Goal: Task Accomplishment & Management: Manage account settings

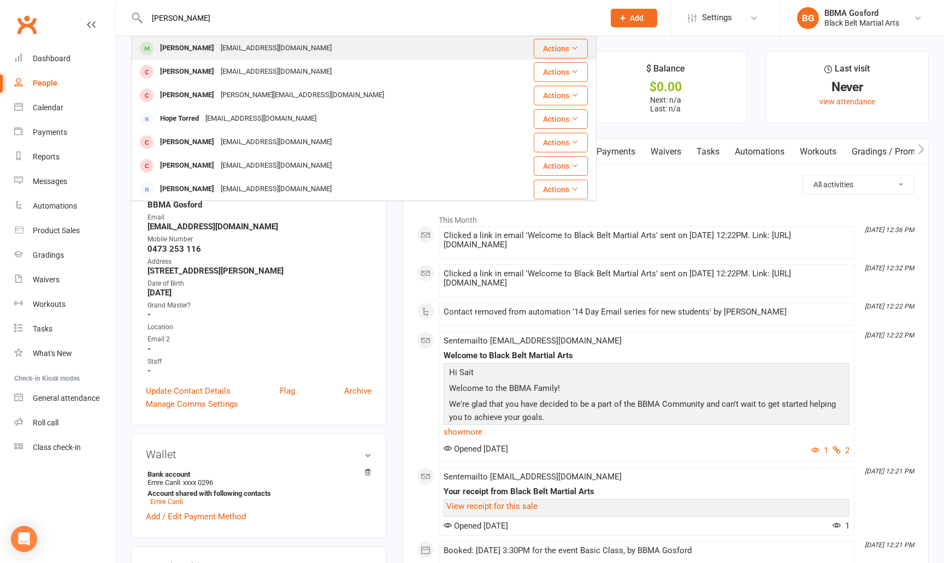
type input "dani torres"
click at [178, 51] on div "Dani Torresan" at bounding box center [187, 48] width 61 height 16
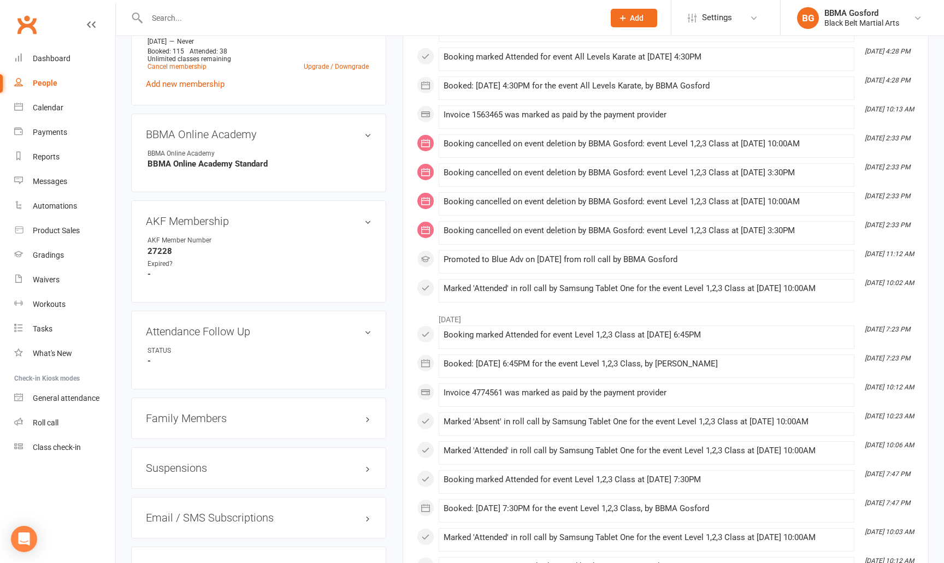
scroll to position [591, 0]
click at [311, 460] on div "Suspensions" at bounding box center [258, 467] width 255 height 42
click at [317, 465] on h3 "Suspensions" at bounding box center [259, 467] width 226 height 12
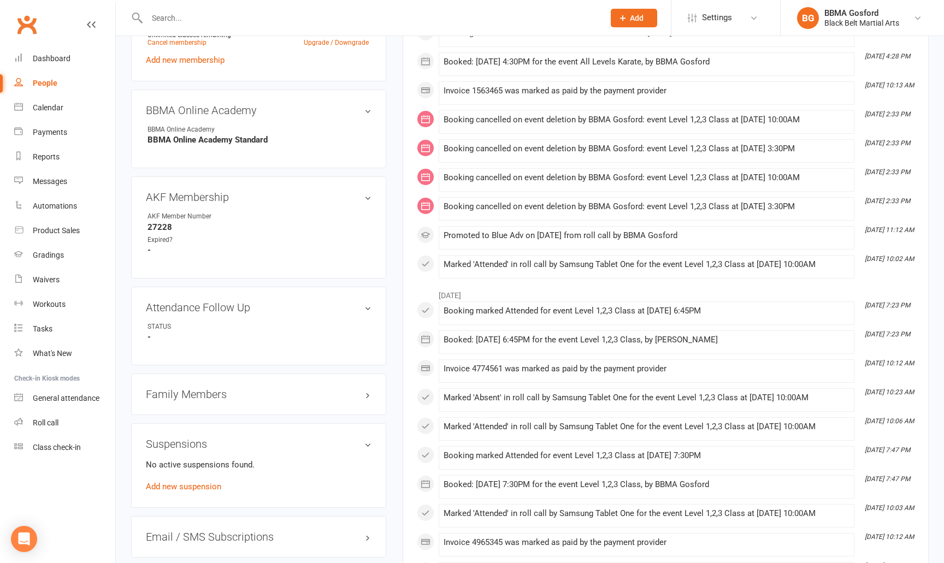
scroll to position [617, 0]
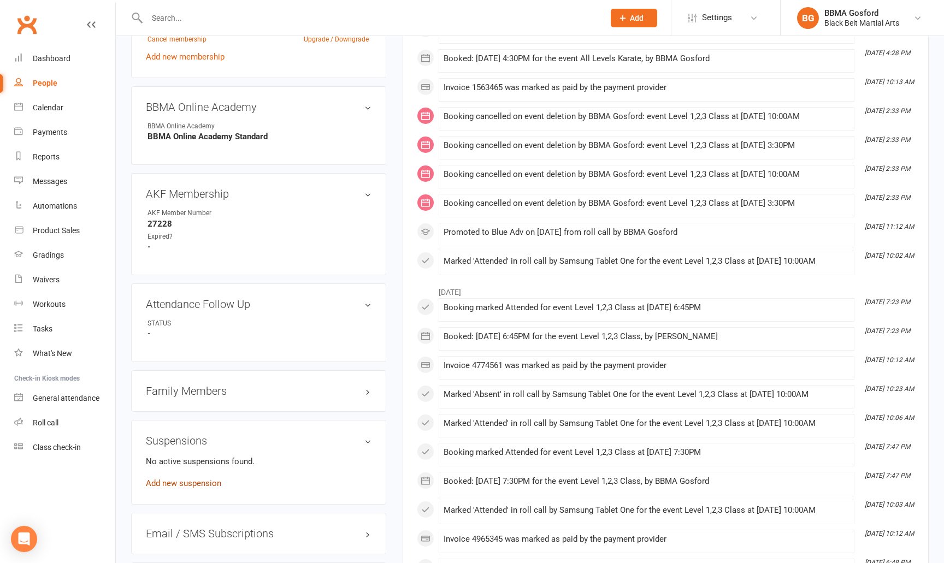
click at [213, 485] on link "Add new suspension" at bounding box center [183, 484] width 75 height 10
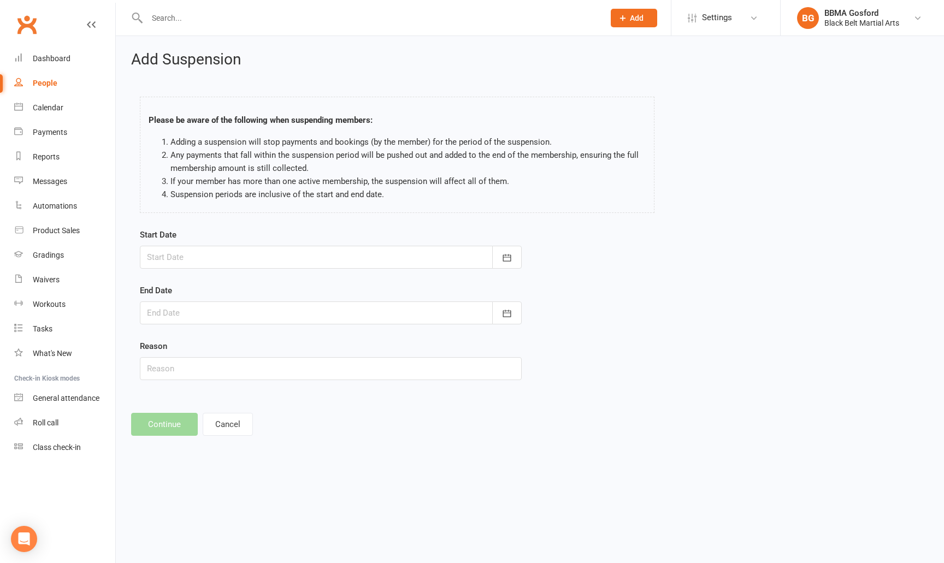
click at [291, 254] on div at bounding box center [331, 257] width 382 height 23
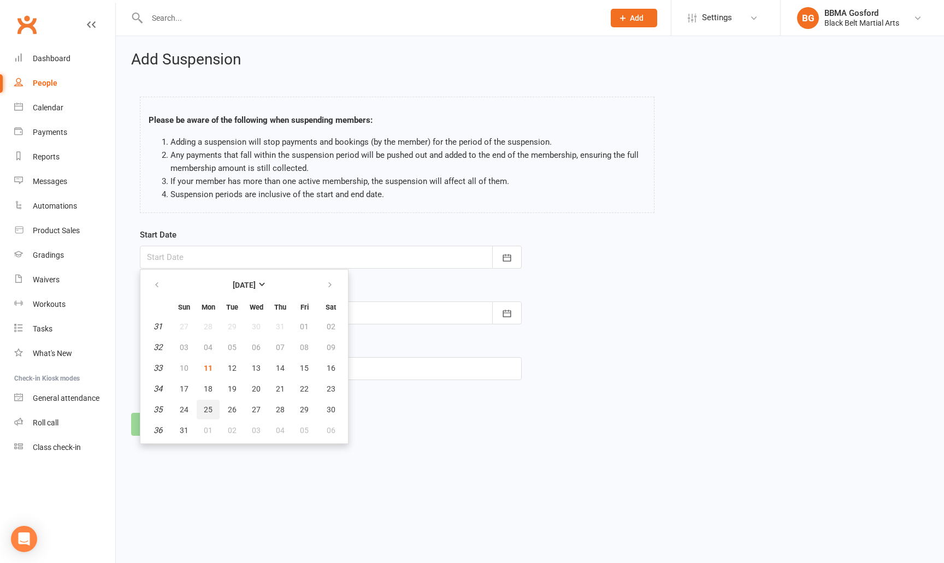
click at [203, 411] on button "25" at bounding box center [208, 410] width 23 height 20
type input "25 Aug 2025"
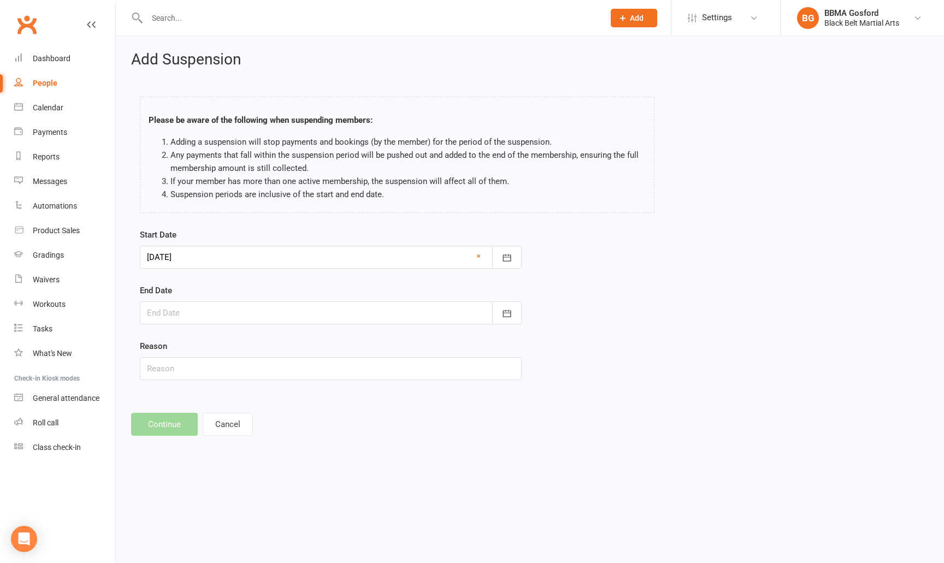
click at [172, 303] on div at bounding box center [331, 313] width 382 height 23
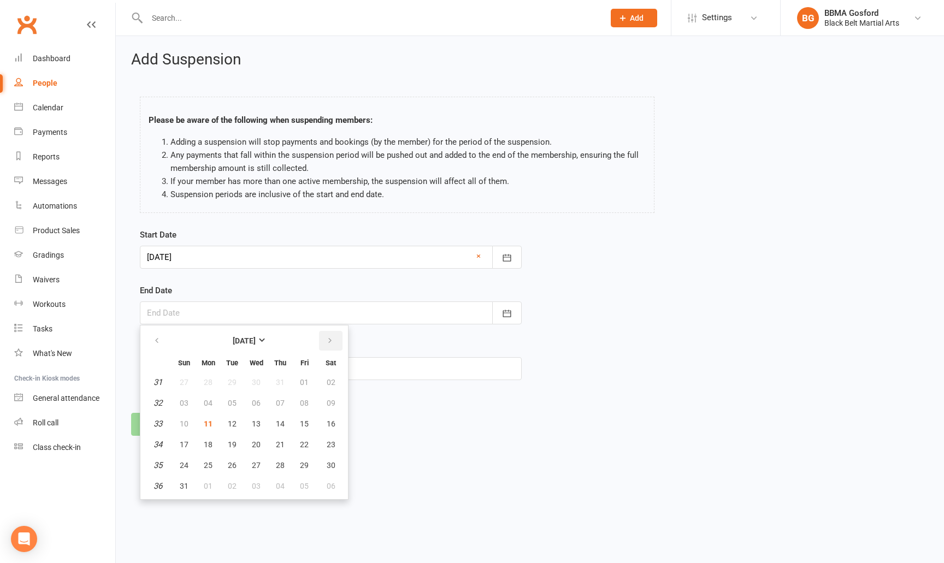
click at [331, 339] on icon "button" at bounding box center [330, 341] width 8 height 9
click at [182, 444] on span "21" at bounding box center [184, 444] width 9 height 9
type input "21 Sep 2025"
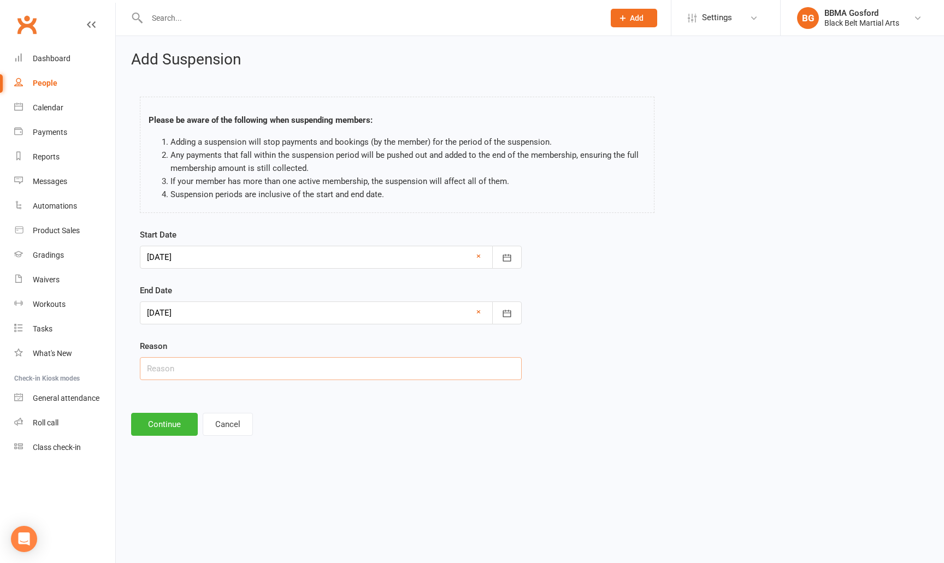
click at [178, 374] on input "text" at bounding box center [331, 368] width 382 height 23
type input "Holiday"
click at [156, 429] on button "Continue" at bounding box center [164, 424] width 67 height 23
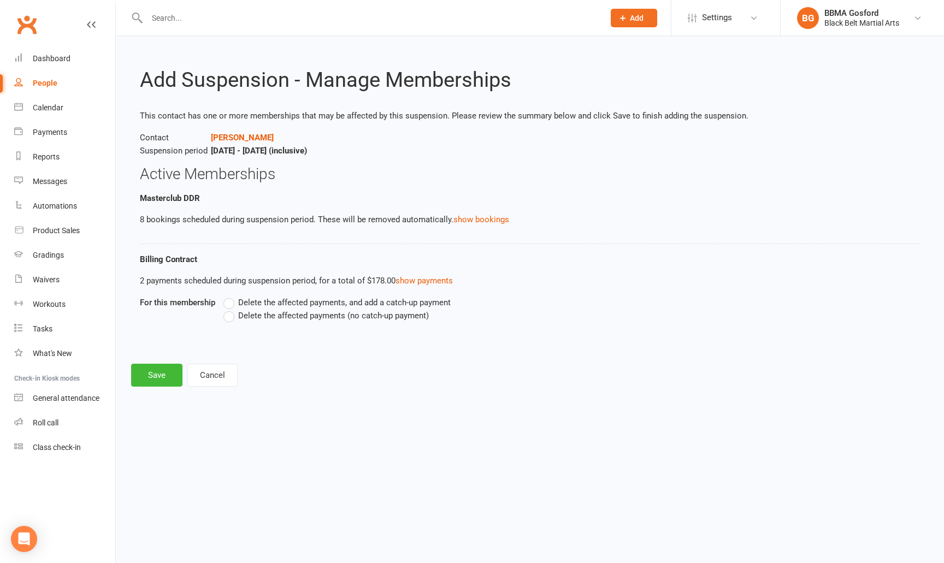
drag, startPoint x: 228, startPoint y: 319, endPoint x: 222, endPoint y: 325, distance: 8.9
click at [228, 319] on label "Delete the affected payments (no catch-up payment)" at bounding box center [325, 315] width 205 height 13
click at [228, 309] on input "Delete the affected payments (no catch-up payment)" at bounding box center [226, 309] width 7 height 0
radio input "true"
click at [150, 374] on button "Save" at bounding box center [156, 375] width 51 height 23
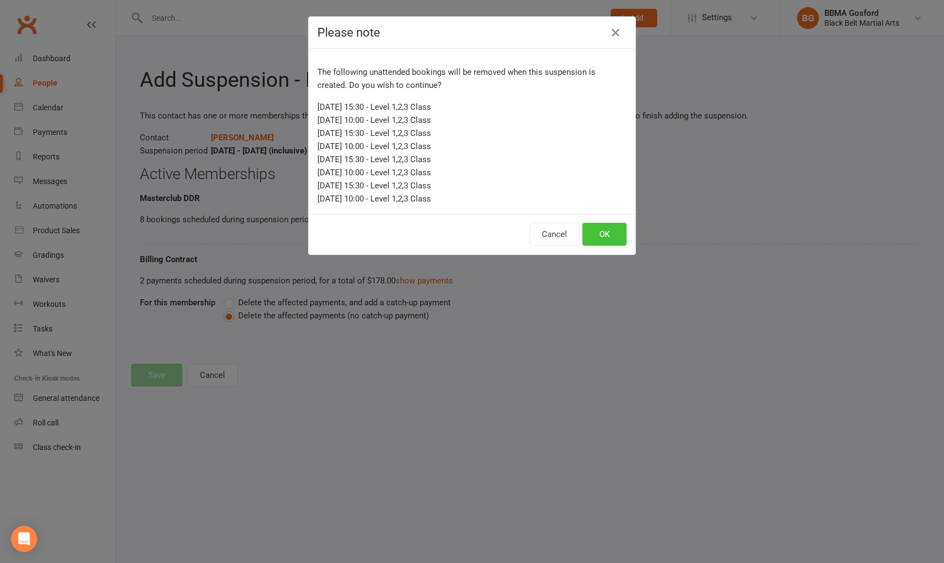
click at [610, 238] on button "OK" at bounding box center [604, 234] width 44 height 23
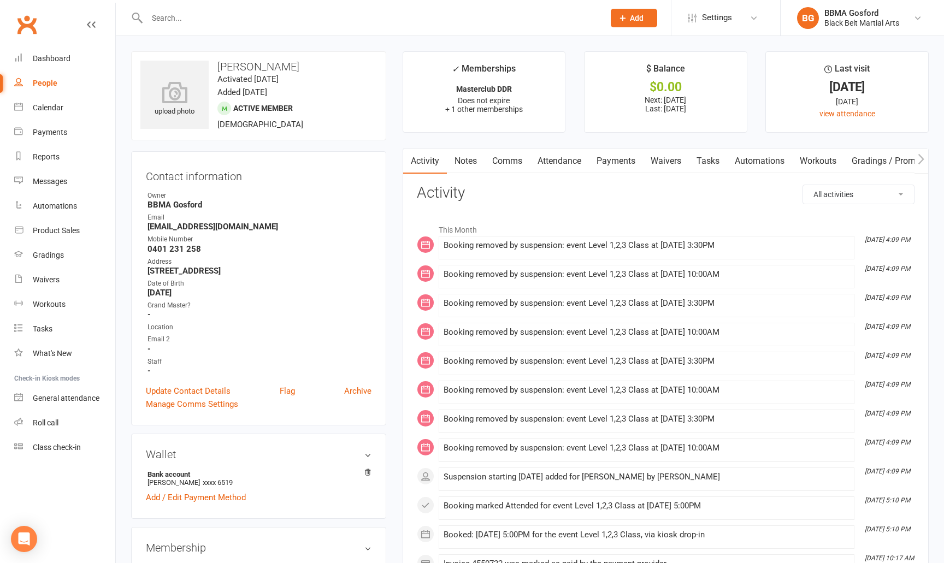
click at [209, 13] on input "text" at bounding box center [370, 17] width 453 height 15
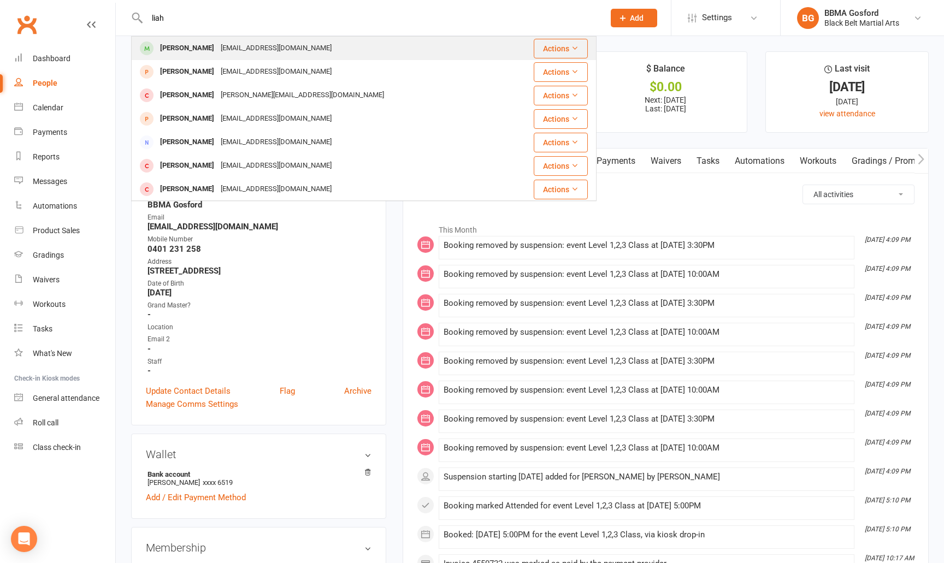
type input "liah"
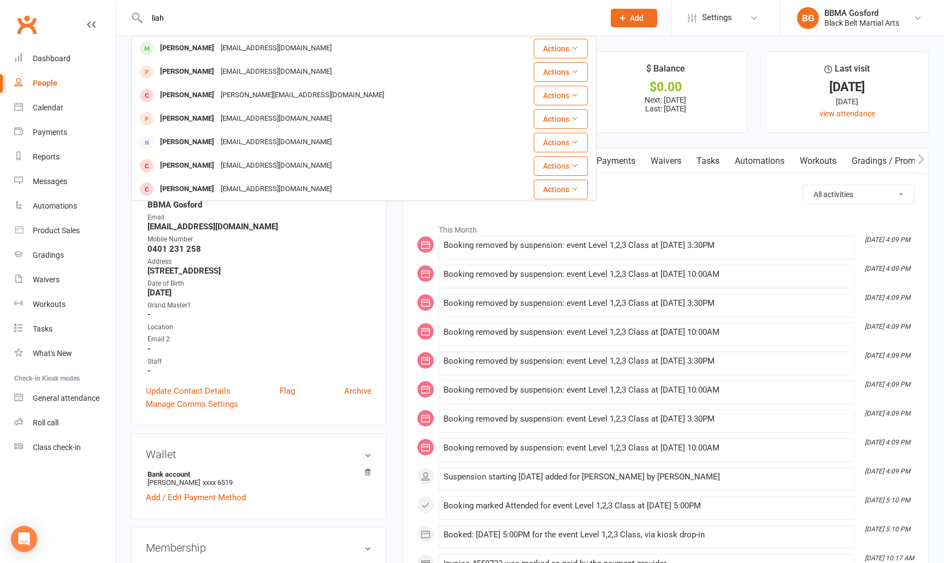
click at [197, 43] on div "Liah Robinson" at bounding box center [187, 48] width 61 height 16
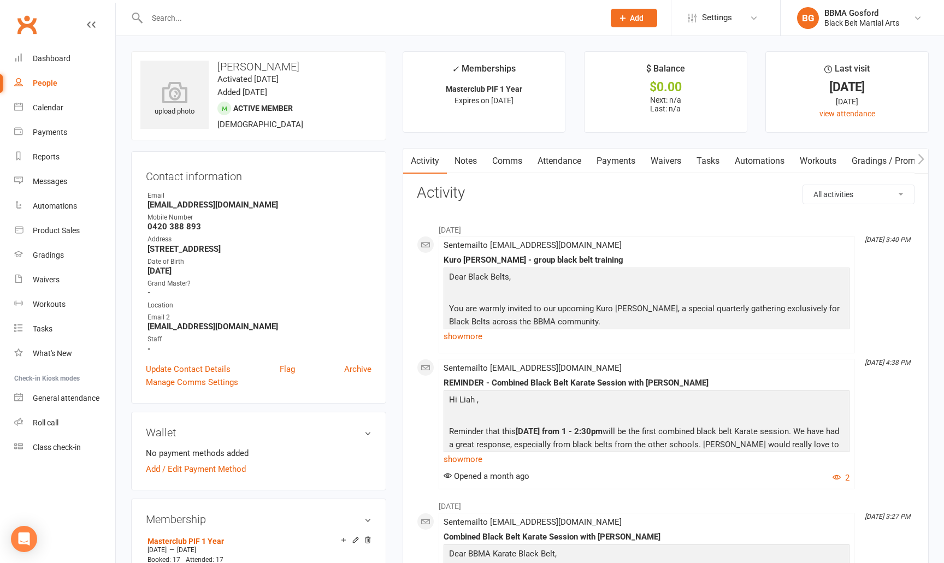
drag, startPoint x: 928, startPoint y: 181, endPoint x: 199, endPoint y: 18, distance: 747.5
click at [199, 18] on input "text" at bounding box center [370, 17] width 453 height 15
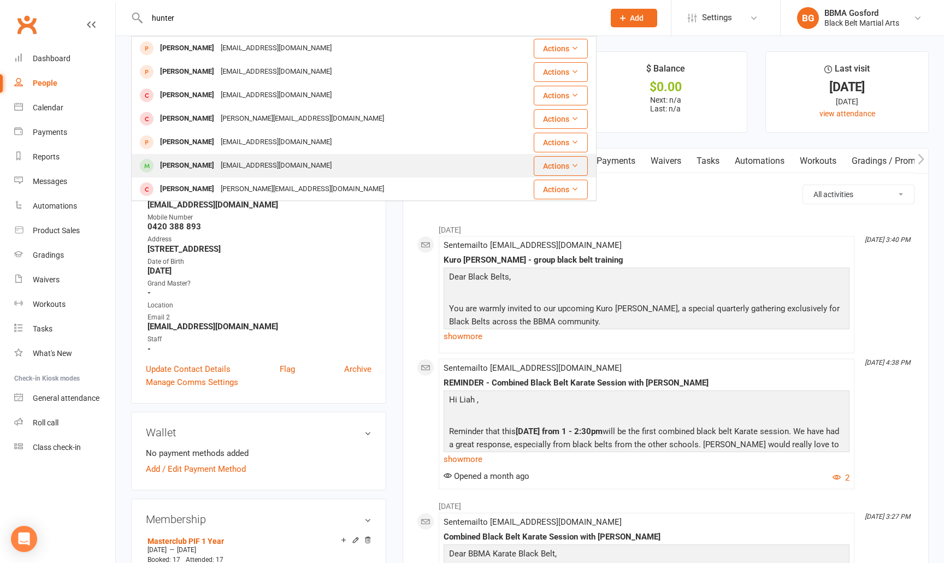
type input "hunter"
click at [290, 165] on div "lachlanstephen@hotmail.com" at bounding box center [275, 166] width 117 height 16
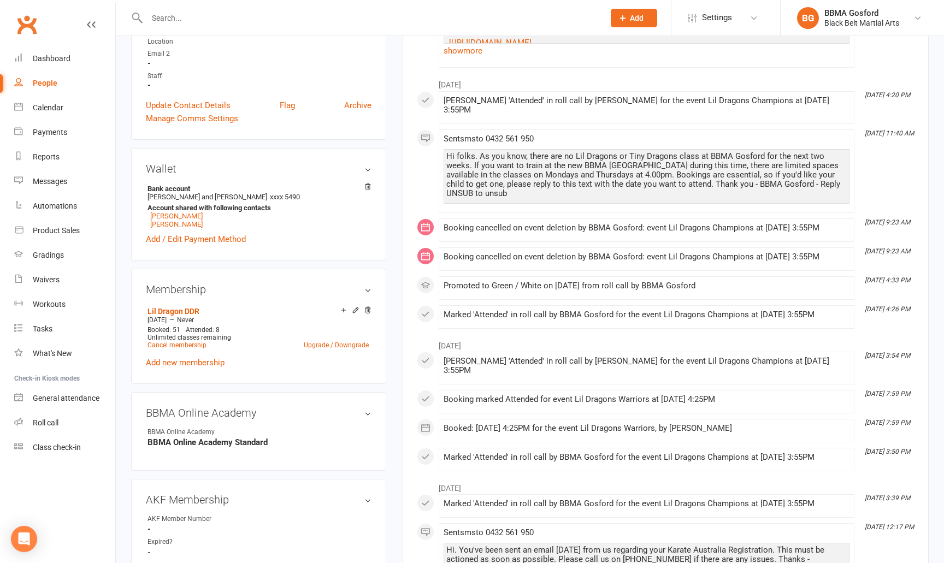
scroll to position [292, 0]
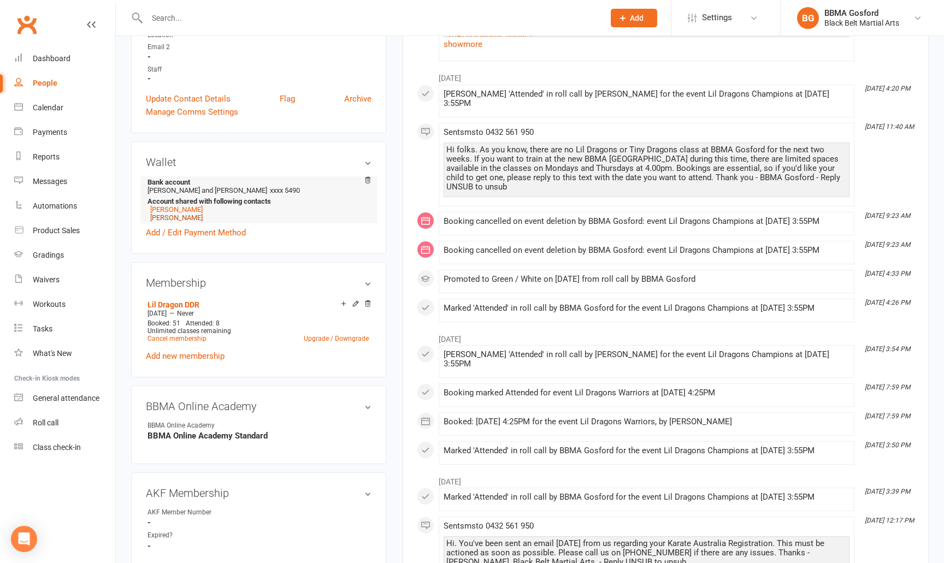
click at [178, 222] on link "Lachlan Stephen" at bounding box center [176, 218] width 52 height 8
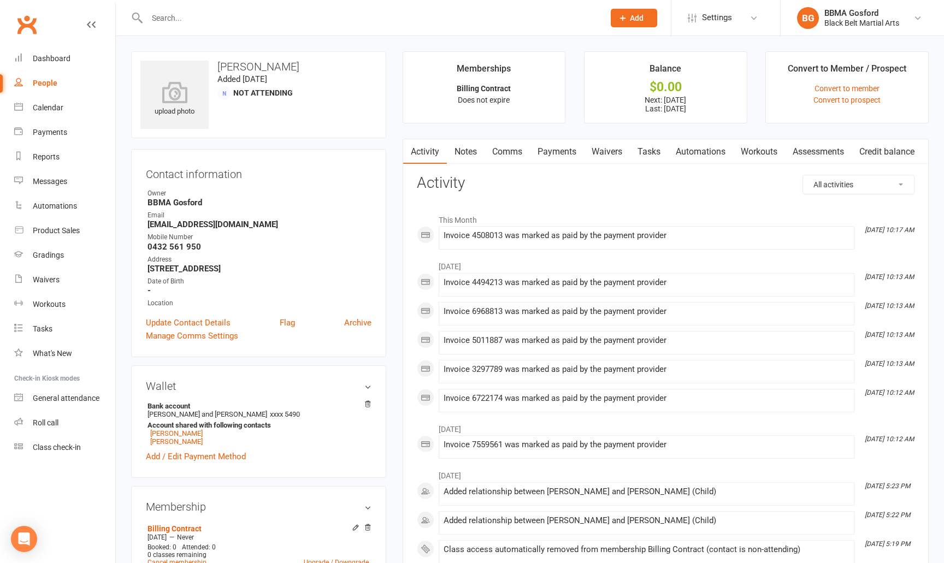
click at [556, 151] on link "Payments" at bounding box center [557, 151] width 54 height 25
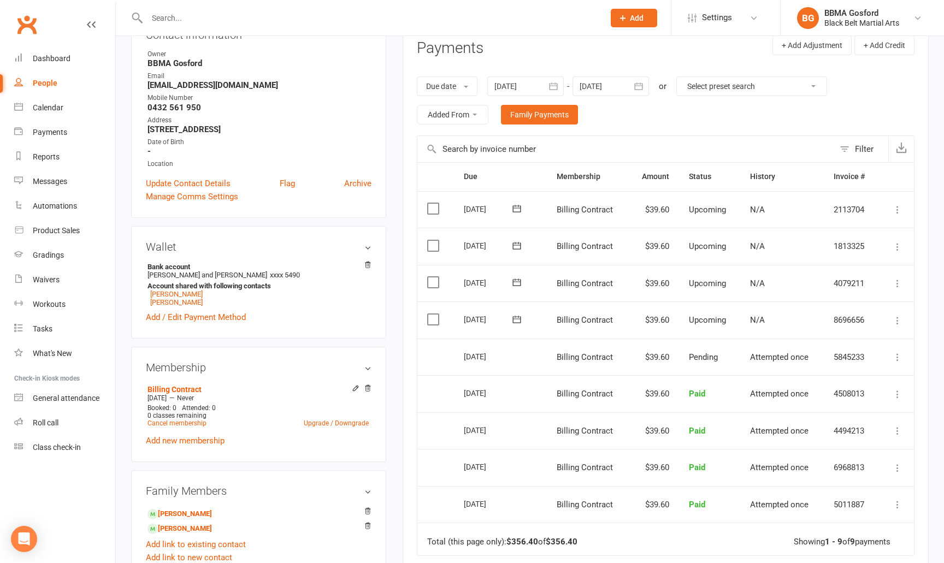
scroll to position [140, 0]
click at [637, 87] on icon "button" at bounding box center [639, 84] width 8 height 7
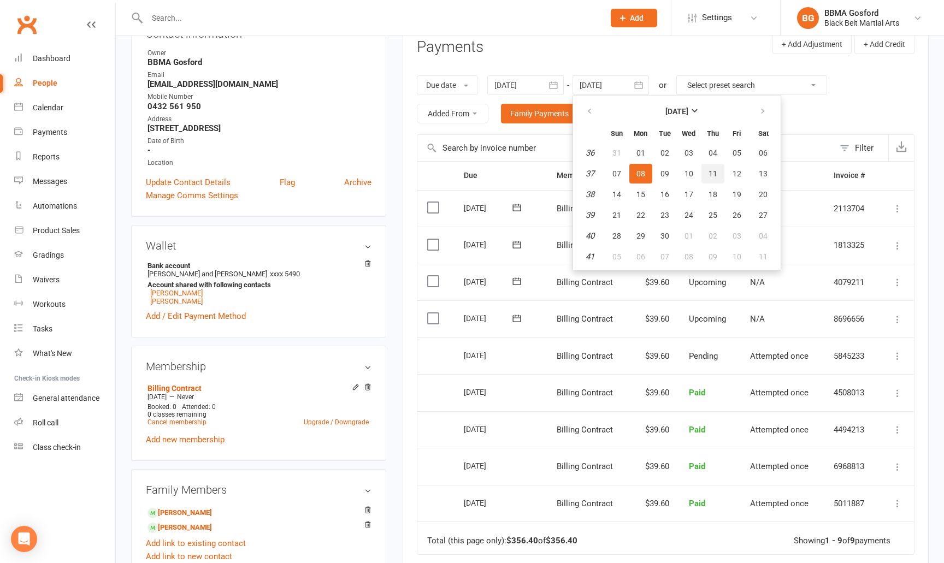
click at [721, 169] on button "11" at bounding box center [713, 174] width 23 height 20
type input "11 Sep 2025"
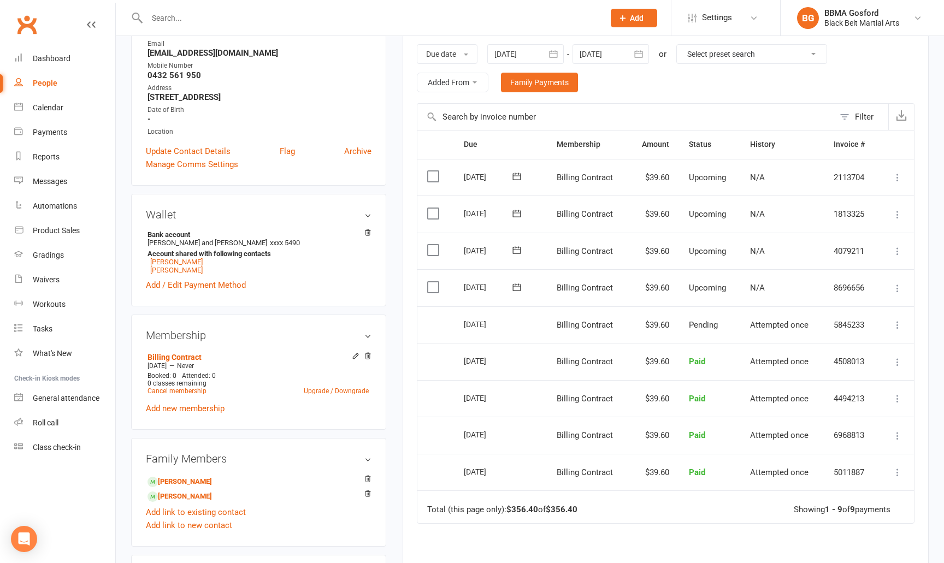
scroll to position [174, 0]
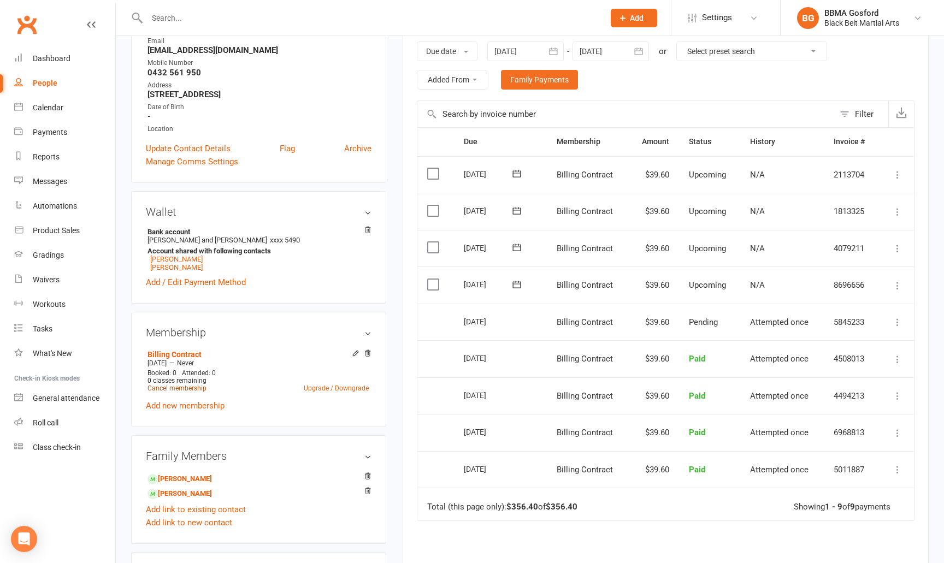
click at [192, 392] on link "Cancel membership" at bounding box center [177, 389] width 59 height 8
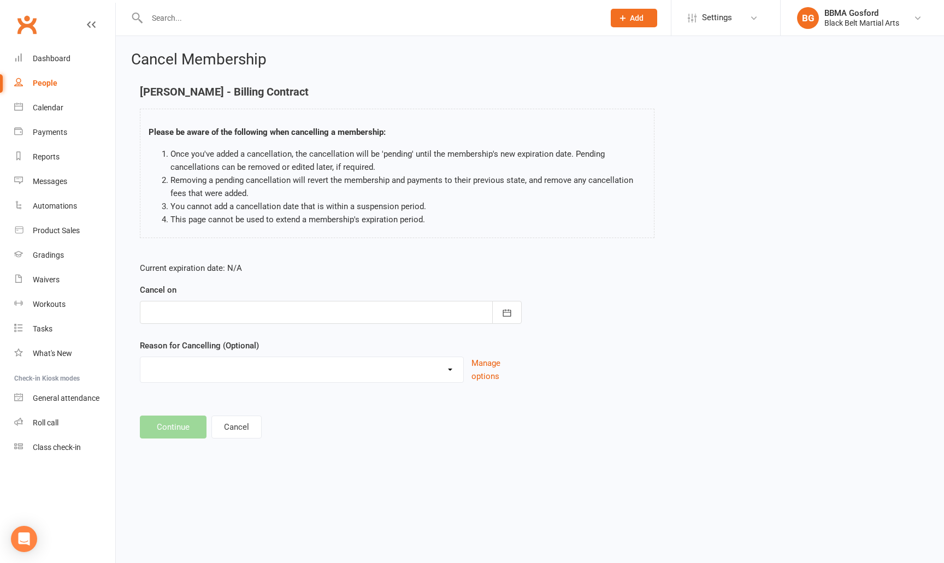
click at [337, 313] on div at bounding box center [331, 312] width 382 height 23
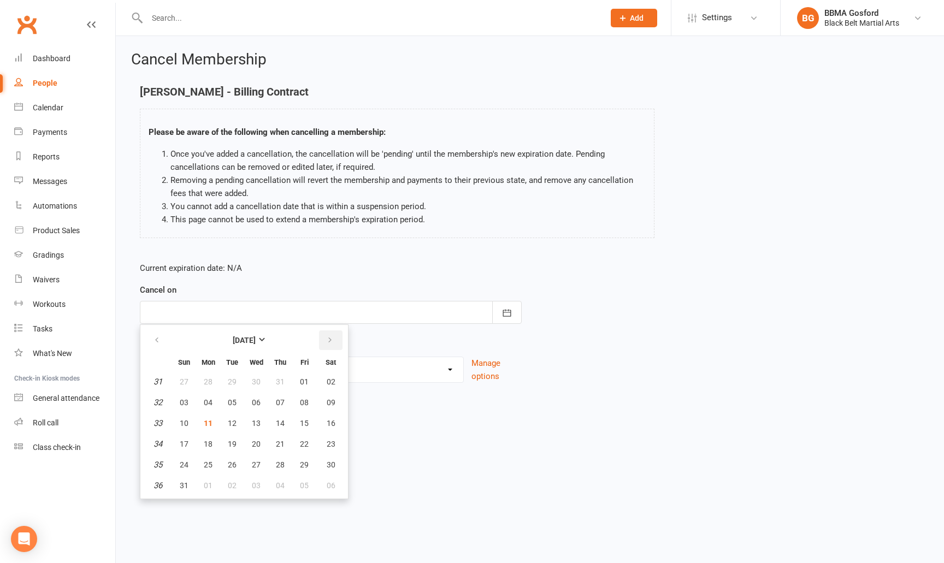
click at [333, 337] on icon "button" at bounding box center [330, 340] width 8 height 9
click at [329, 380] on span "06" at bounding box center [331, 382] width 9 height 9
type input "06 Sep 2025"
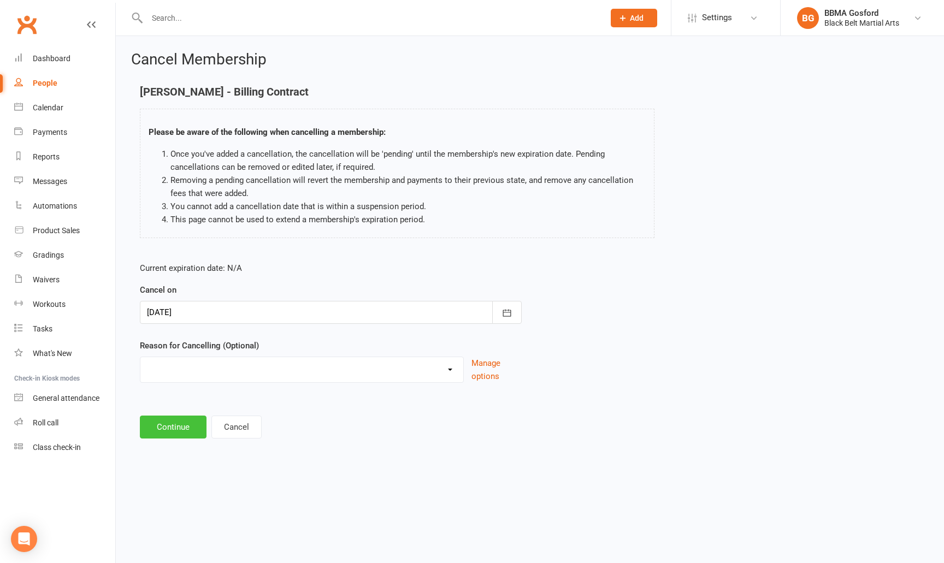
click at [175, 428] on button "Continue" at bounding box center [173, 427] width 67 height 23
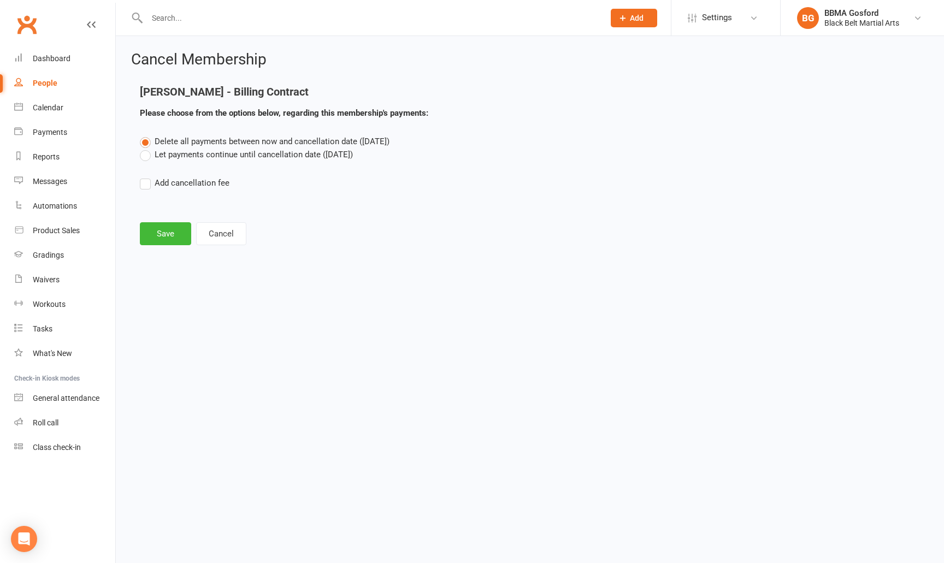
click at [144, 155] on label "Let payments continue until cancellation date (Sep 6, 2025)" at bounding box center [246, 154] width 213 height 13
click at [144, 148] on input "Let payments continue until cancellation date (Sep 6, 2025)" at bounding box center [143, 148] width 7 height 0
radio input "true"
radio input "false"
click at [169, 238] on button "Save" at bounding box center [165, 233] width 51 height 23
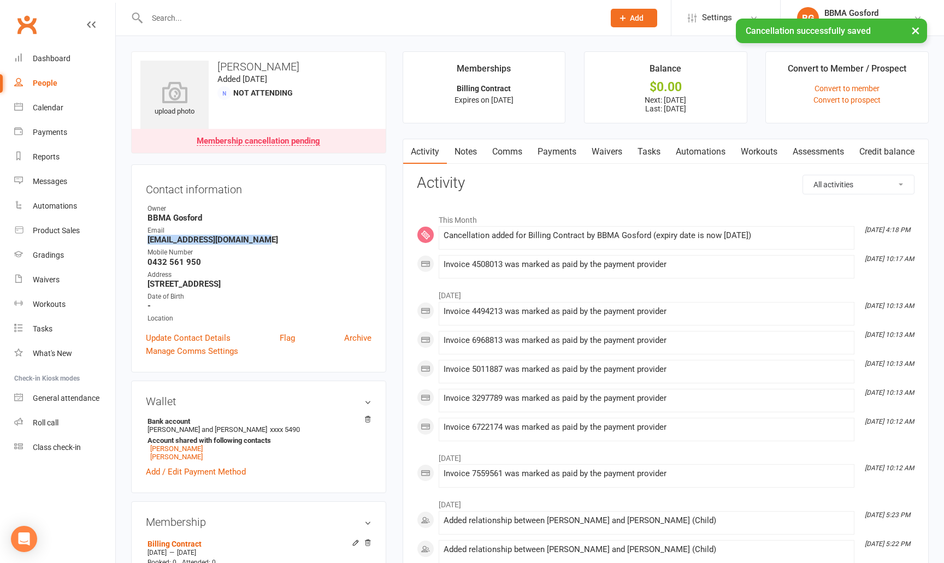
drag, startPoint x: 263, startPoint y: 238, endPoint x: 132, endPoint y: 238, distance: 131.1
click at [132, 238] on div "Contact information Owner BBMA Gosford Email lachlanstephen@hotmail.com Mobile …" at bounding box center [258, 268] width 255 height 208
copy strong "lachlanstephen@hotmail.com"
click at [178, 451] on link "Archer Stephen" at bounding box center [176, 449] width 52 height 8
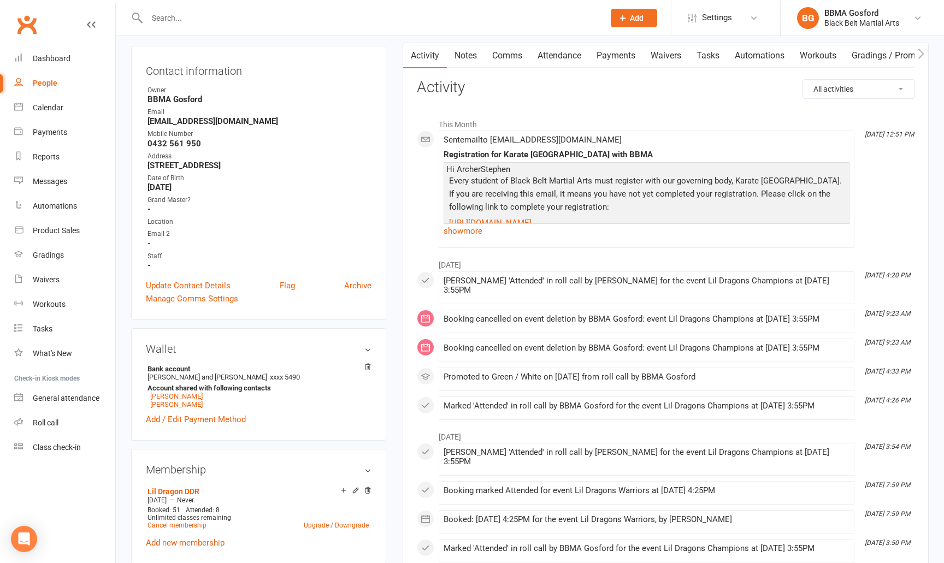
scroll to position [107, 0]
drag, startPoint x: 261, startPoint y: 120, endPoint x: 142, endPoint y: 124, distance: 119.7
click at [142, 124] on div "Contact information Owner BBMA Gosford Email lachlanstephen@hotmail.com Mobile …" at bounding box center [258, 181] width 255 height 274
copy strong "lachlanstephen@hotmail.com"
click at [280, 204] on strong "-" at bounding box center [260, 208] width 224 height 10
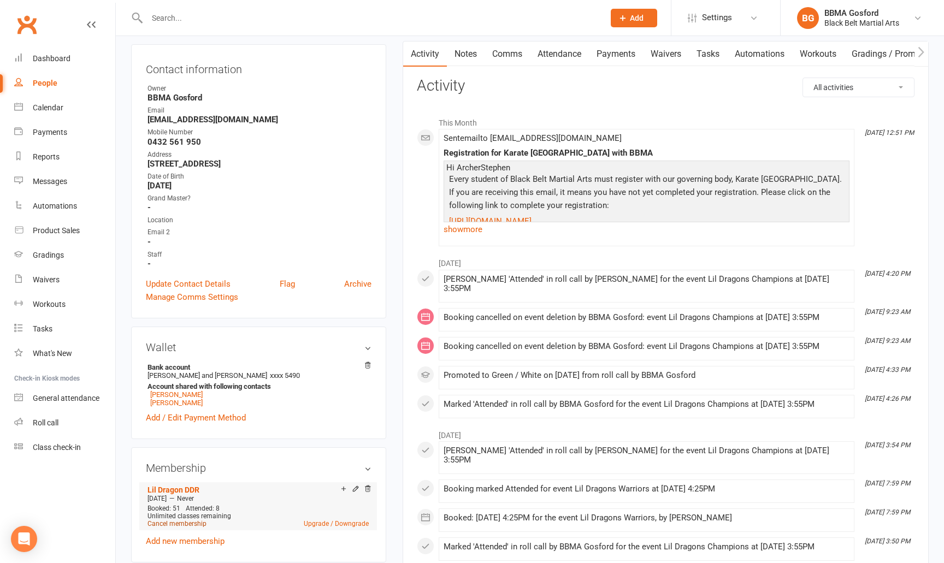
click at [190, 528] on link "Cancel membership" at bounding box center [177, 524] width 59 height 8
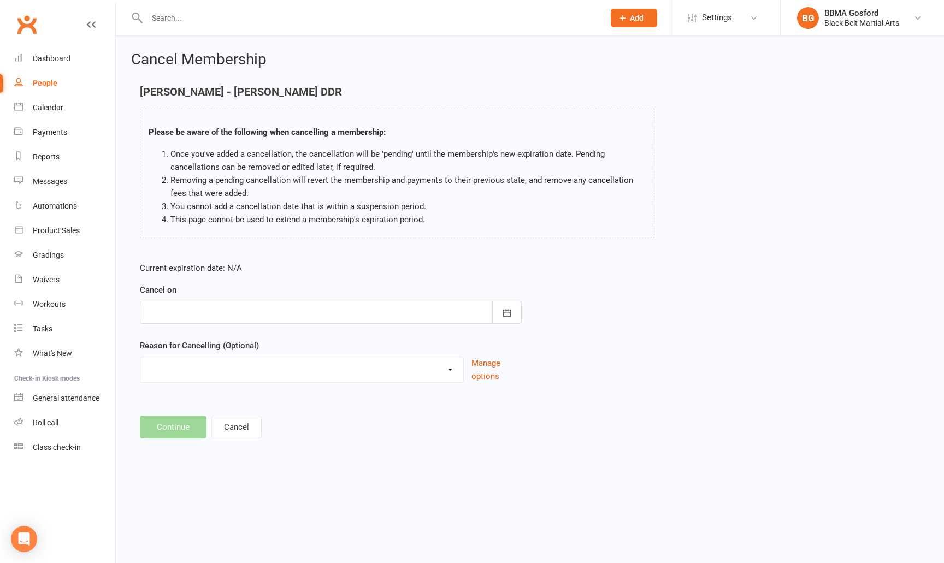
click at [474, 309] on div at bounding box center [331, 312] width 382 height 23
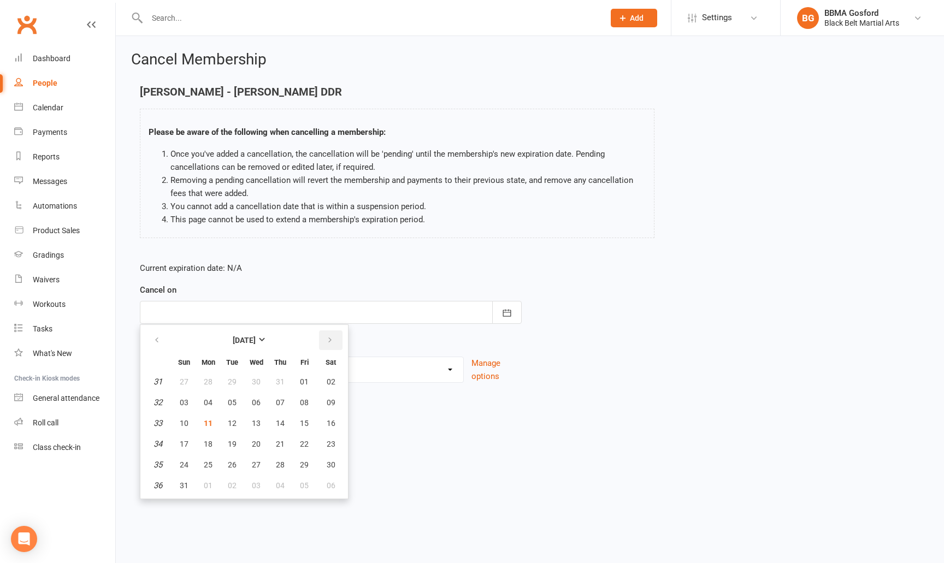
click at [325, 341] on button "button" at bounding box center [330, 341] width 23 height 20
click at [324, 382] on button "06" at bounding box center [331, 382] width 28 height 20
type input "06 Sep 2025"
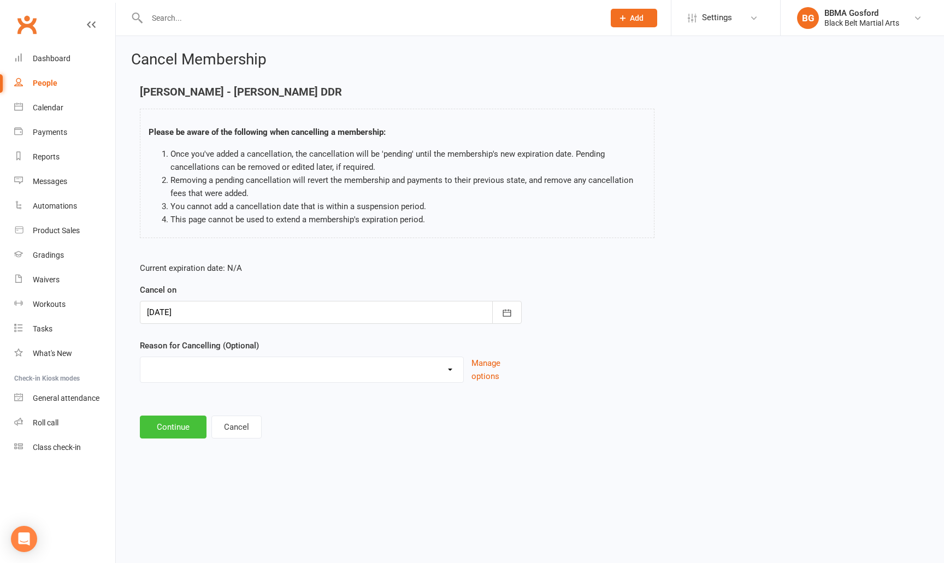
click at [174, 427] on button "Continue" at bounding box center [173, 427] width 67 height 23
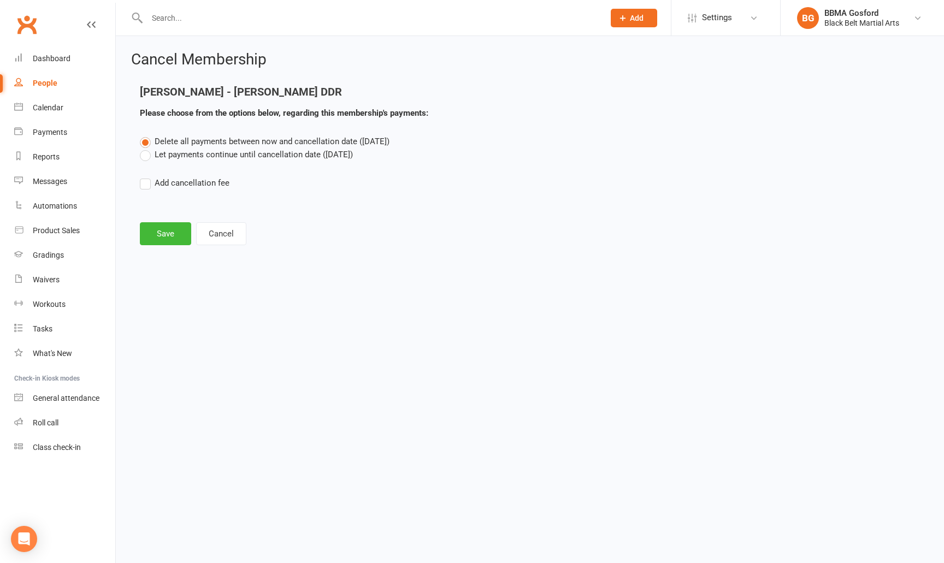
click at [149, 157] on label "Let payments continue until cancellation date (Sep 6, 2025)" at bounding box center [246, 154] width 213 height 13
click at [147, 148] on input "Let payments continue until cancellation date (Sep 6, 2025)" at bounding box center [143, 148] width 7 height 0
radio input "true"
radio input "false"
click at [167, 233] on button "Save" at bounding box center [165, 233] width 51 height 23
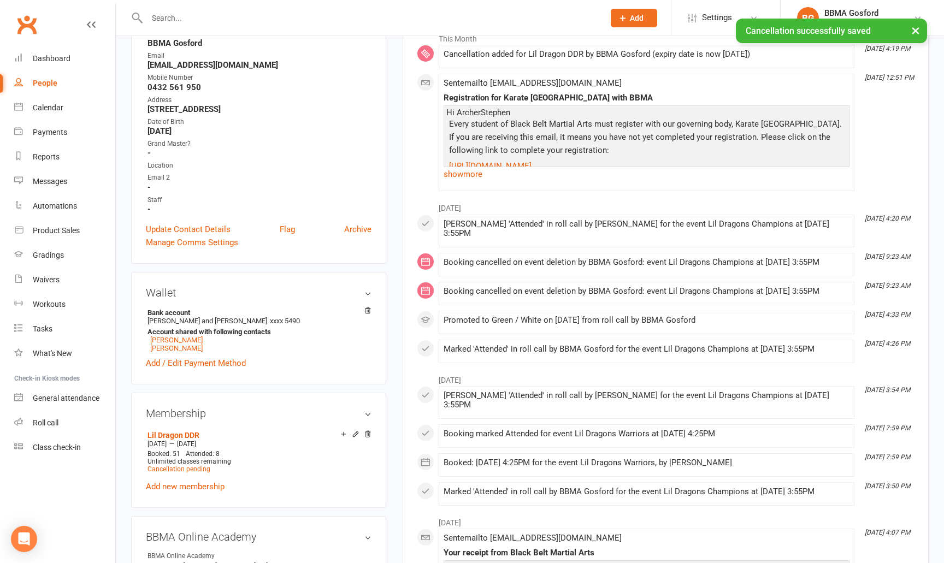
scroll to position [192, 0]
click at [184, 352] on link "Hunter Stephen" at bounding box center [176, 348] width 52 height 8
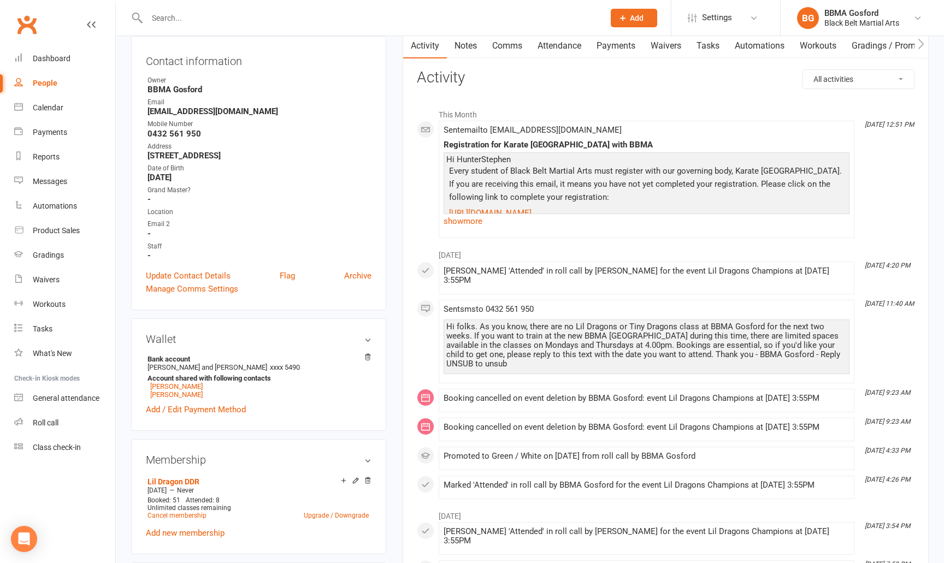
scroll to position [183, 0]
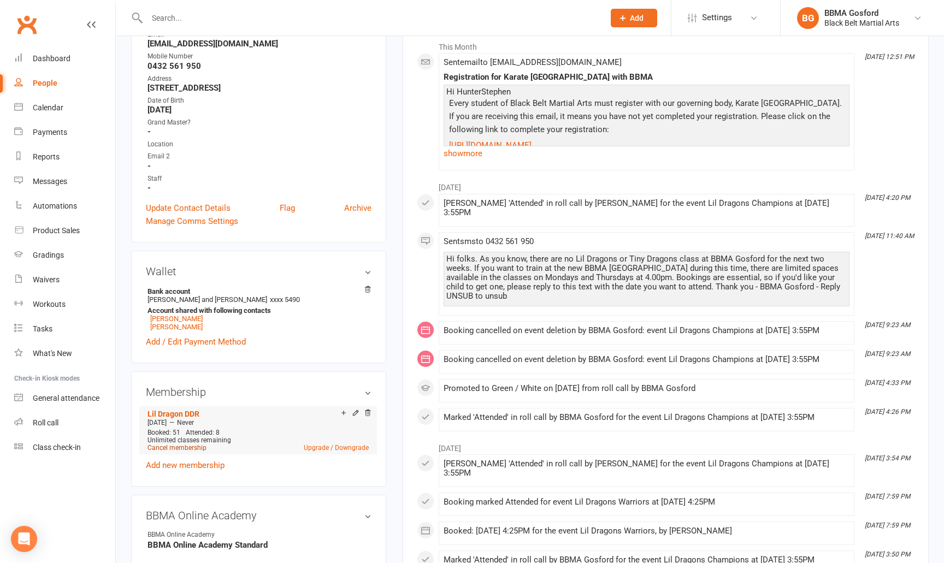
click at [181, 452] on link "Cancel membership" at bounding box center [177, 448] width 59 height 8
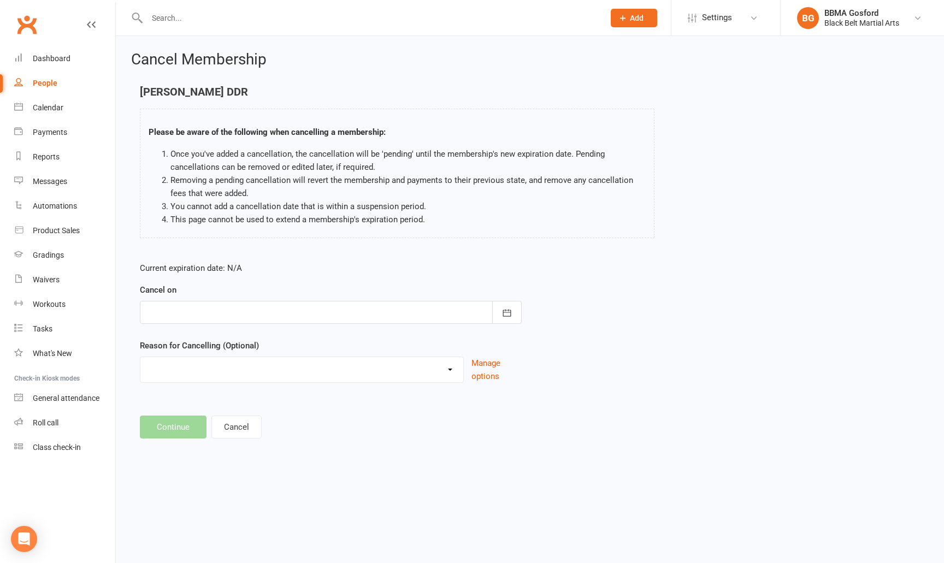
click at [426, 317] on div at bounding box center [331, 312] width 382 height 23
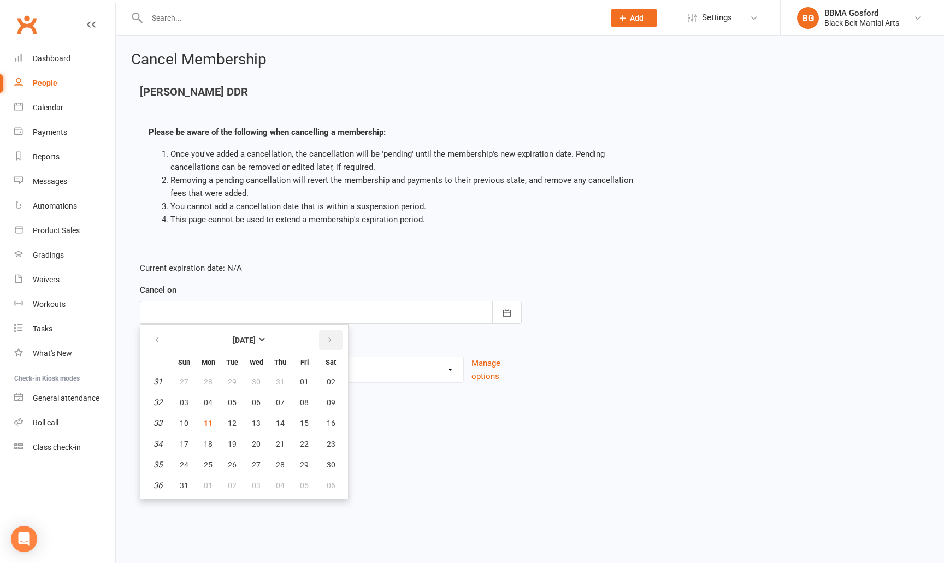
click at [330, 341] on icon "button" at bounding box center [330, 340] width 8 height 9
click at [327, 383] on span "06" at bounding box center [331, 382] width 9 height 9
type input "06 Sep 2025"
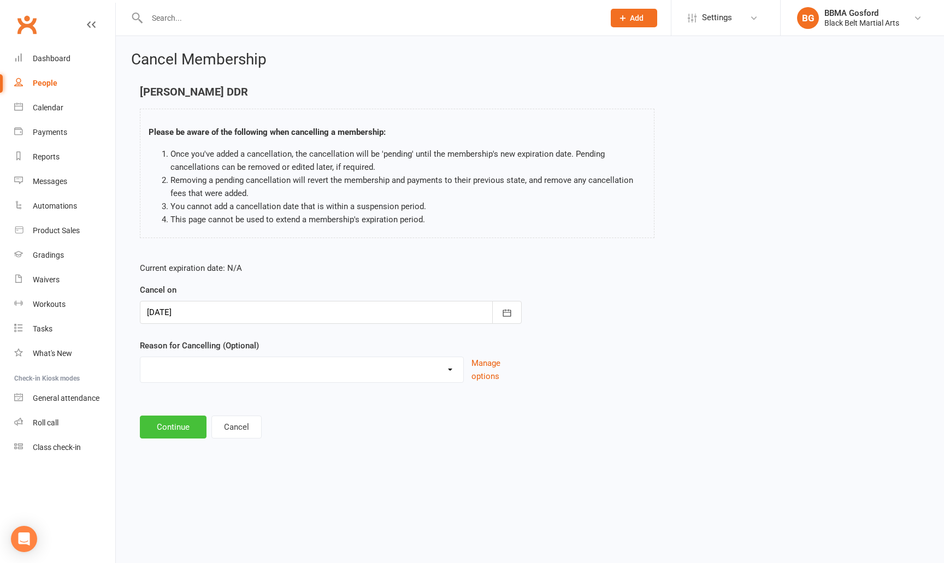
click at [185, 428] on button "Continue" at bounding box center [173, 427] width 67 height 23
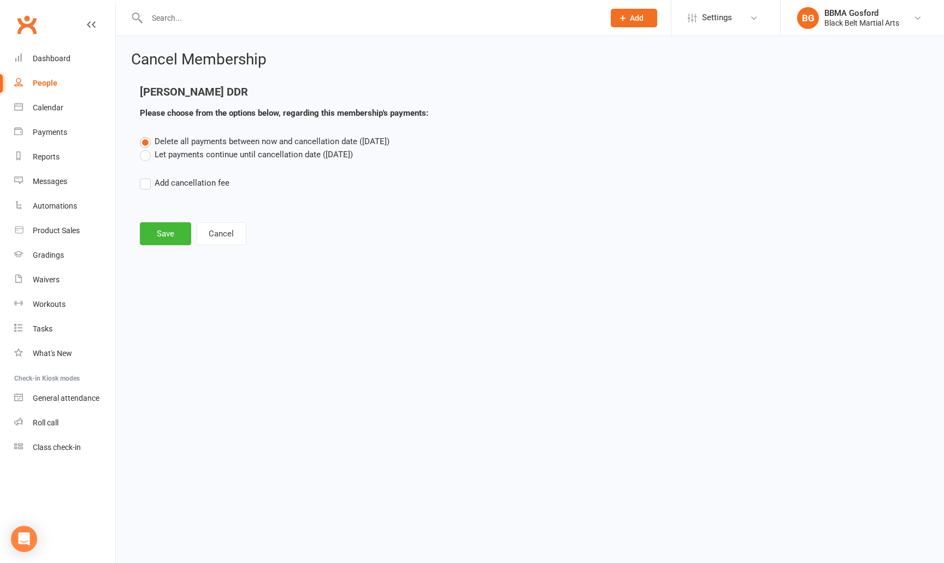
drag, startPoint x: 144, startPoint y: 158, endPoint x: 158, endPoint y: 204, distance: 48.6
click at [144, 158] on label "Let payments continue until cancellation date (Sep 6, 2025)" at bounding box center [246, 154] width 213 height 13
click at [144, 148] on input "Let payments continue until cancellation date (Sep 6, 2025)" at bounding box center [143, 148] width 7 height 0
radio input "true"
radio input "false"
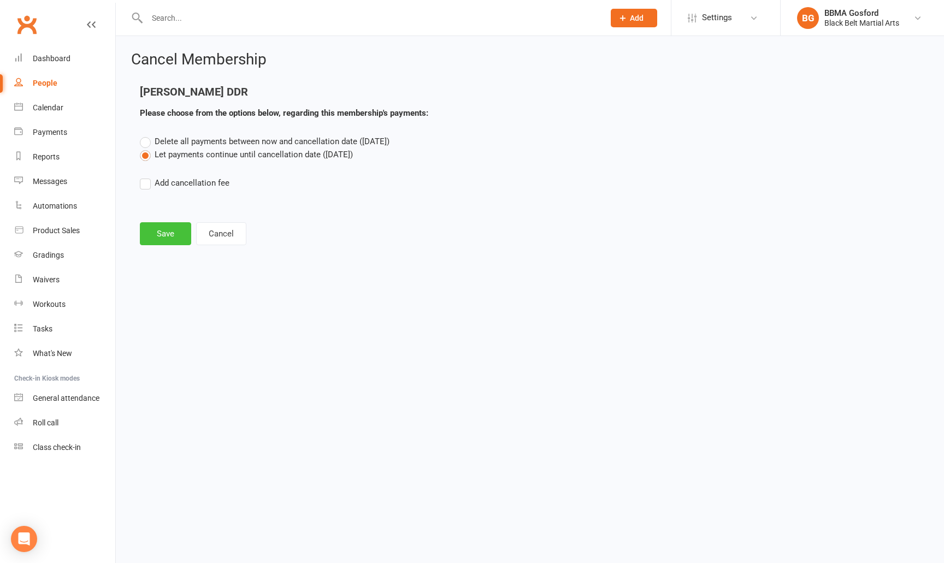
click at [169, 236] on button "Save" at bounding box center [165, 233] width 51 height 23
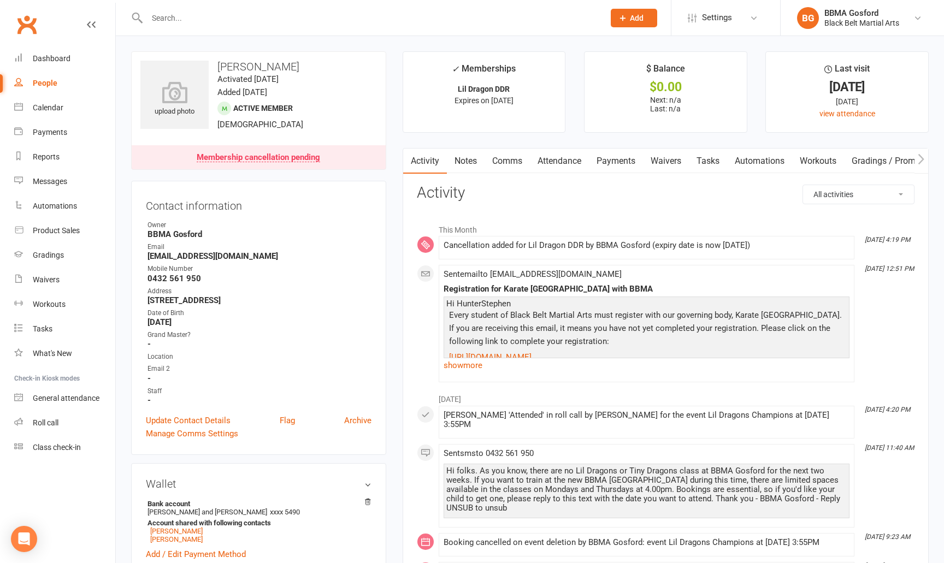
click at [183, 10] on input "text" at bounding box center [370, 17] width 453 height 15
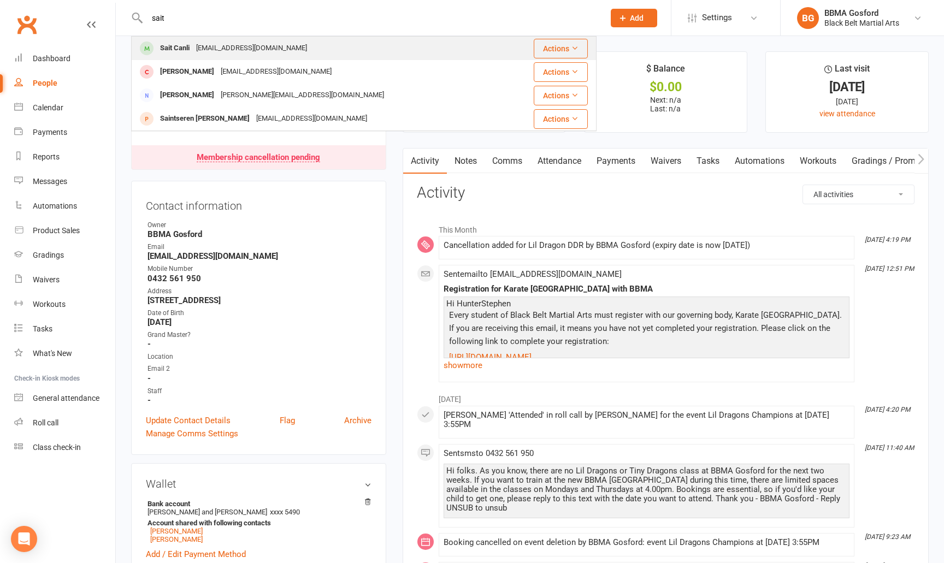
type input "sait"
click at [193, 48] on div "Sait Canli" at bounding box center [175, 48] width 36 height 16
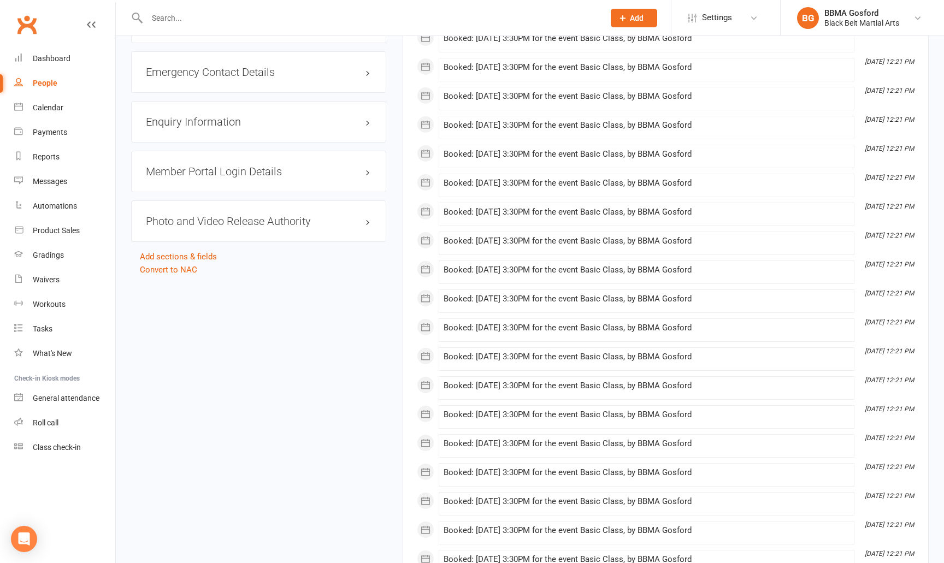
scroll to position [1100, 0]
click at [225, 83] on div "Emergency Contact Details edit" at bounding box center [258, 74] width 255 height 42
click at [226, 79] on h3 "Emergency Contact Details edit" at bounding box center [259, 74] width 226 height 12
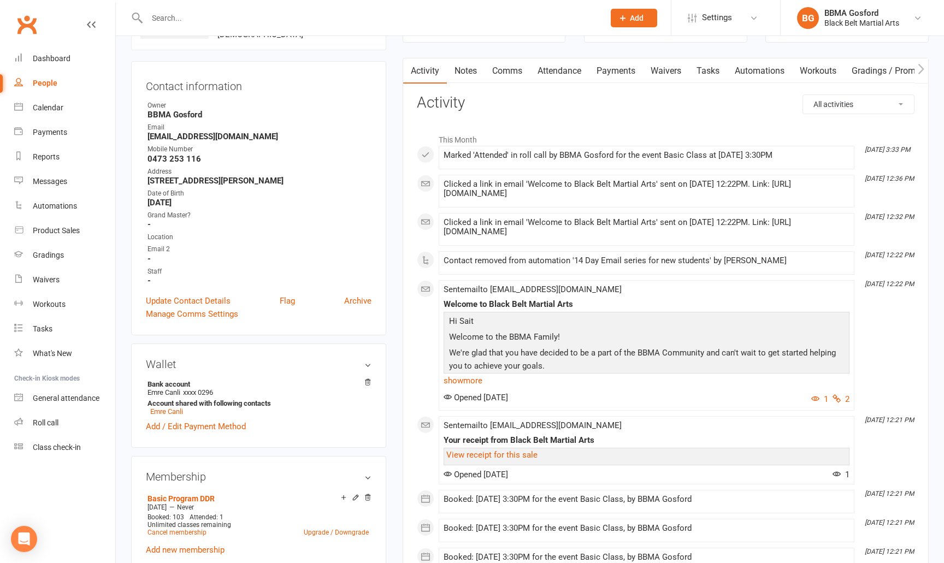
scroll to position [89, 0]
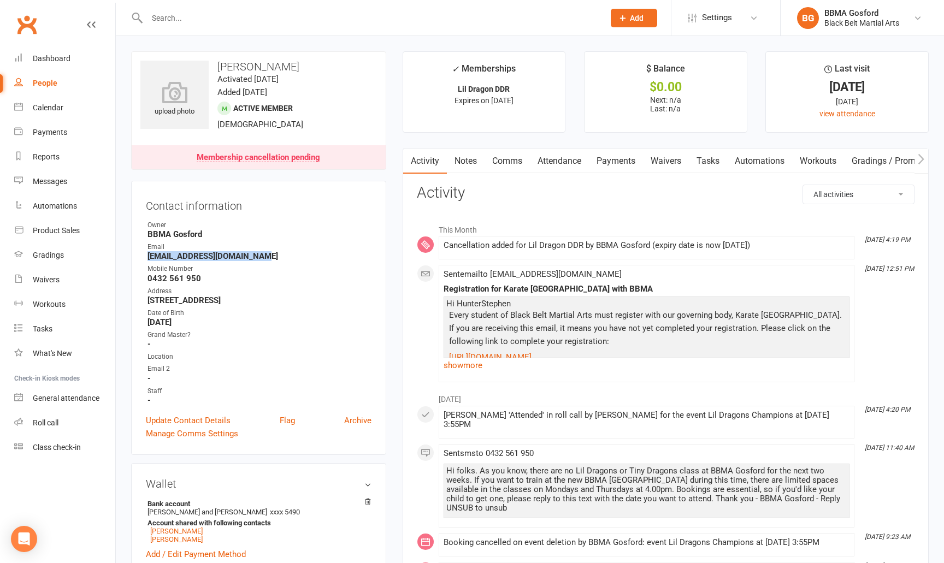
drag, startPoint x: 273, startPoint y: 258, endPoint x: 130, endPoint y: 255, distance: 143.2
copy strong "lachlanstephen@hotmail.com"
click at [313, 231] on strong "BBMA Gosford" at bounding box center [260, 234] width 224 height 10
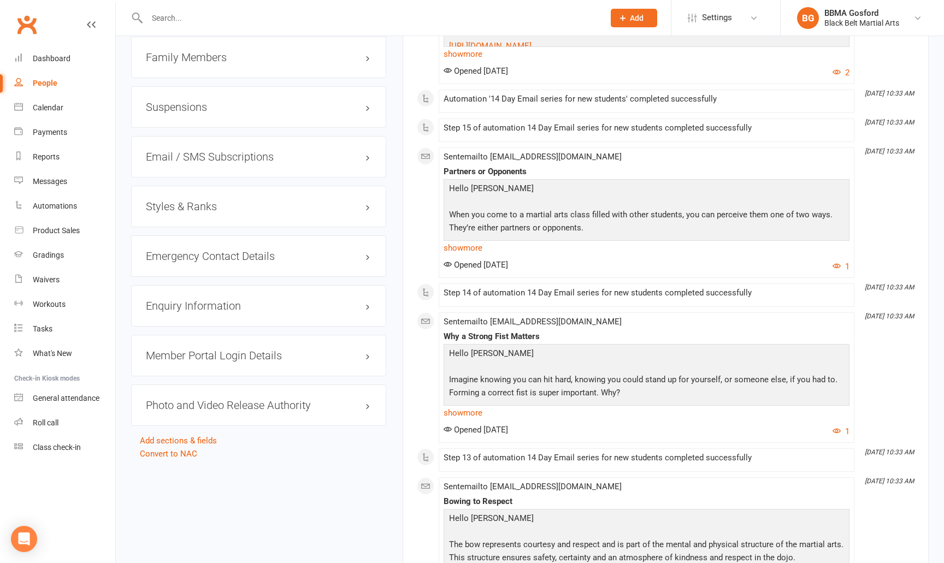
scroll to position [971, 0]
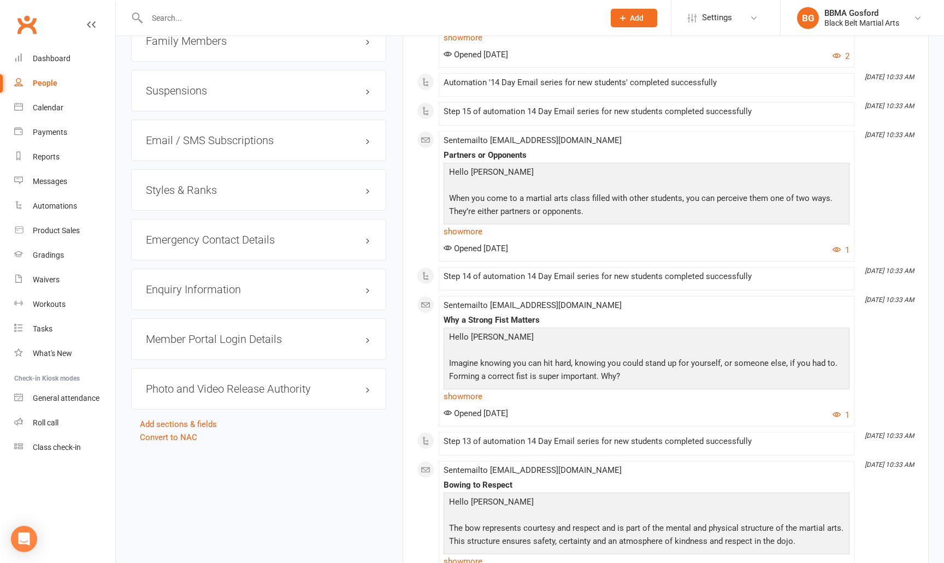
click at [262, 187] on h3 "Styles & Ranks" at bounding box center [259, 190] width 226 height 12
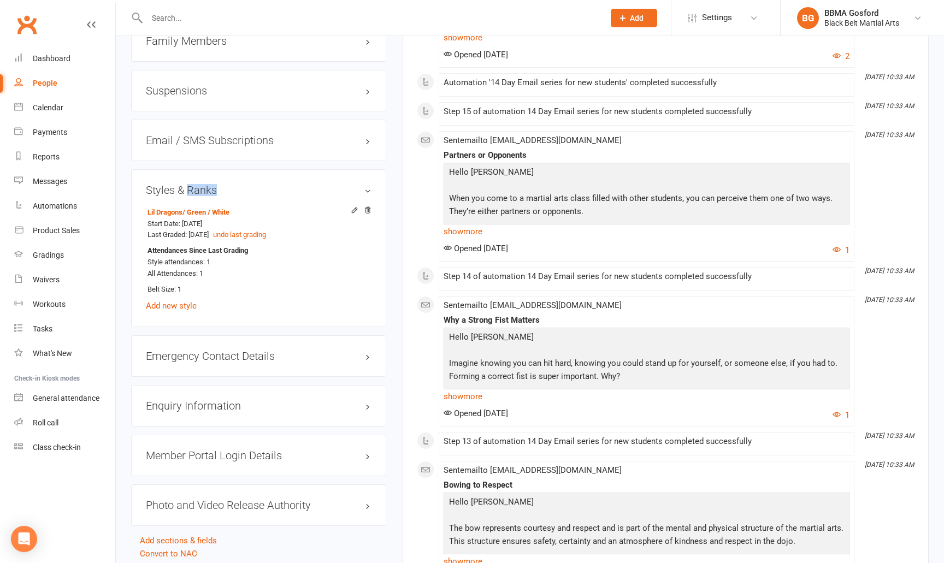
click at [262, 187] on h3 "Styles & Ranks" at bounding box center [259, 190] width 226 height 12
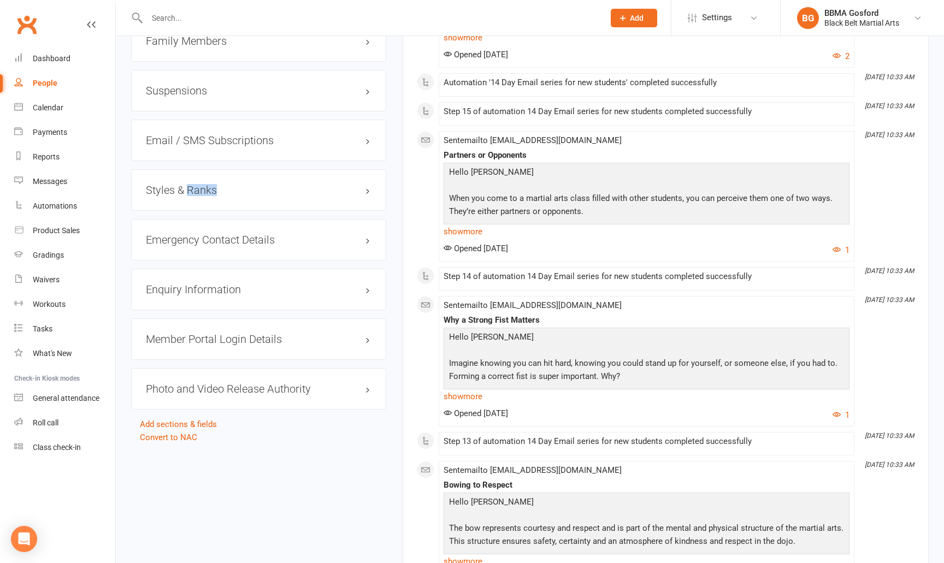
scroll to position [0, 0]
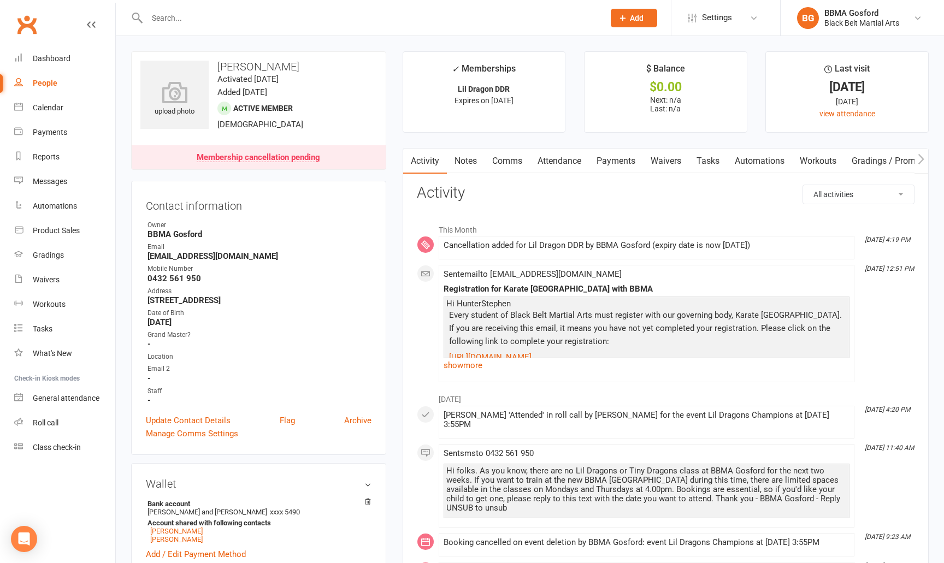
click at [245, 19] on input "text" at bounding box center [370, 17] width 453 height 15
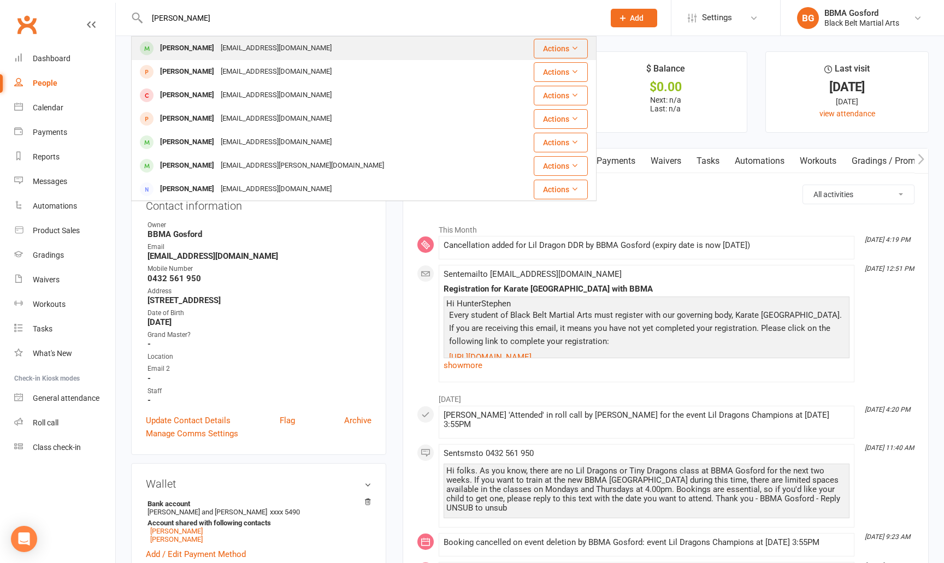
type input "liah robsins"
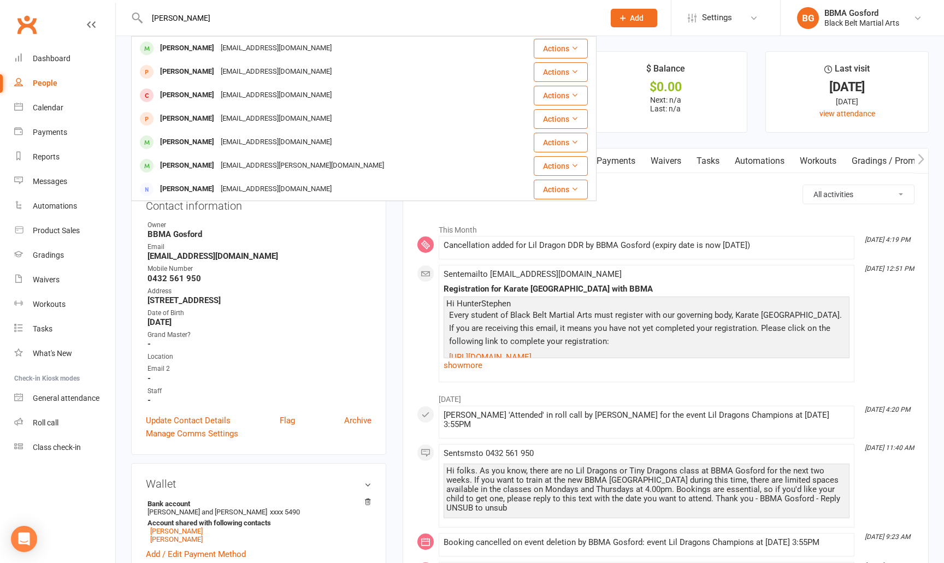
click at [245, 44] on div "skyeaton08@gmail.com" at bounding box center [275, 48] width 117 height 16
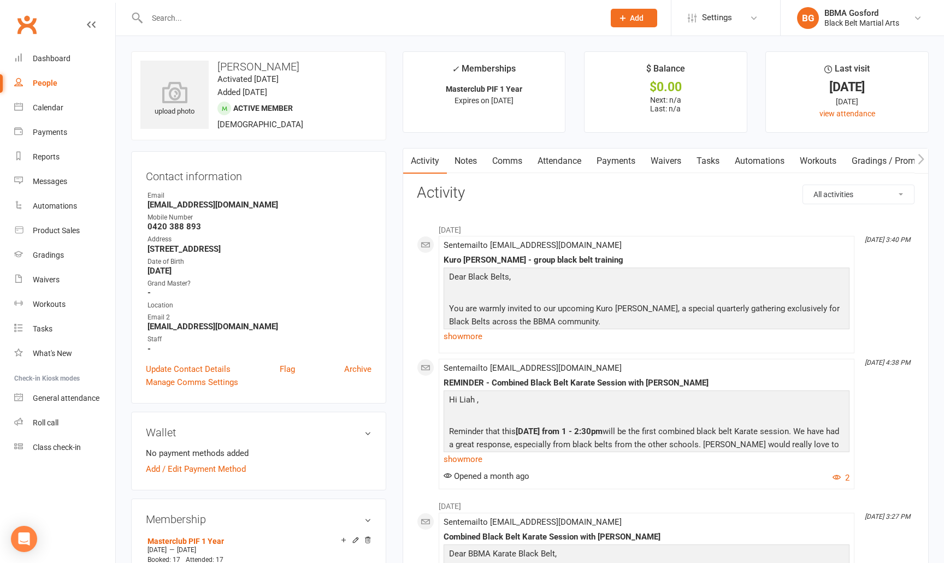
click at [468, 160] on link "Notes" at bounding box center [466, 161] width 38 height 25
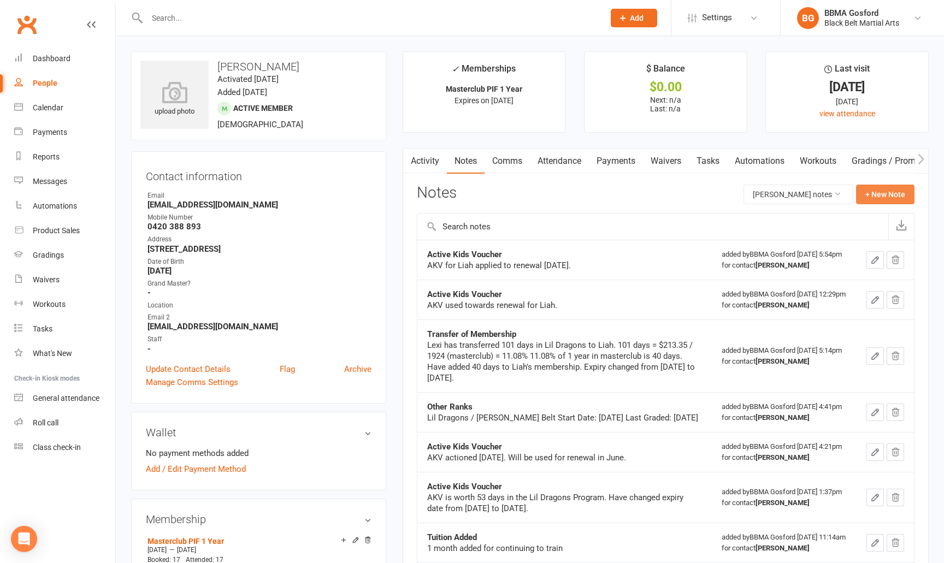
click at [874, 195] on button "+ New Note" at bounding box center [885, 195] width 58 height 20
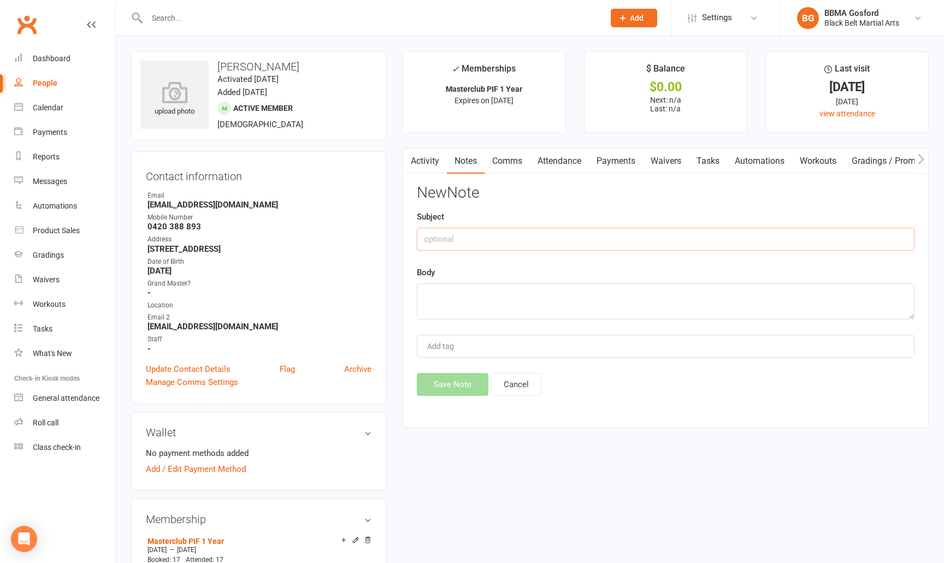
click at [645, 246] on input "text" at bounding box center [666, 239] width 498 height 23
type input "Paid in Full"
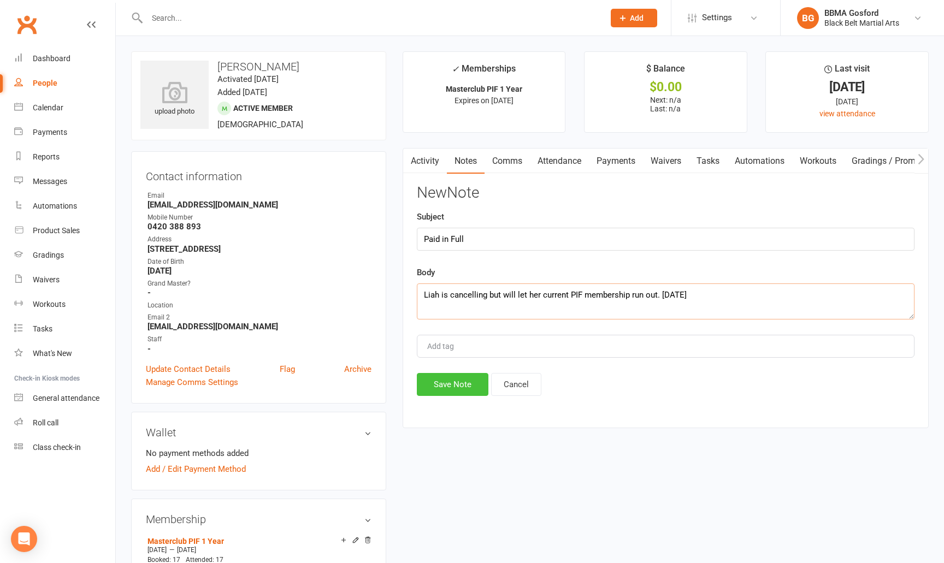
type textarea "Liah is cancelling but will let her current PIF membership run out. 11/08/2025"
click at [474, 378] on button "Save Note" at bounding box center [453, 384] width 72 height 23
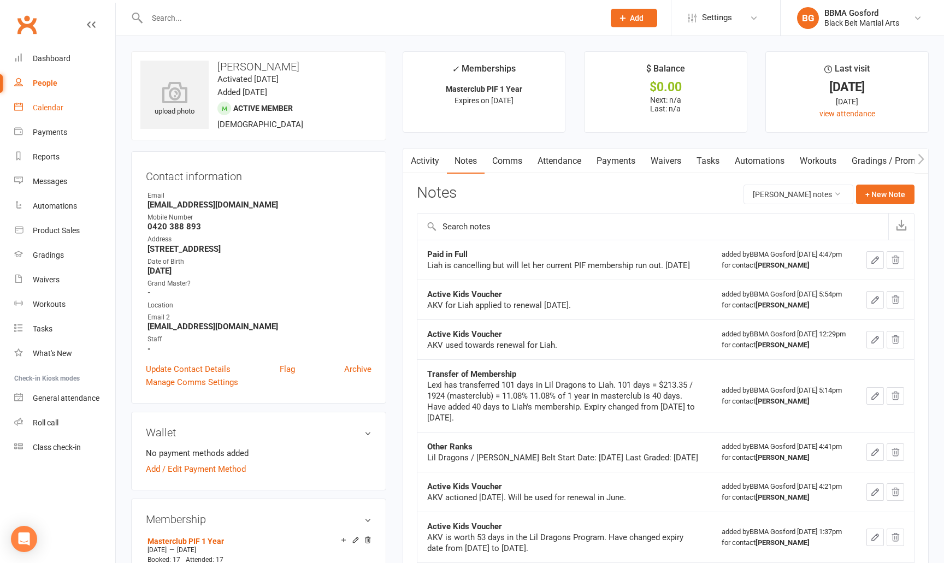
click at [60, 111] on div "Calendar" at bounding box center [48, 107] width 31 height 9
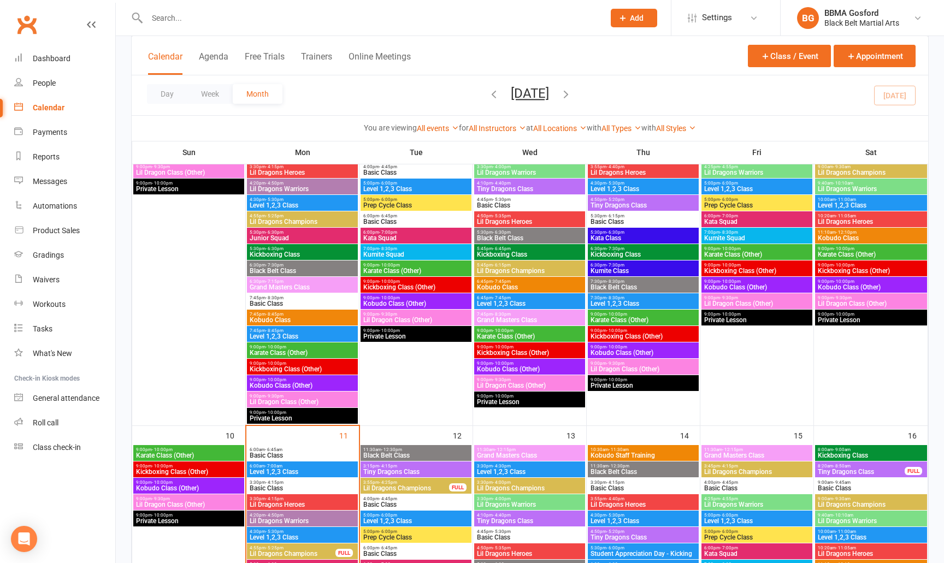
scroll to position [467, 0]
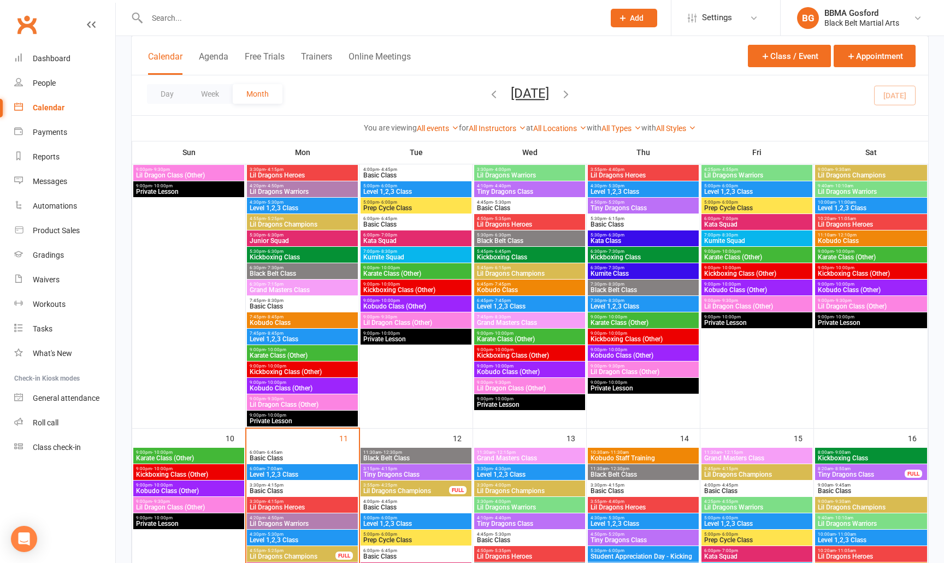
click at [288, 222] on span "Lil Dragons Champions" at bounding box center [302, 224] width 107 height 7
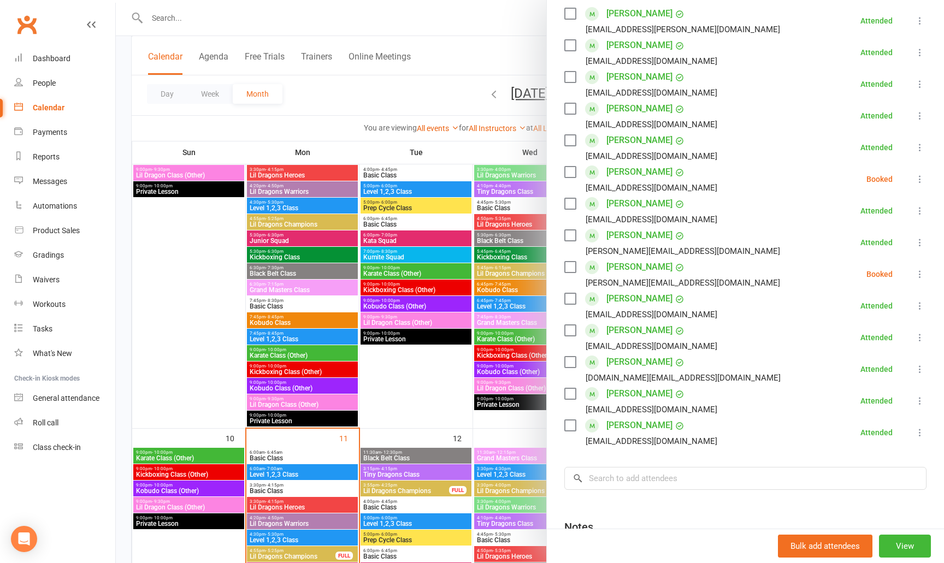
scroll to position [199, 0]
click at [227, 291] on div at bounding box center [530, 281] width 828 height 563
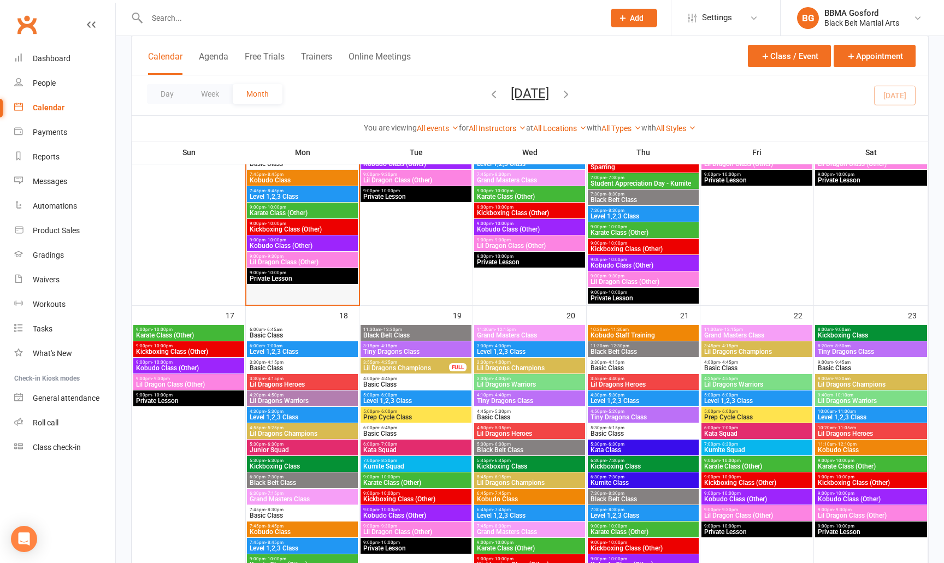
scroll to position [942, 0]
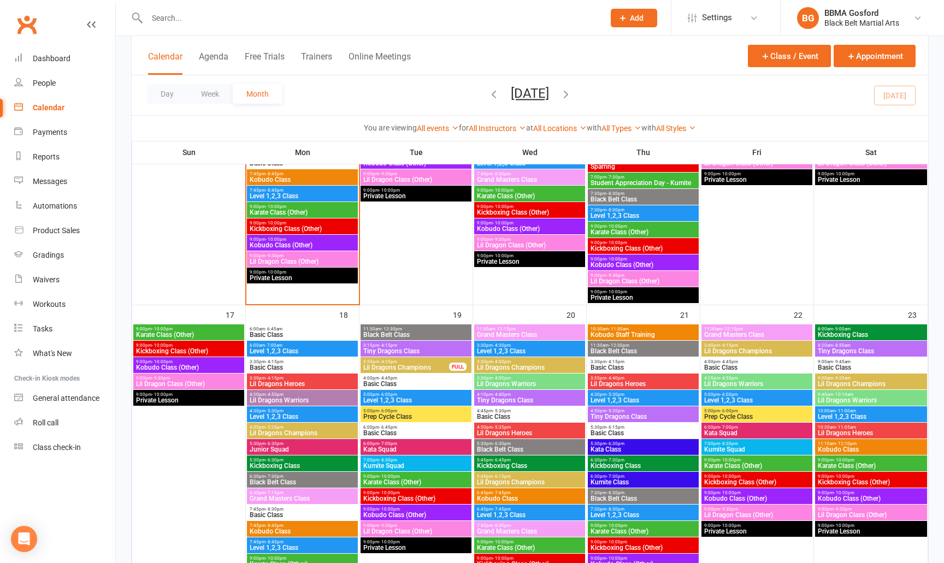
click at [310, 432] on span "Lil Dragons Champions" at bounding box center [302, 433] width 107 height 7
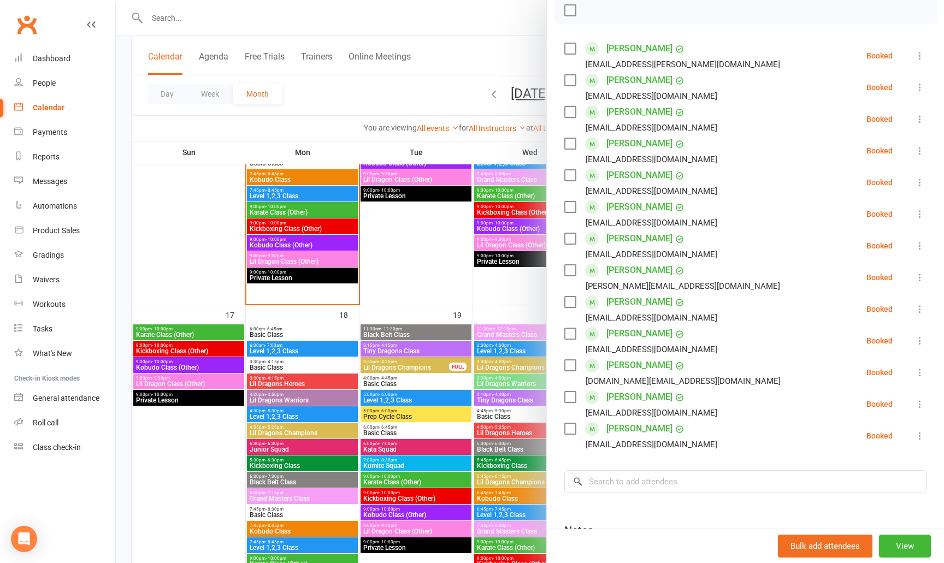
scroll to position [162, 0]
click at [917, 276] on icon at bounding box center [920, 279] width 11 height 11
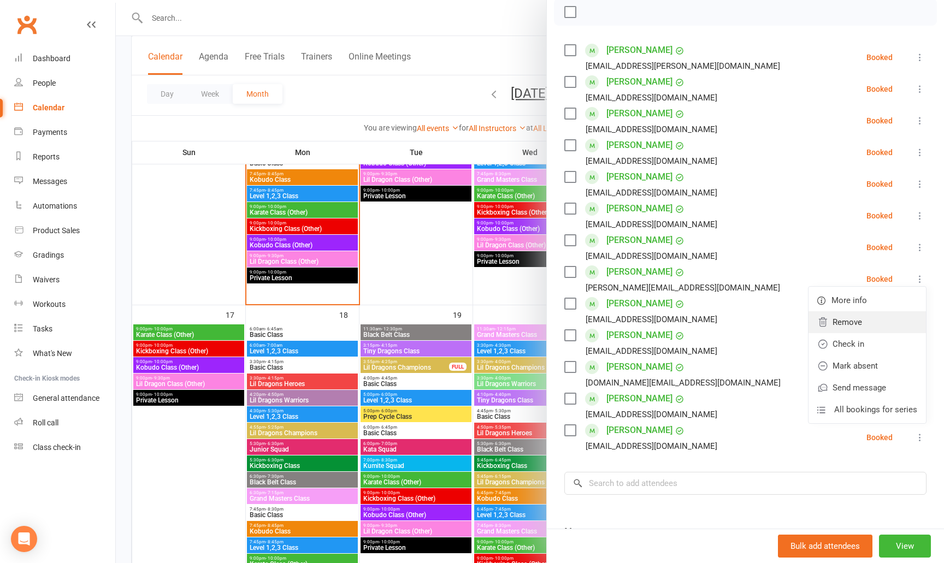
click at [873, 326] on link "Remove" at bounding box center [867, 322] width 117 height 22
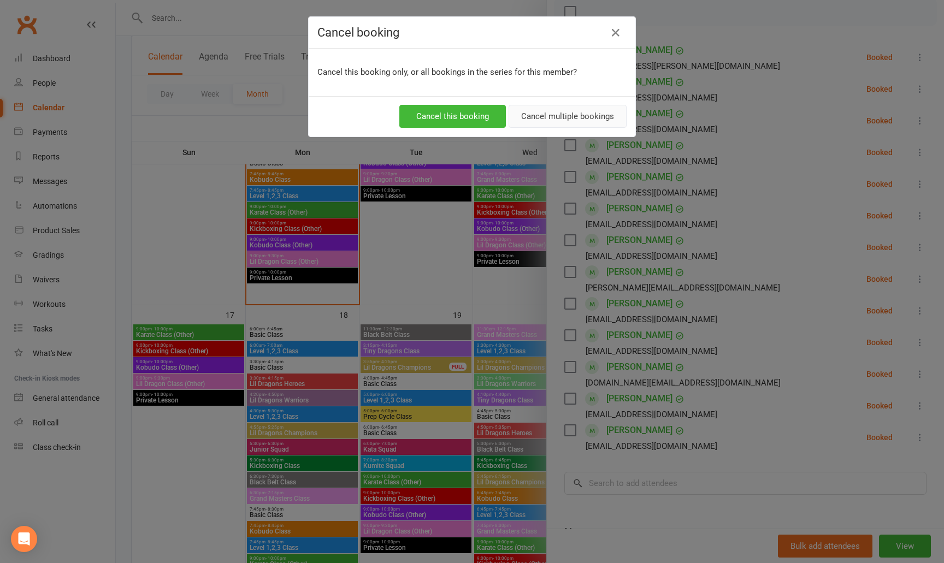
click at [544, 111] on button "Cancel multiple bookings" at bounding box center [568, 116] width 118 height 23
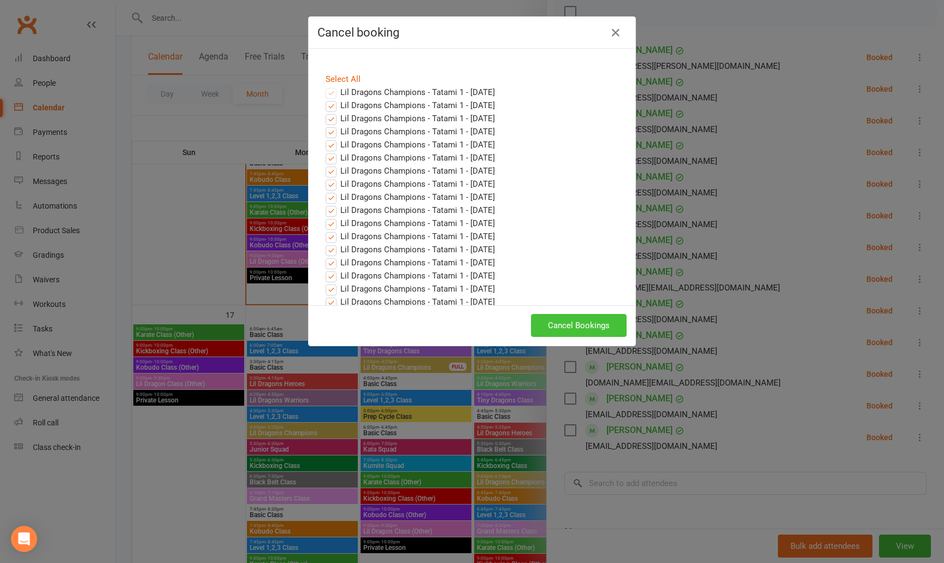
click at [572, 325] on button "Cancel Bookings" at bounding box center [579, 325] width 96 height 23
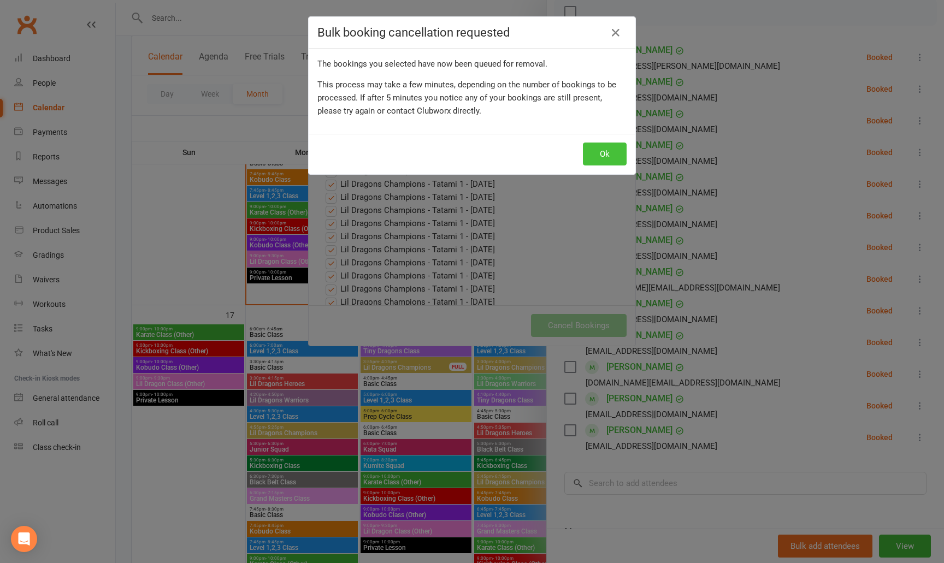
click at [603, 151] on button "Ok" at bounding box center [605, 154] width 44 height 23
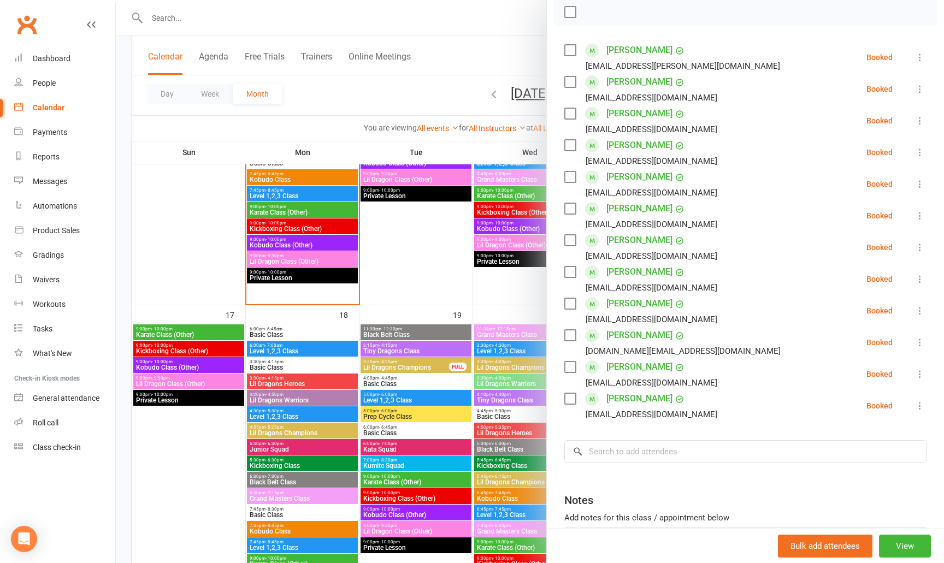
click at [506, 27] on div at bounding box center [530, 281] width 828 height 563
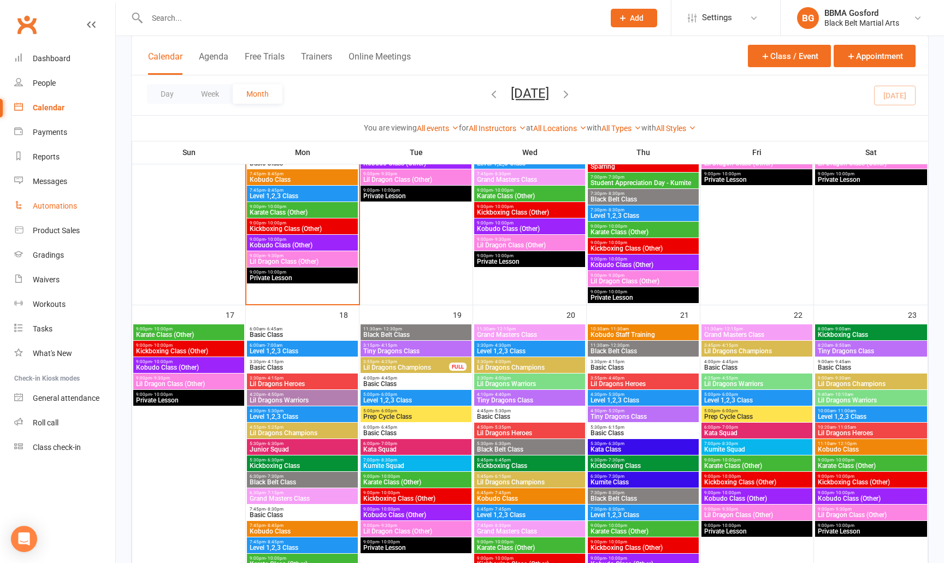
scroll to position [946, 0]
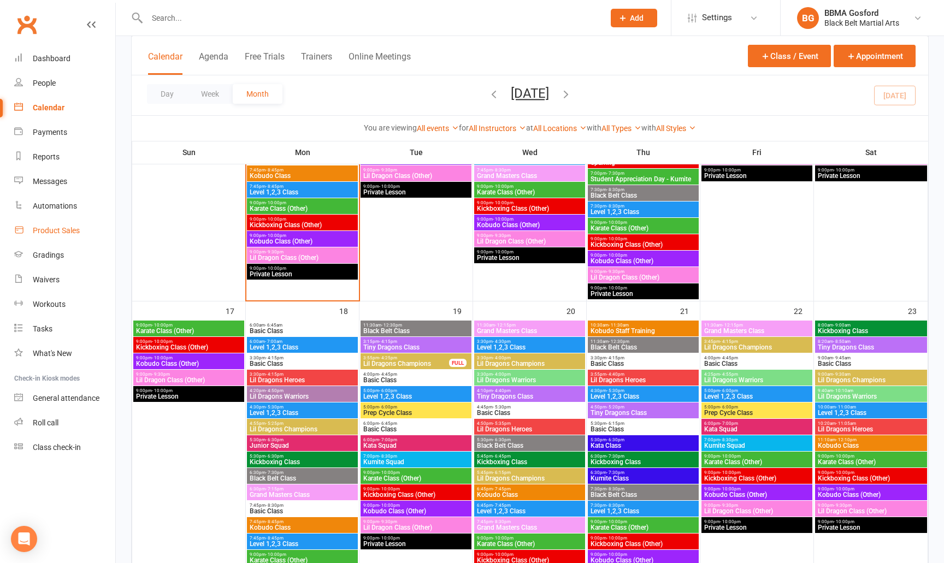
click at [78, 227] on div "Product Sales" at bounding box center [56, 230] width 47 height 9
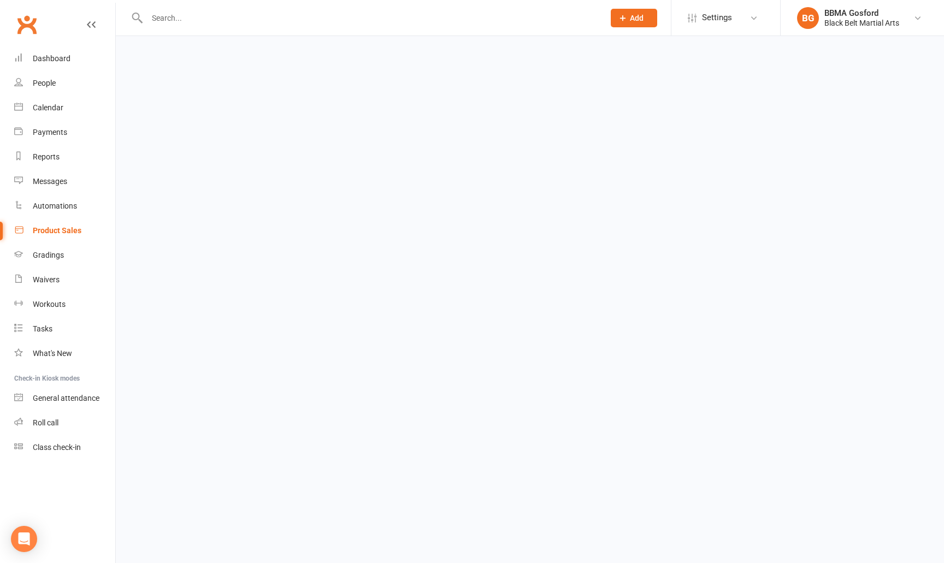
select select "100"
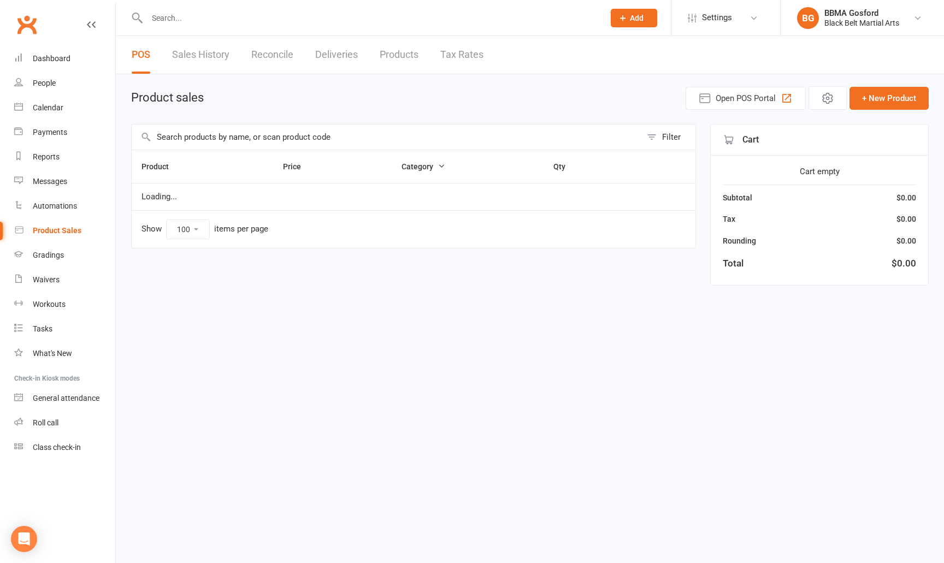
click at [231, 139] on input "text" at bounding box center [387, 137] width 510 height 25
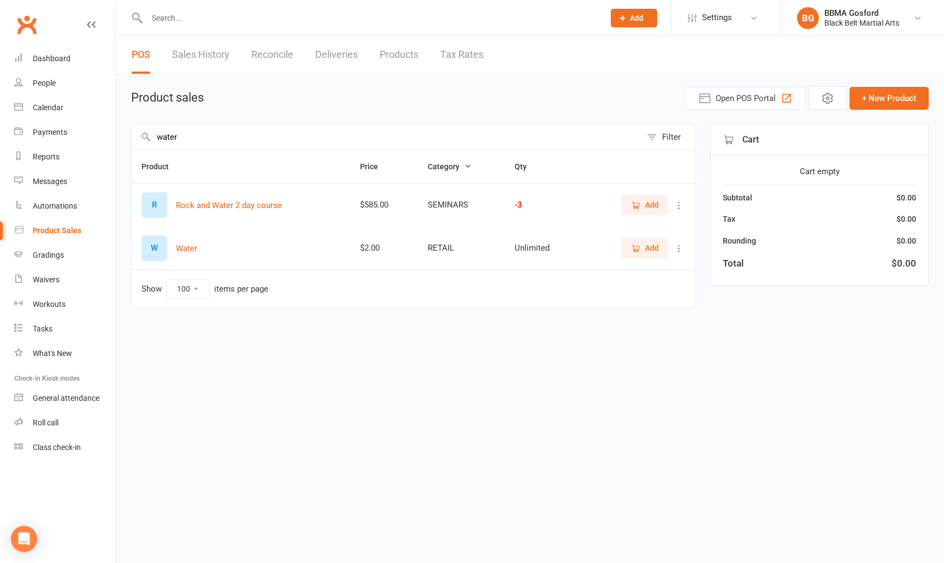
type input "water"
click at [655, 252] on span "Add" at bounding box center [652, 248] width 14 height 12
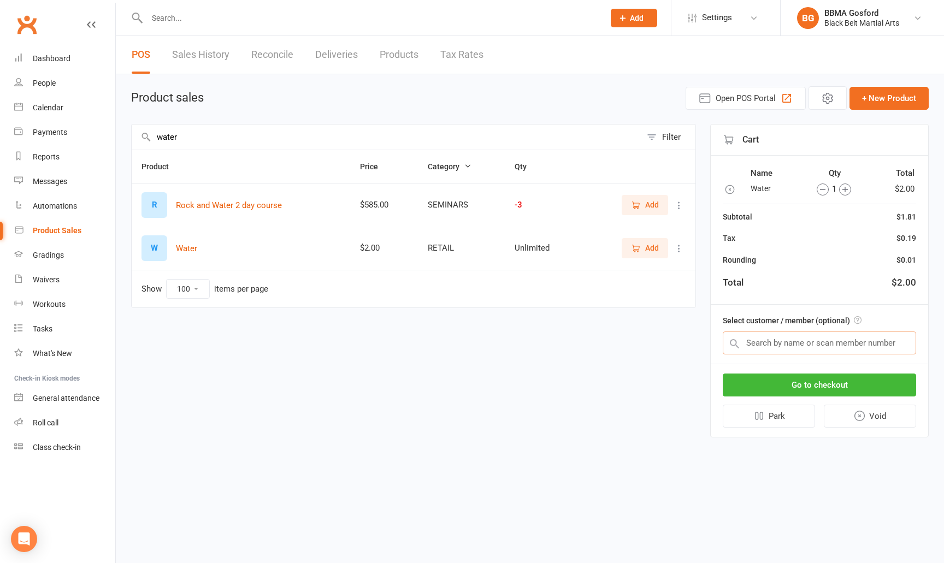
click at [793, 336] on input "text" at bounding box center [819, 343] width 193 height 23
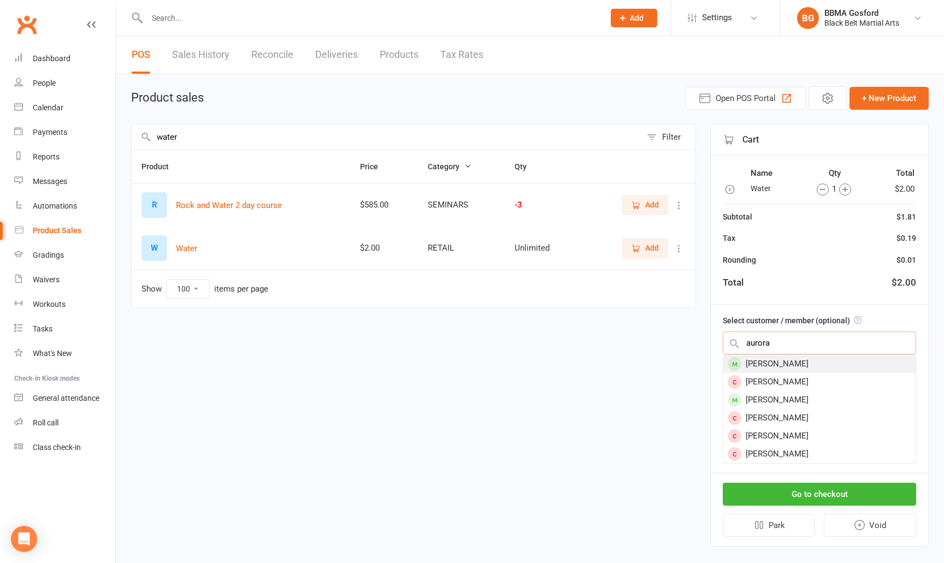
type input "aurora"
click at [807, 362] on div "Aurora MacDonnell" at bounding box center [819, 364] width 192 height 18
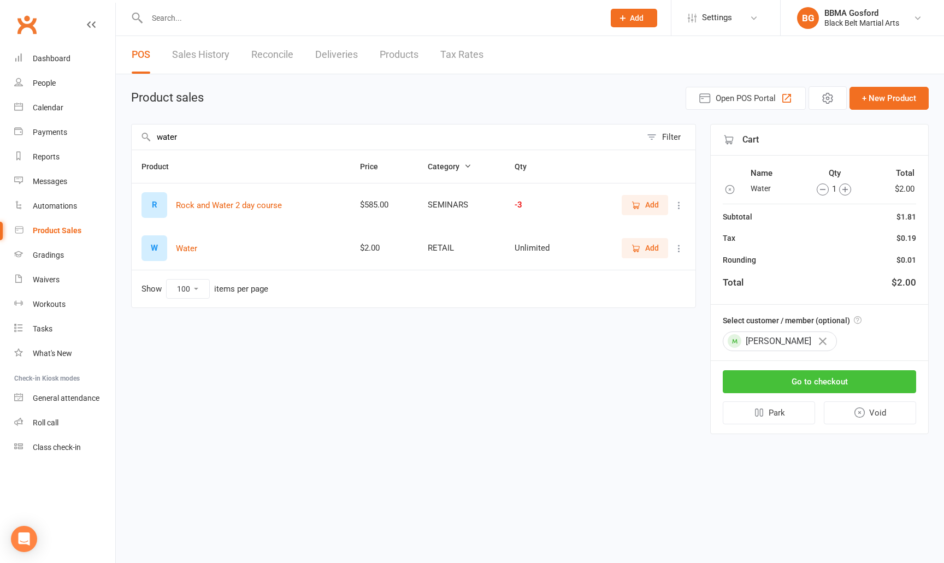
click at [800, 376] on button "Go to checkout" at bounding box center [819, 381] width 193 height 23
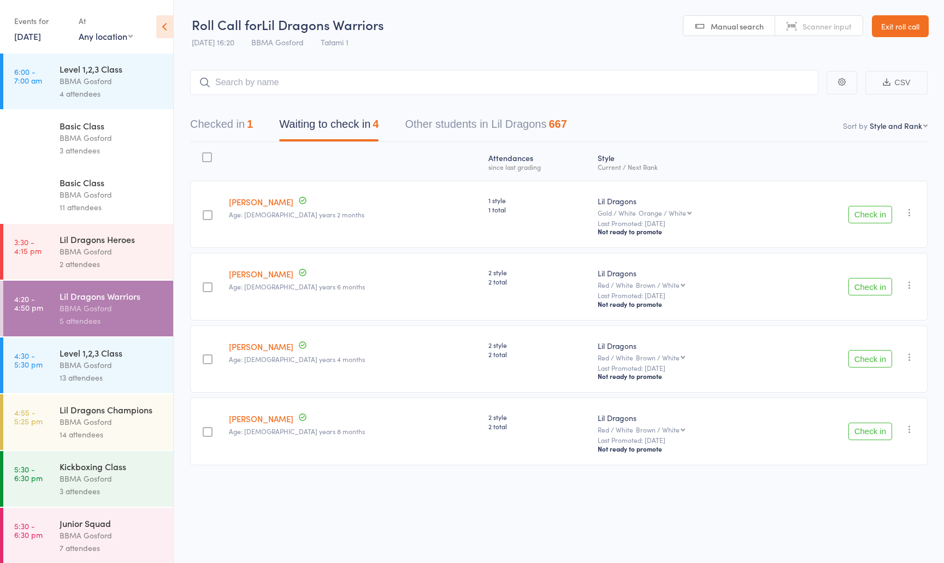
click at [863, 288] on button "Check in" at bounding box center [871, 286] width 44 height 17
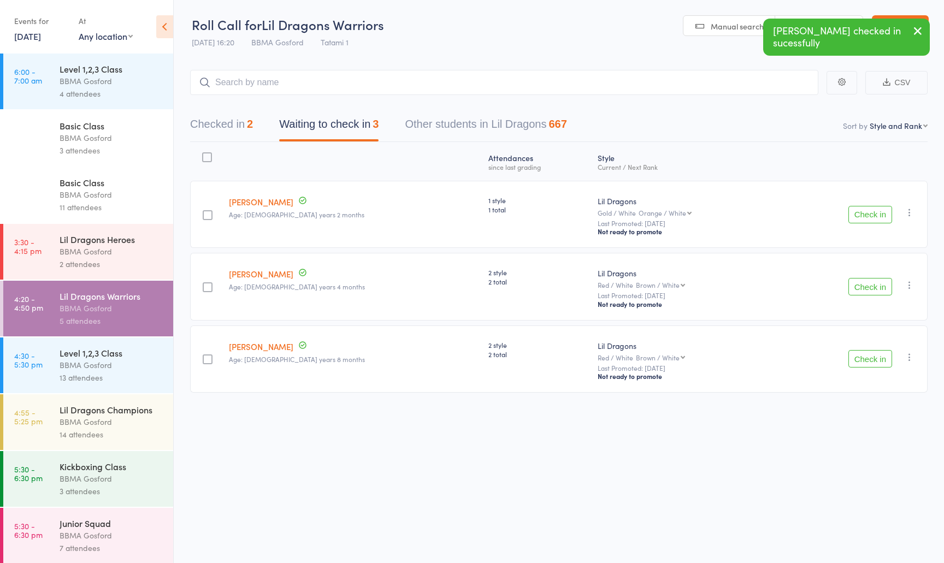
click at [867, 361] on button "Check in" at bounding box center [871, 358] width 44 height 17
click at [865, 291] on button "Check in" at bounding box center [871, 286] width 44 height 17
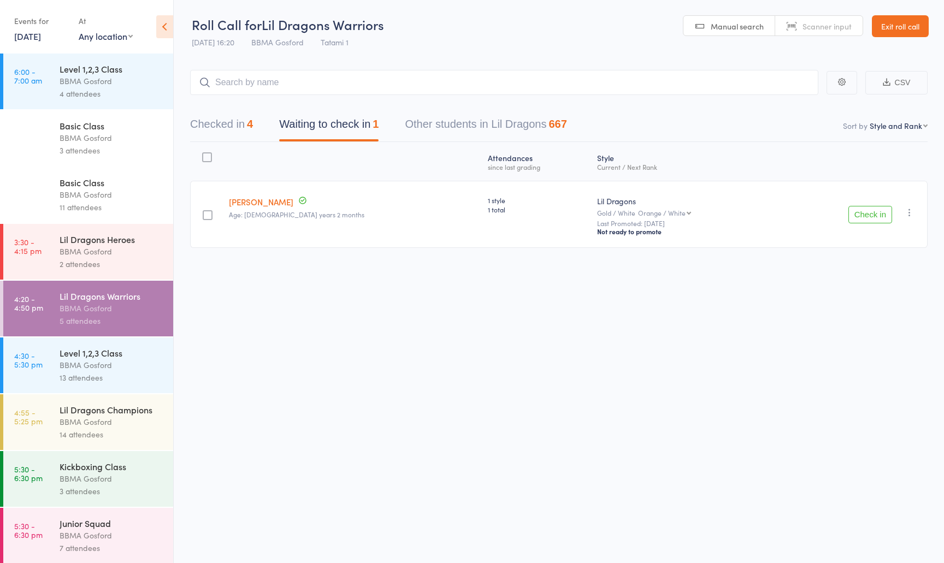
drag, startPoint x: 145, startPoint y: 416, endPoint x: 155, endPoint y: 414, distance: 10.6
click at [145, 416] on div "Lil Dragons Champions" at bounding box center [112, 410] width 104 height 12
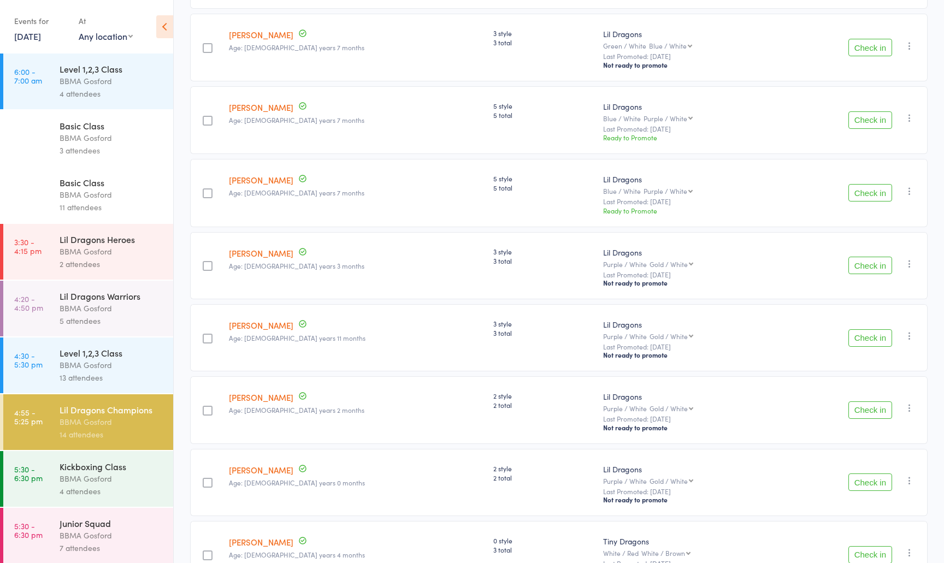
scroll to position [588, 0]
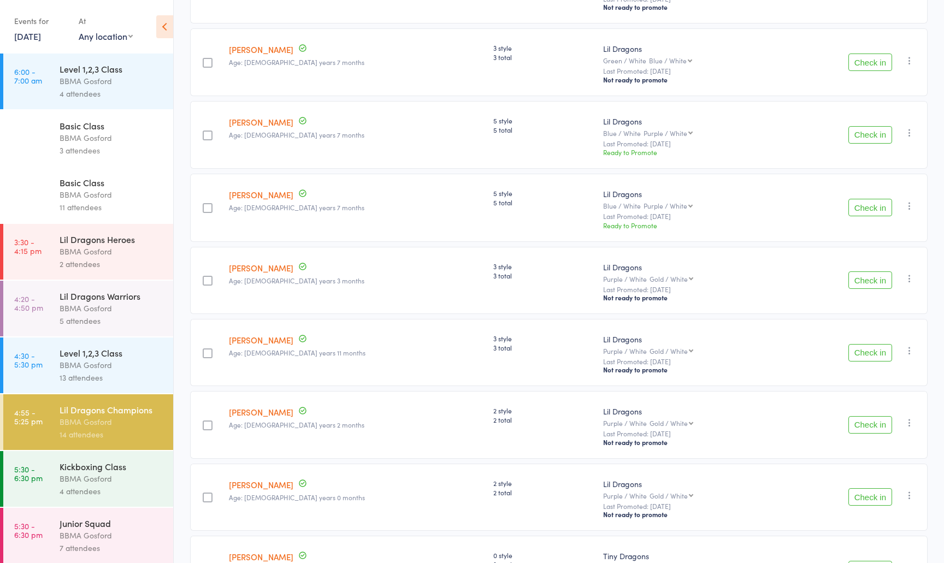
click at [865, 289] on button "Check in" at bounding box center [871, 280] width 44 height 17
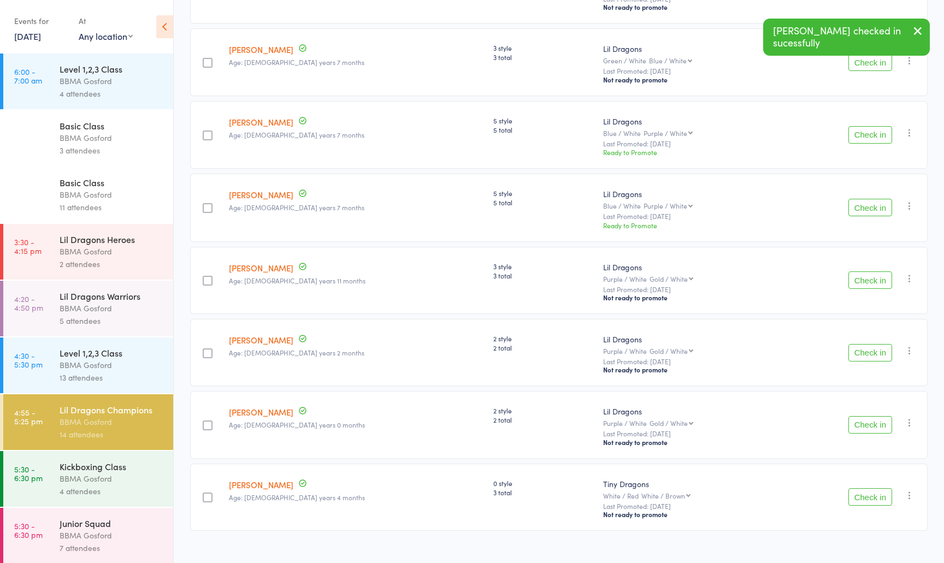
click at [862, 289] on button "Check in" at bounding box center [871, 280] width 44 height 17
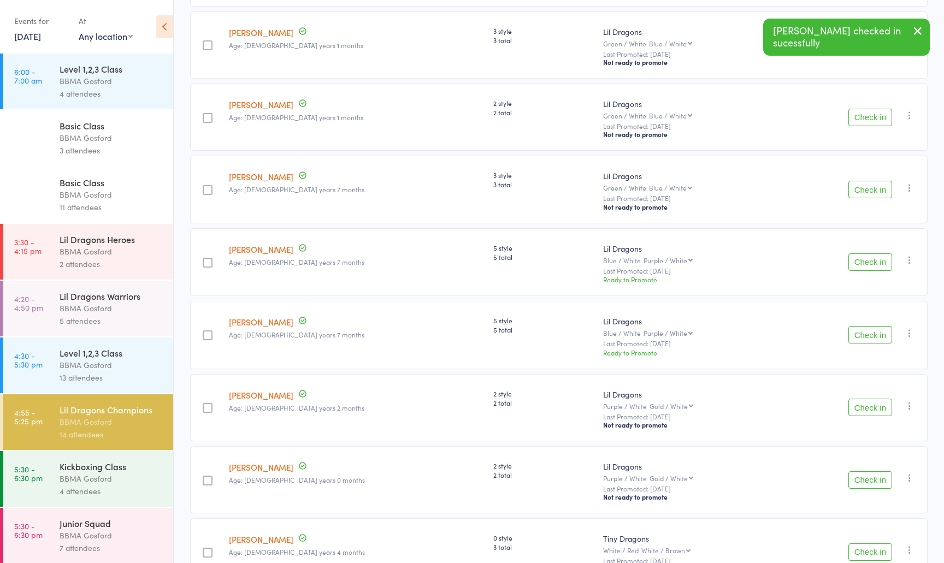
scroll to position [455, 0]
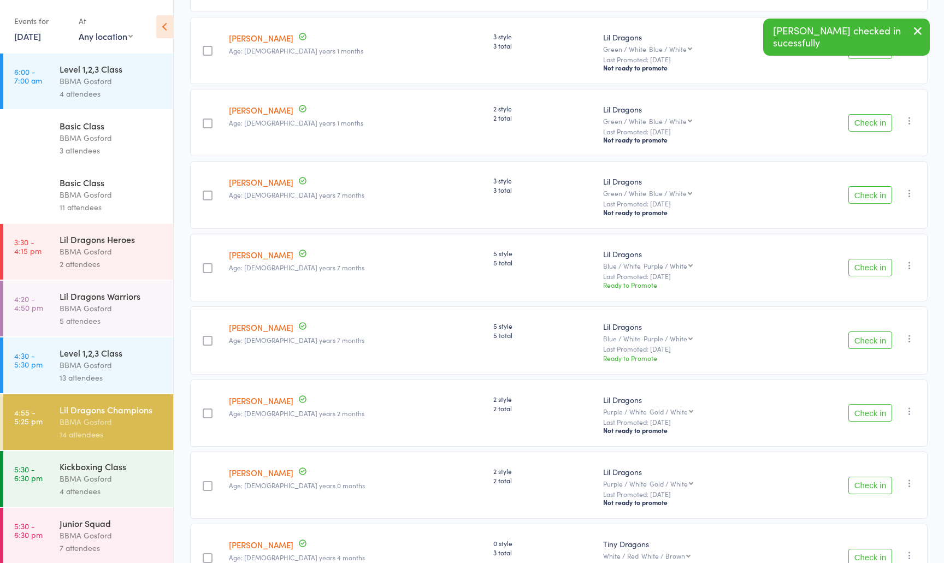
click at [910, 196] on icon "button" at bounding box center [909, 193] width 11 height 11
drag, startPoint x: 889, startPoint y: 323, endPoint x: 875, endPoint y: 320, distance: 13.9
click at [889, 323] on li "Mark absent" at bounding box center [871, 317] width 90 height 15
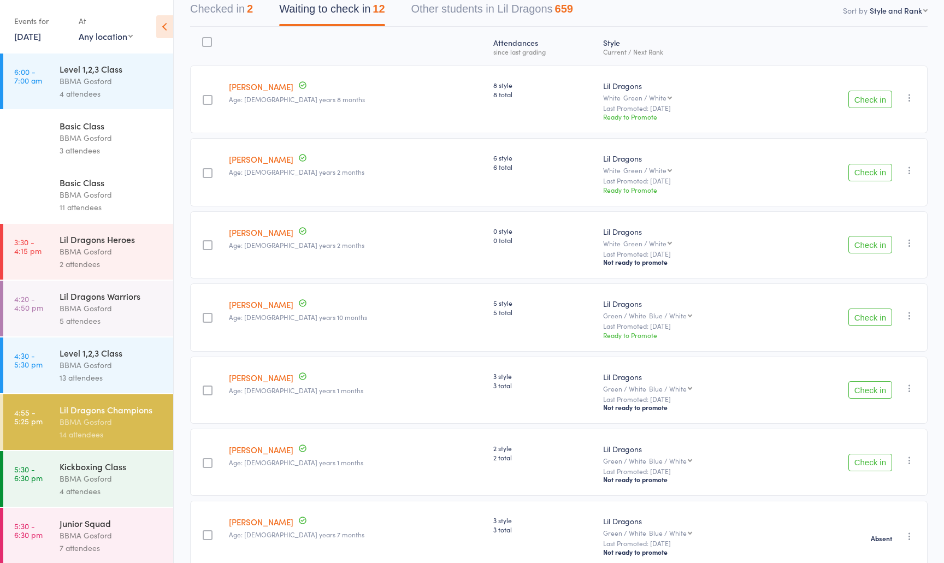
scroll to position [93, 0]
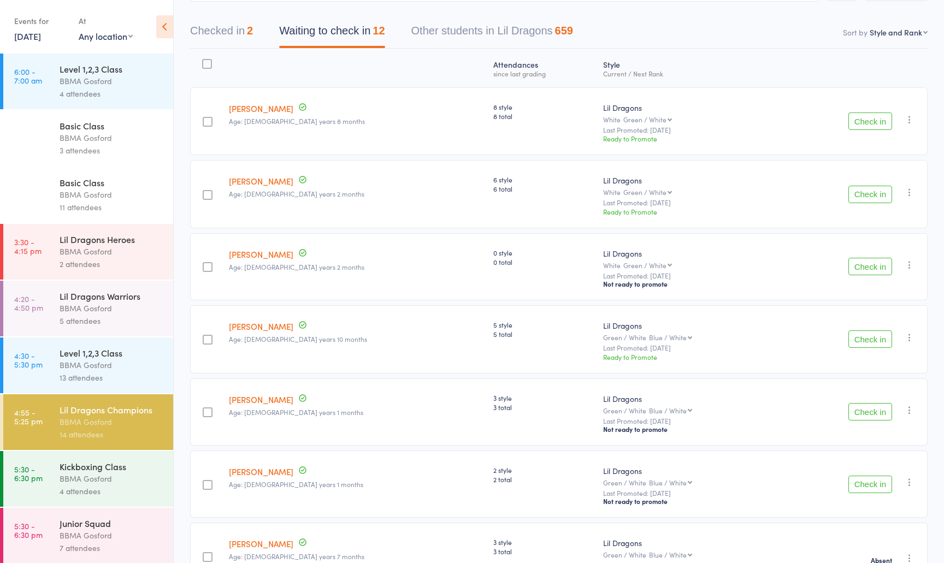
click at [863, 124] on button "Check in" at bounding box center [871, 121] width 44 height 17
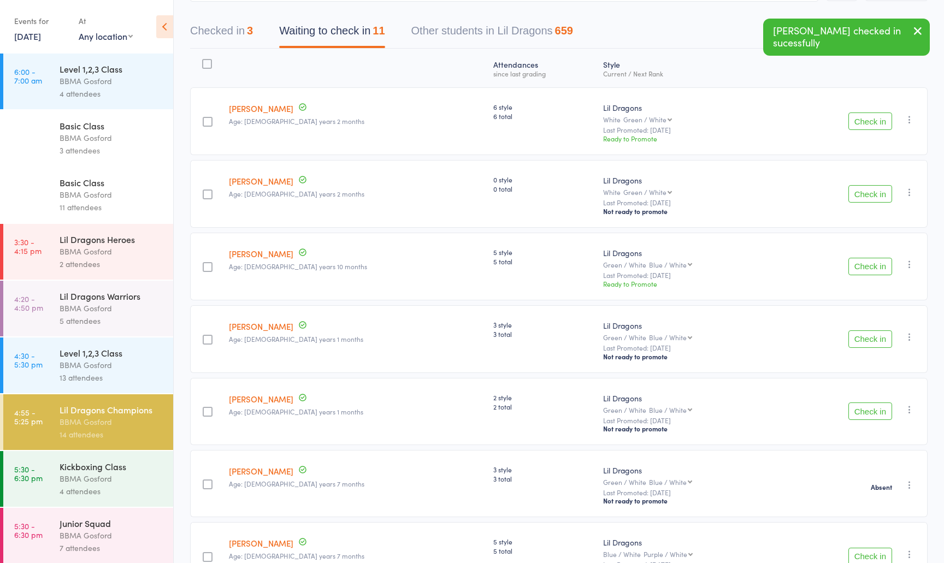
click at [861, 122] on button "Check in" at bounding box center [871, 121] width 44 height 17
click at [859, 122] on button "Check in" at bounding box center [871, 121] width 44 height 17
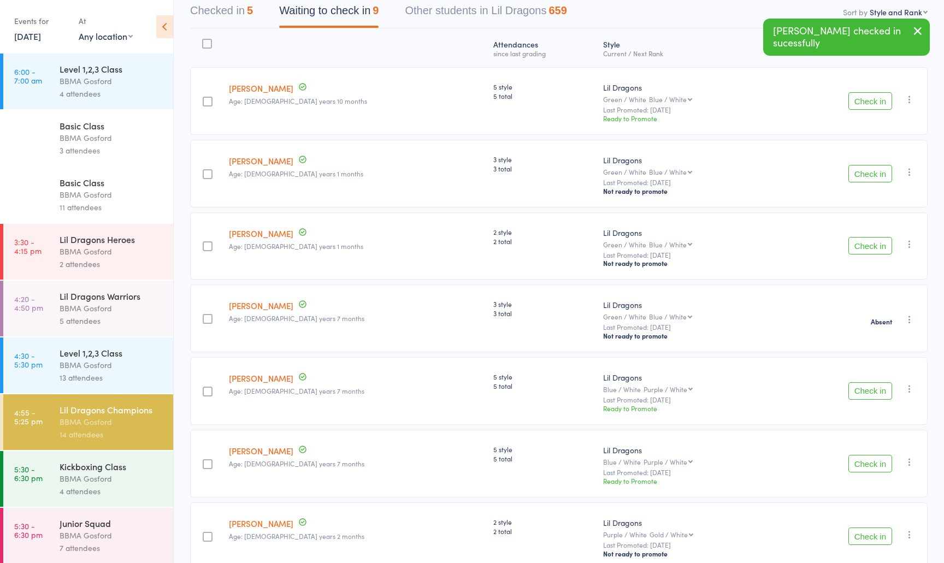
scroll to position [123, 0]
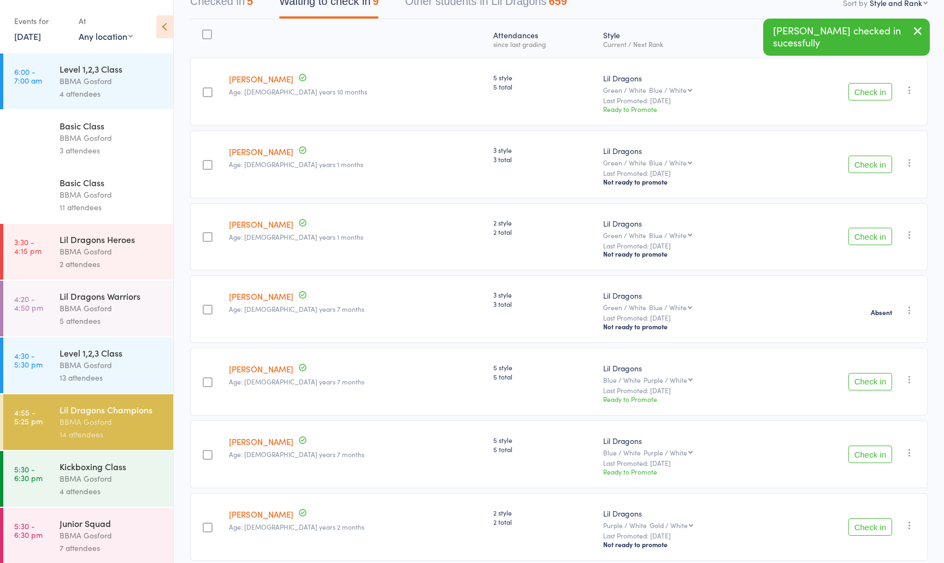
click at [858, 170] on button "Check in" at bounding box center [871, 164] width 44 height 17
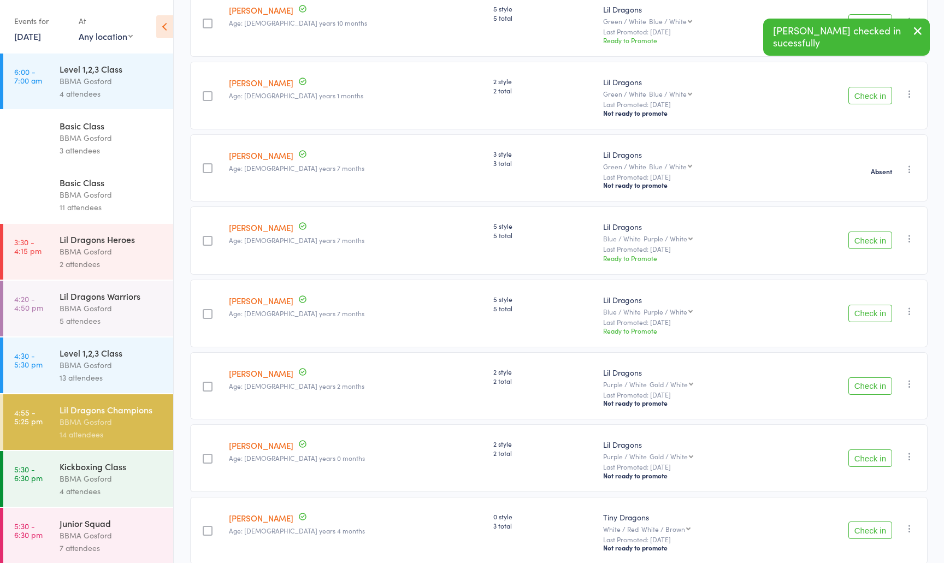
click at [860, 243] on button "Check in" at bounding box center [871, 240] width 44 height 17
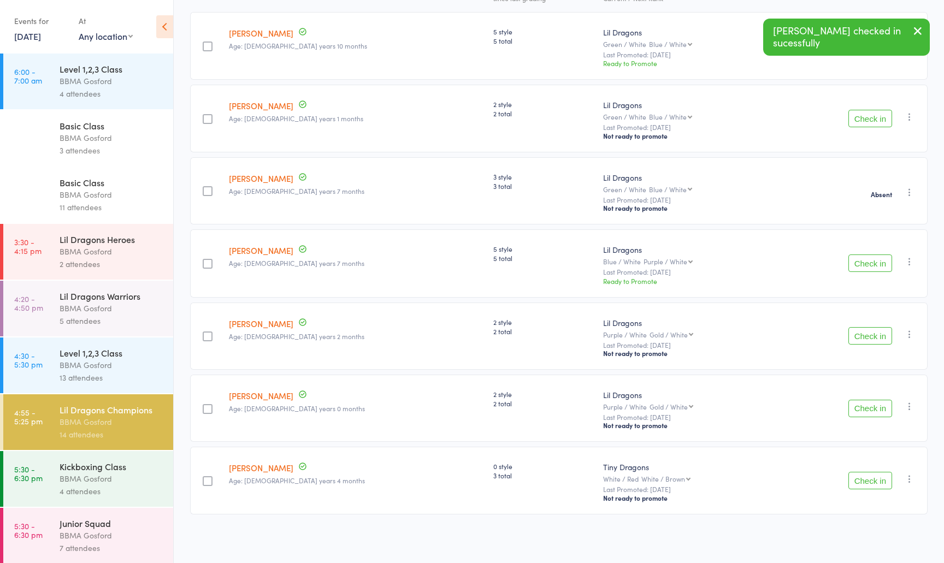
click at [878, 263] on button "Check in" at bounding box center [871, 263] width 44 height 17
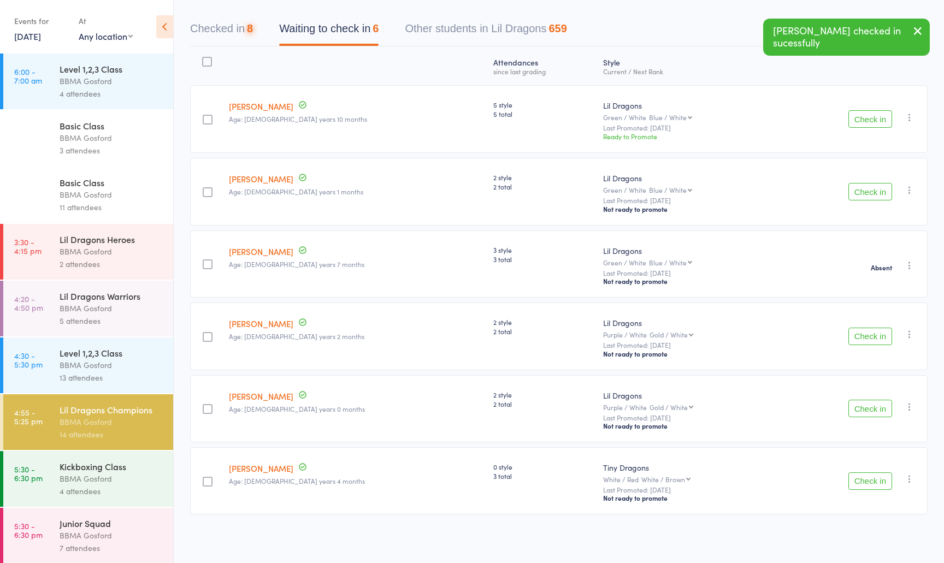
scroll to position [101, 0]
click at [861, 328] on button "Check in" at bounding box center [871, 336] width 44 height 17
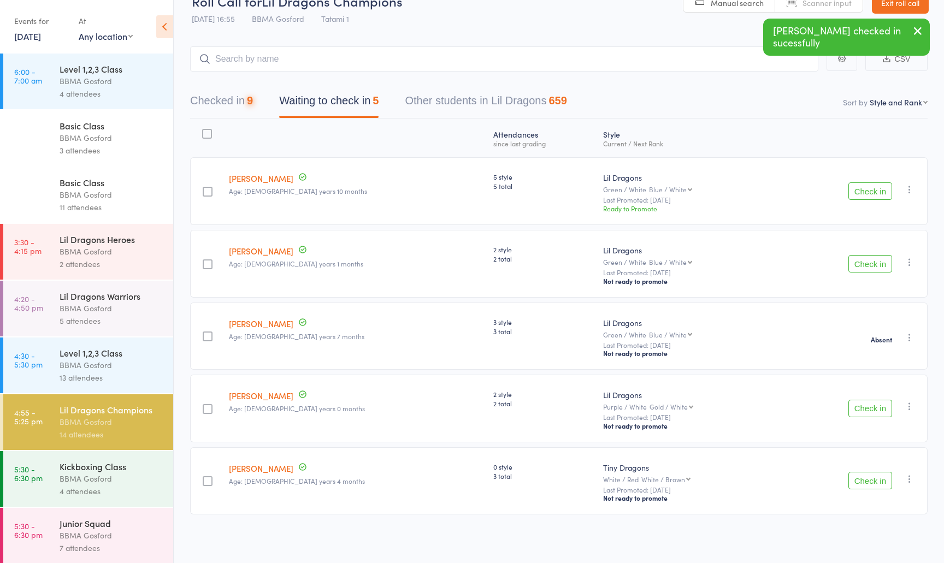
scroll to position [28, 0]
click at [867, 402] on button "Check in" at bounding box center [871, 408] width 44 height 17
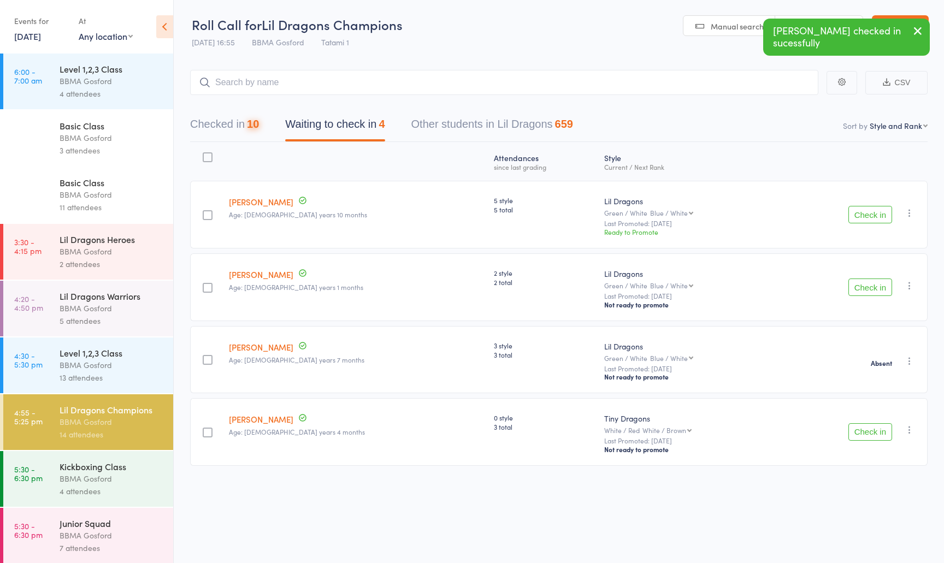
scroll to position [0, 0]
click at [262, 93] on input "search" at bounding box center [504, 82] width 628 height 25
type input "alex kiss"
type input "elijah"
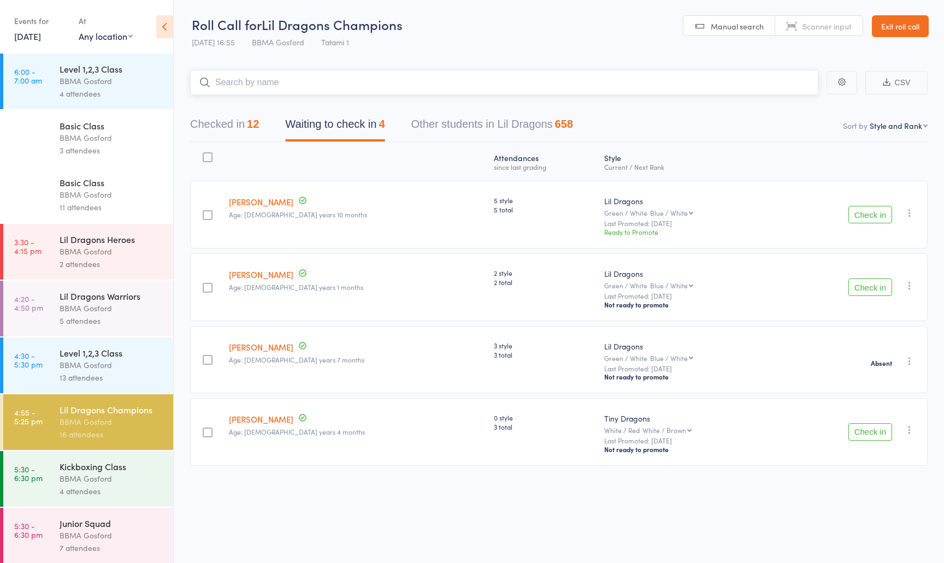
click at [235, 122] on button "Checked in 12" at bounding box center [224, 127] width 69 height 29
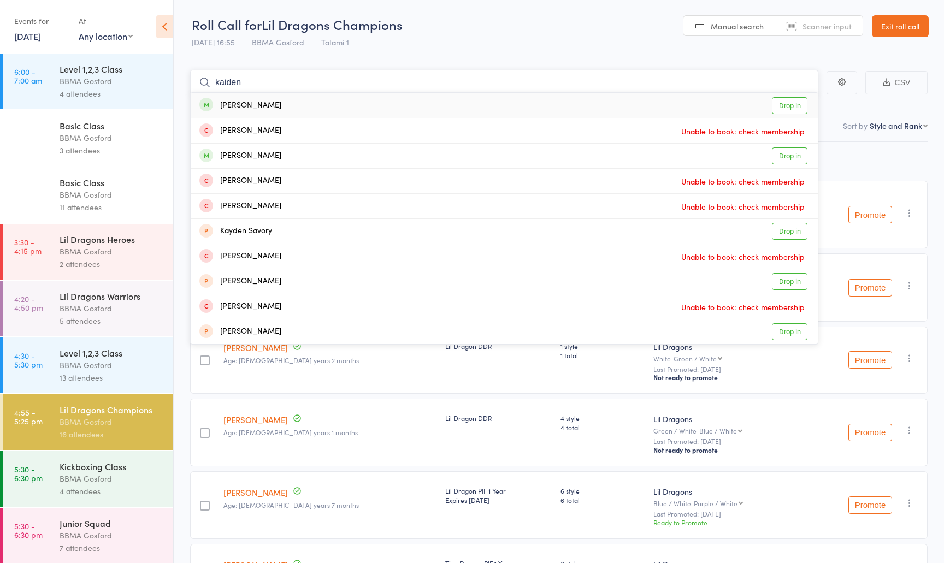
type input "kaiden"
click at [259, 104] on div "Kaiden James" at bounding box center [240, 105] width 82 height 13
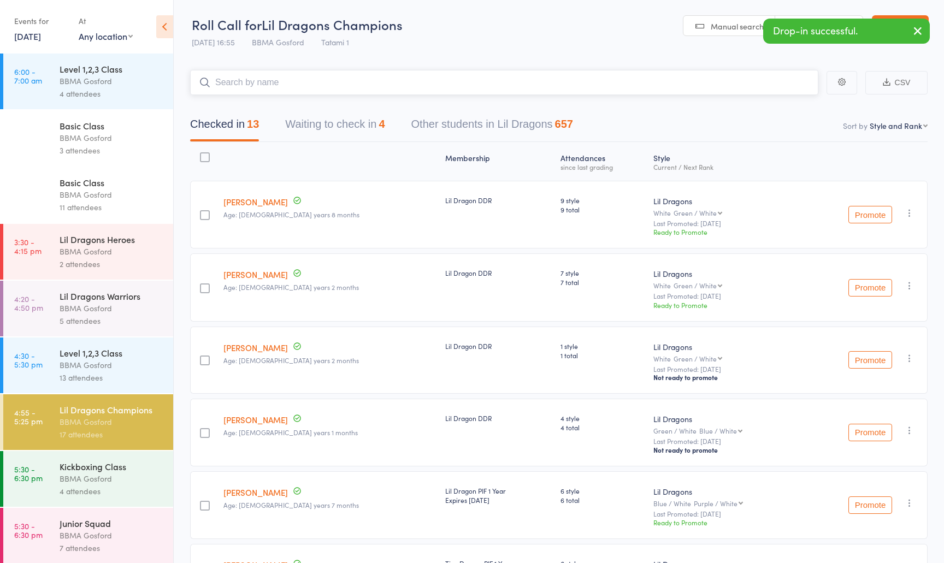
click at [346, 121] on button "Waiting to check in 4" at bounding box center [334, 127] width 99 height 29
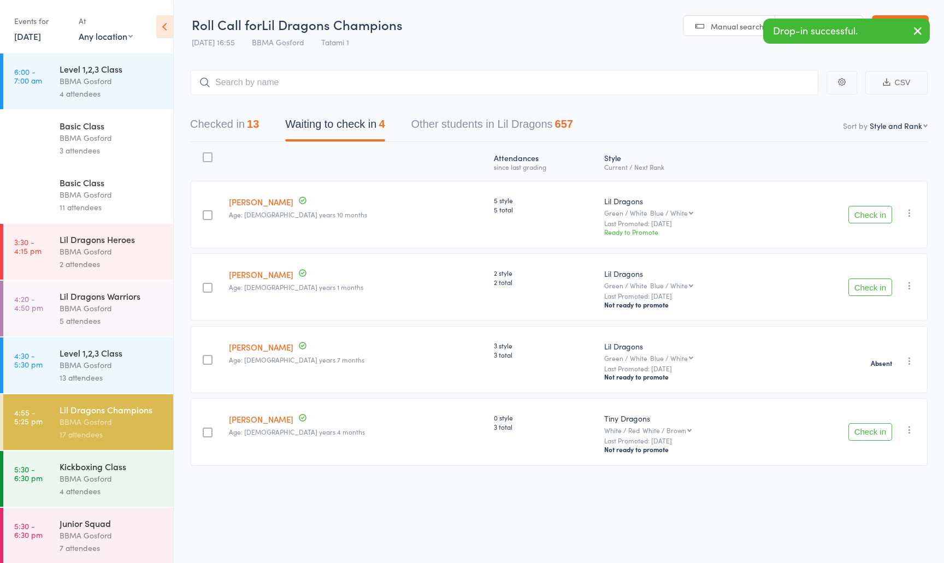
drag, startPoint x: 868, startPoint y: 291, endPoint x: 855, endPoint y: 290, distance: 12.6
click at [867, 291] on button "Check in" at bounding box center [871, 287] width 44 height 17
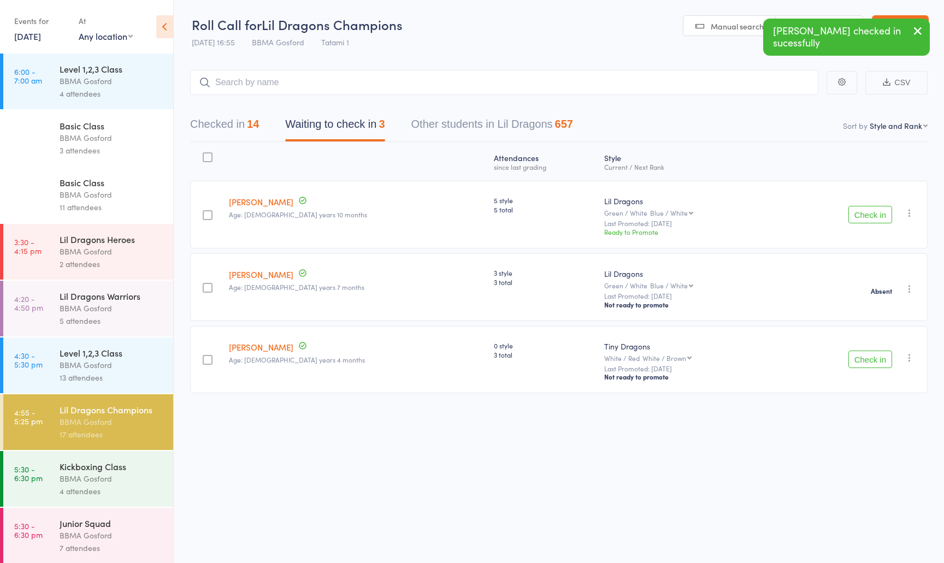
drag, startPoint x: 253, startPoint y: 130, endPoint x: 260, endPoint y: 127, distance: 7.8
click at [255, 130] on div "14" at bounding box center [253, 124] width 12 height 12
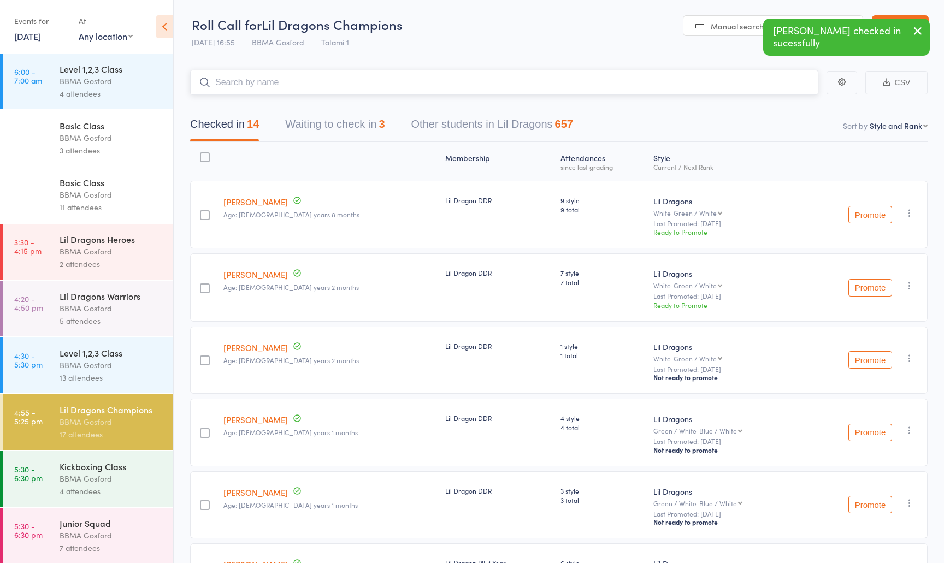
click at [253, 82] on input "search" at bounding box center [504, 82] width 628 height 25
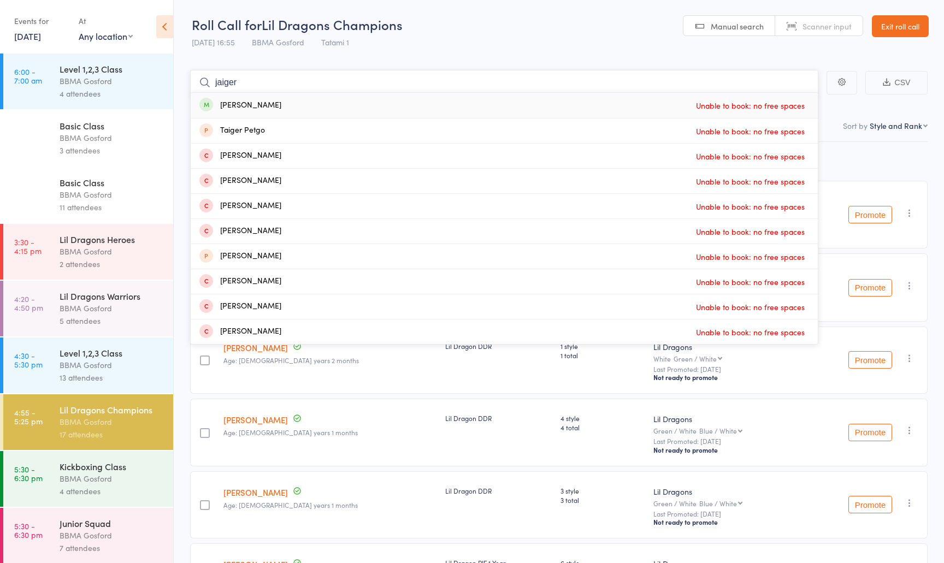
type input "jaiger"
click at [346, 110] on div "Jaiger Loder Unable to book: no free spaces" at bounding box center [504, 105] width 627 height 25
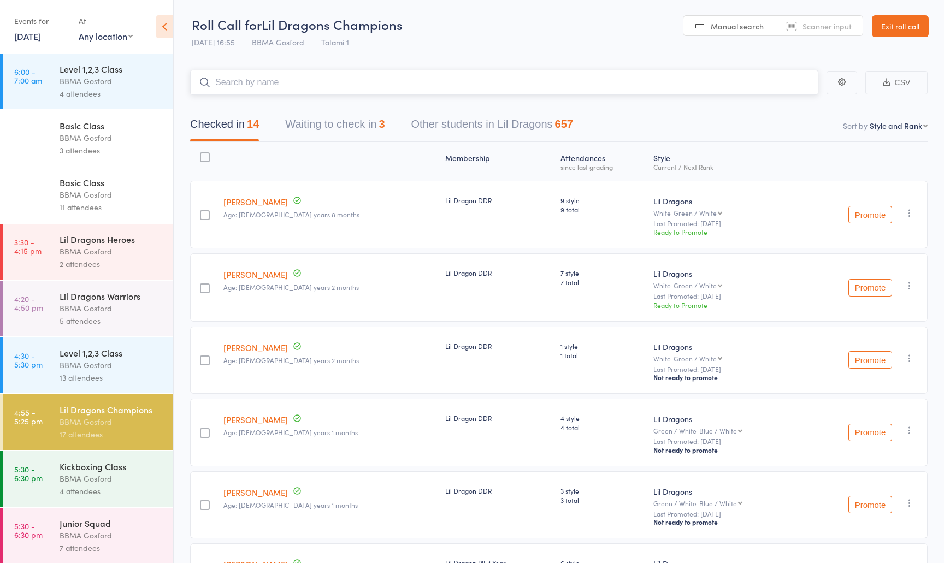
click at [350, 127] on button "Waiting to check in 3" at bounding box center [334, 127] width 99 height 29
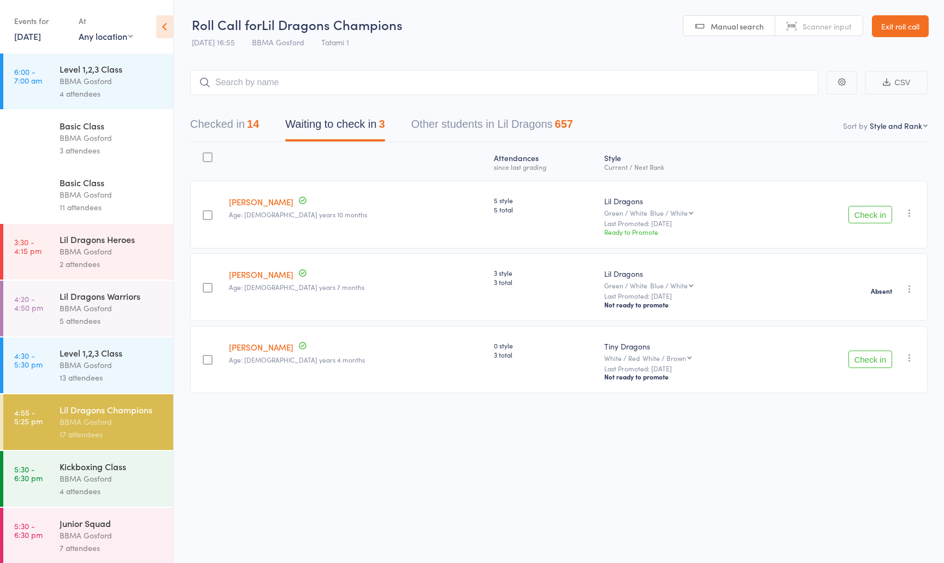
click at [908, 214] on icon "button" at bounding box center [909, 213] width 11 height 11
click at [888, 323] on li "Remove" at bounding box center [871, 322] width 90 height 15
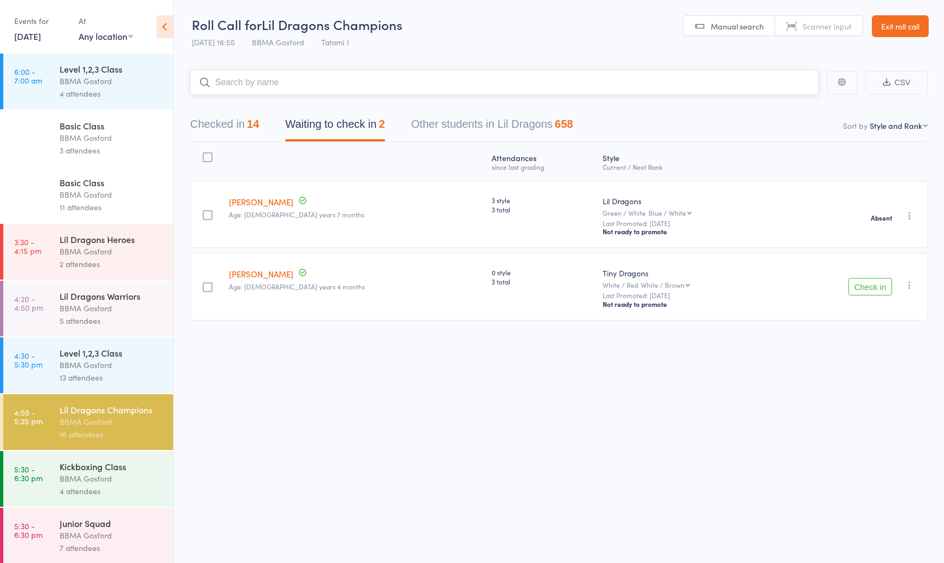
click at [330, 89] on input "search" at bounding box center [504, 82] width 628 height 25
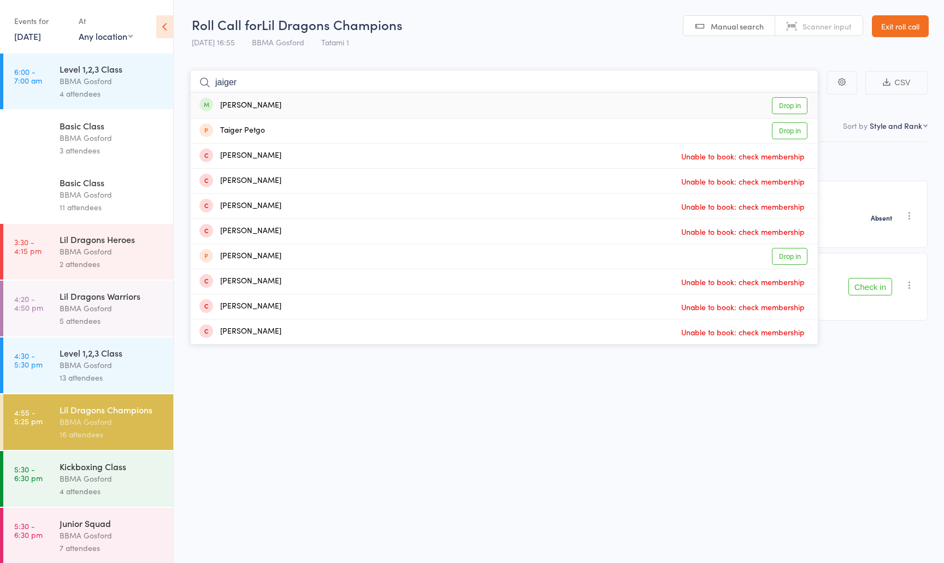
type input "jaiger"
drag, startPoint x: 323, startPoint y: 106, endPoint x: 360, endPoint y: 117, distance: 37.8
click at [323, 106] on div "Jaiger Loder Drop in" at bounding box center [504, 105] width 627 height 25
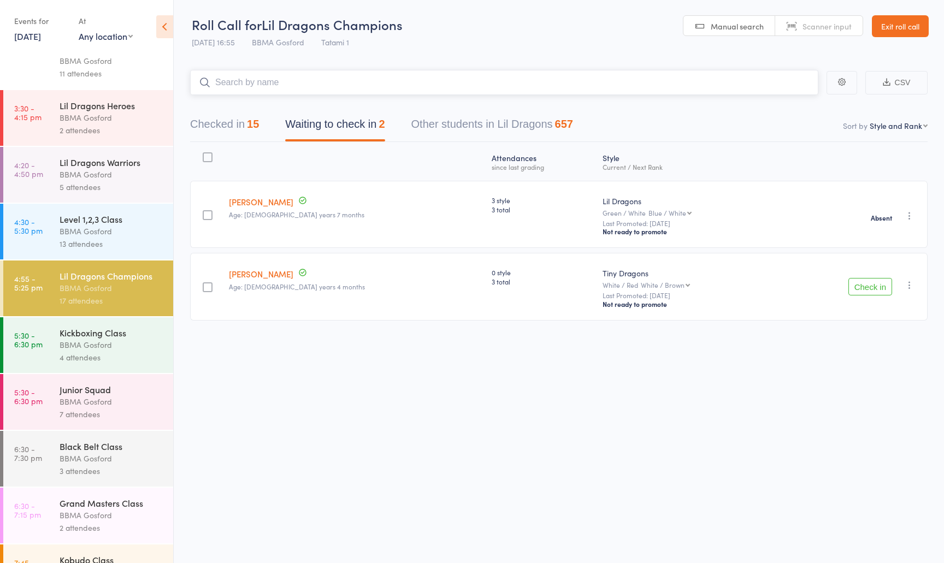
scroll to position [143, 0]
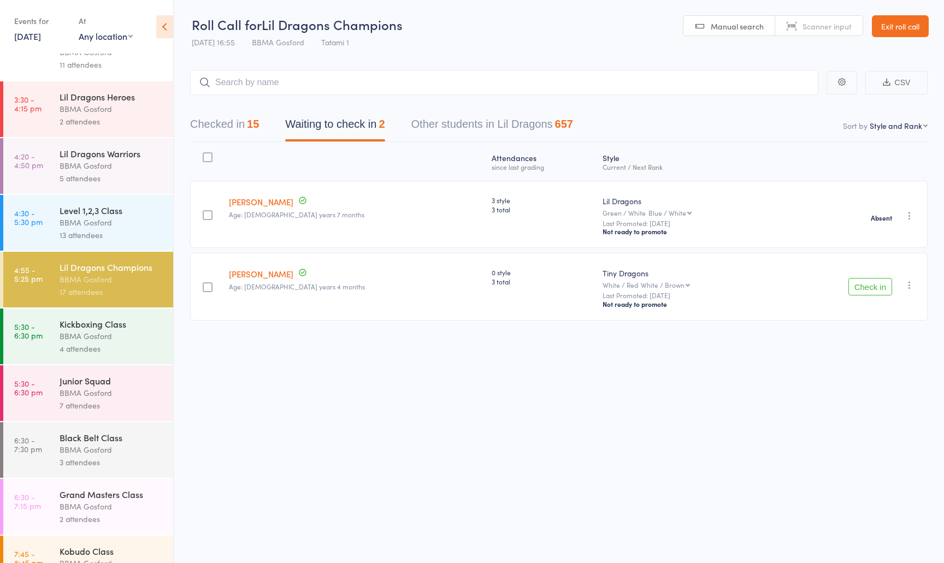
click at [124, 382] on div "Junior Squad" at bounding box center [112, 381] width 104 height 12
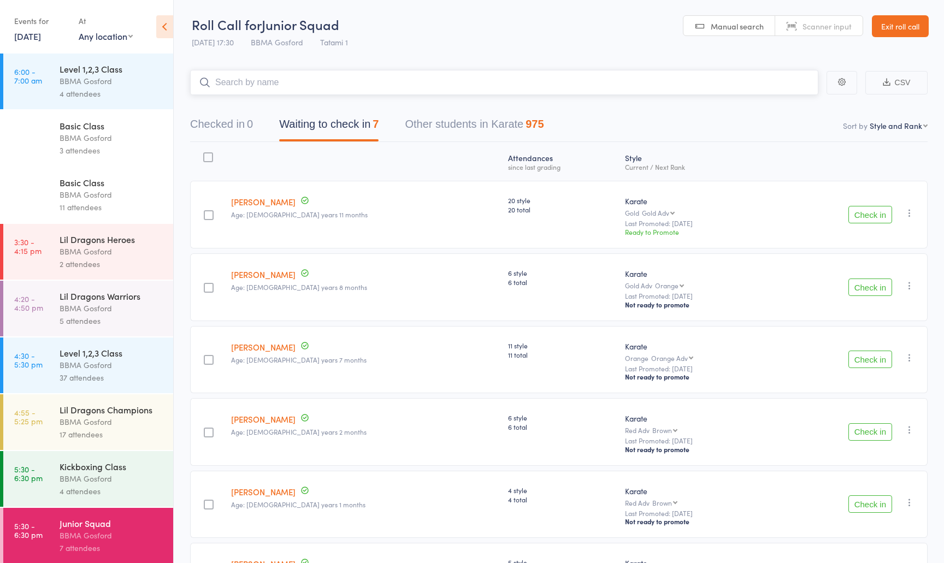
click at [261, 89] on input "search" at bounding box center [504, 82] width 628 height 25
type input "yuuma"
type input "maika"
type input "lily jenk"
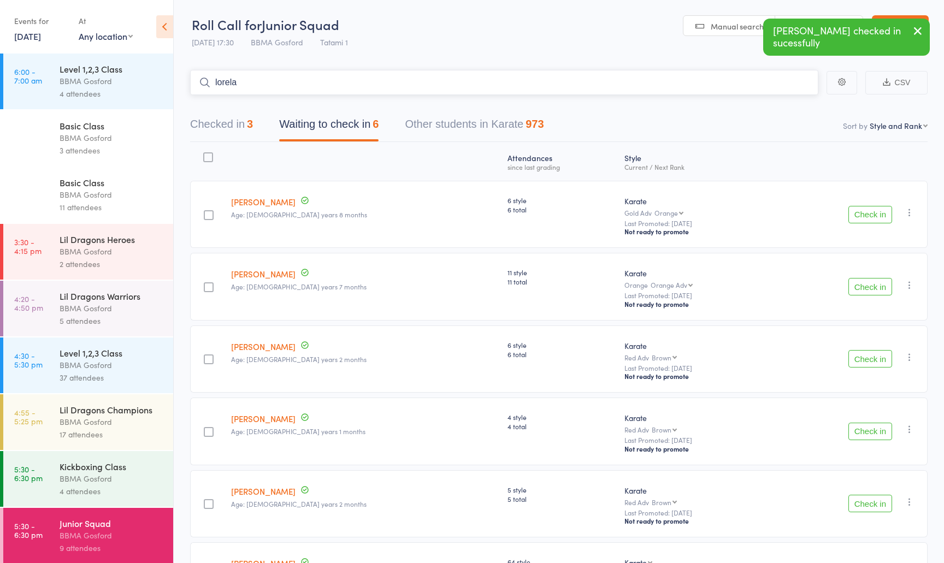
type input "lorelai"
type input "noah"
type input "landyn"
type input "lillyana"
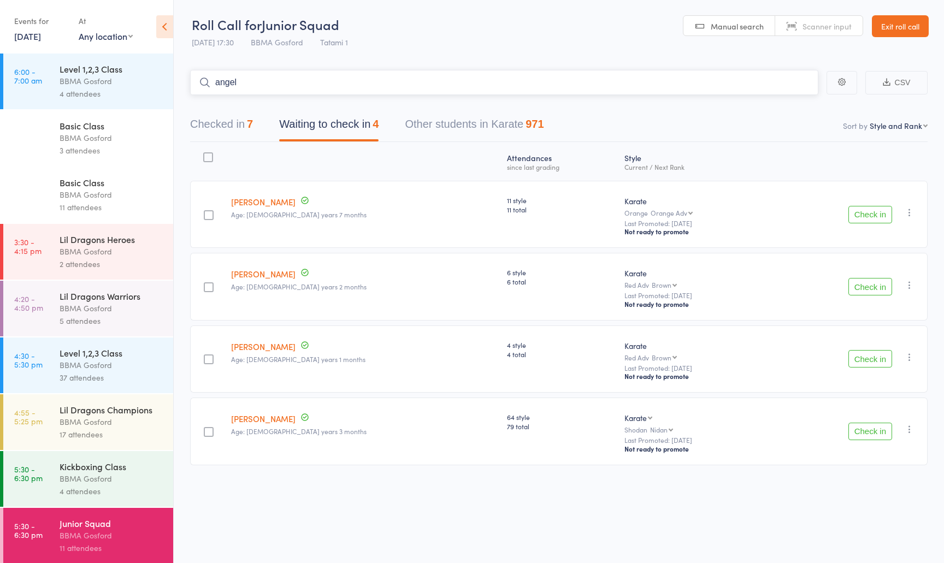
type input "angelo"
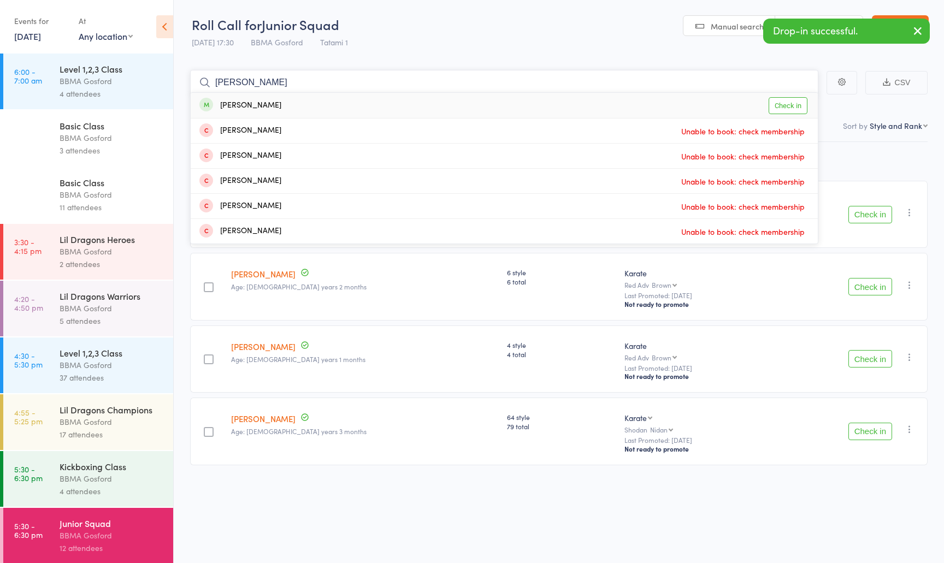
type input "giancarlo"
click at [262, 102] on div "Giancarlo Fernandez" at bounding box center [240, 105] width 82 height 13
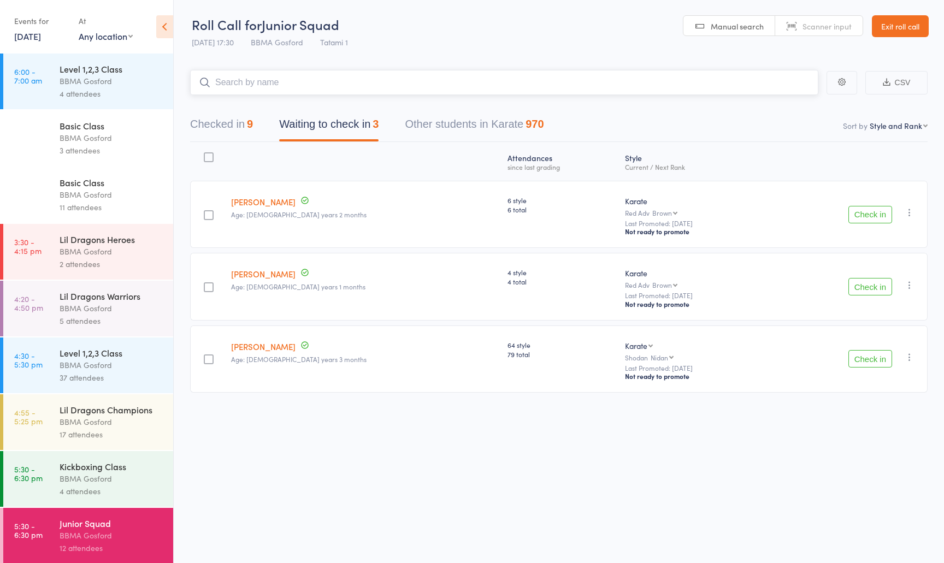
click at [237, 123] on button "Checked in 9" at bounding box center [221, 127] width 63 height 29
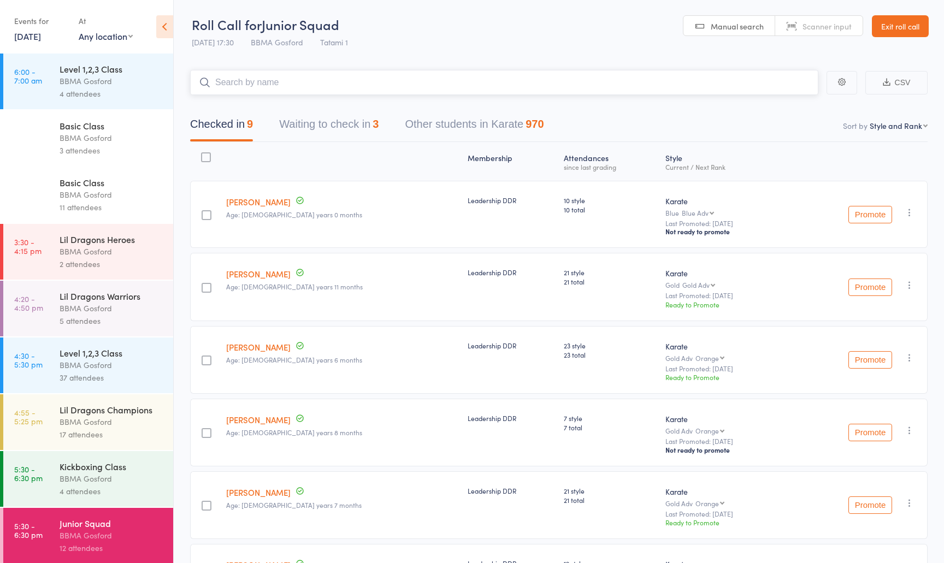
click at [268, 89] on input "search" at bounding box center [504, 82] width 628 height 25
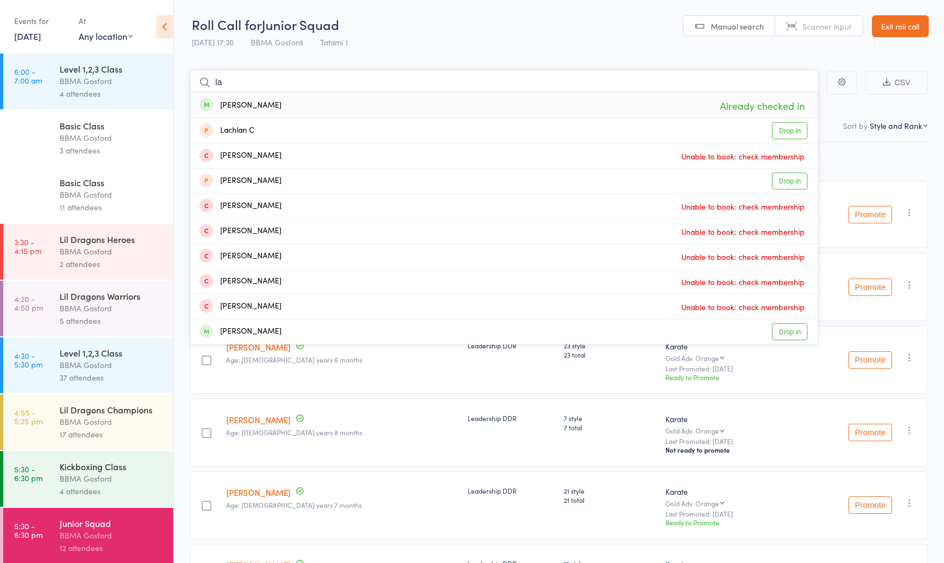
type input "l"
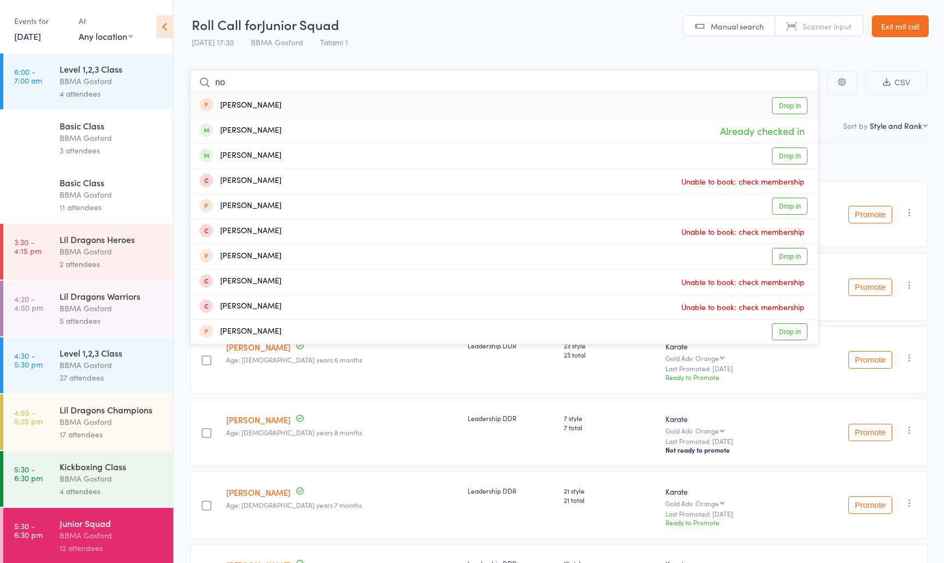
type input "n"
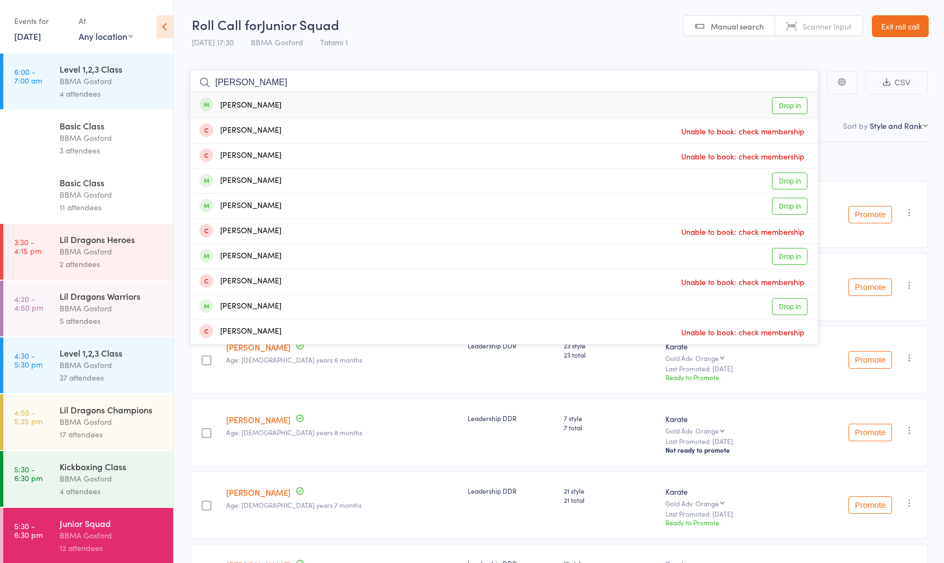
type input "nicolas angst"
click at [271, 107] on div "Nicolas Angst Drop in" at bounding box center [504, 105] width 627 height 25
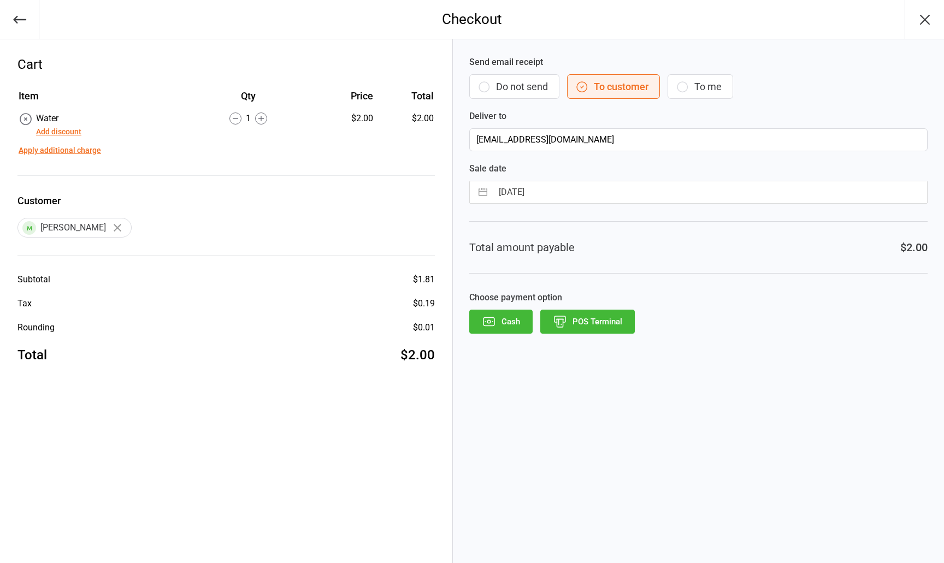
click at [519, 86] on button "Do not send" at bounding box center [514, 86] width 90 height 25
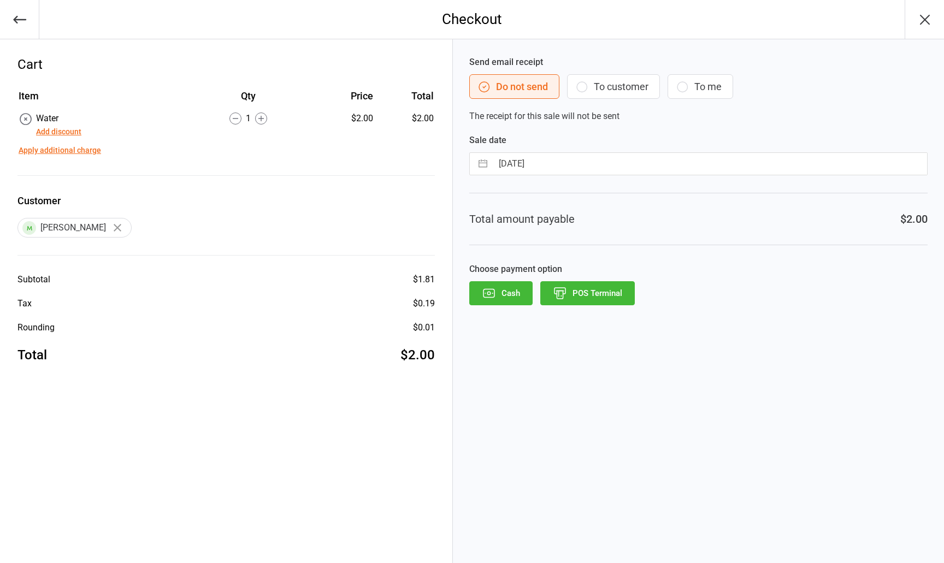
click at [575, 298] on button "POS Terminal" at bounding box center [587, 293] width 95 height 24
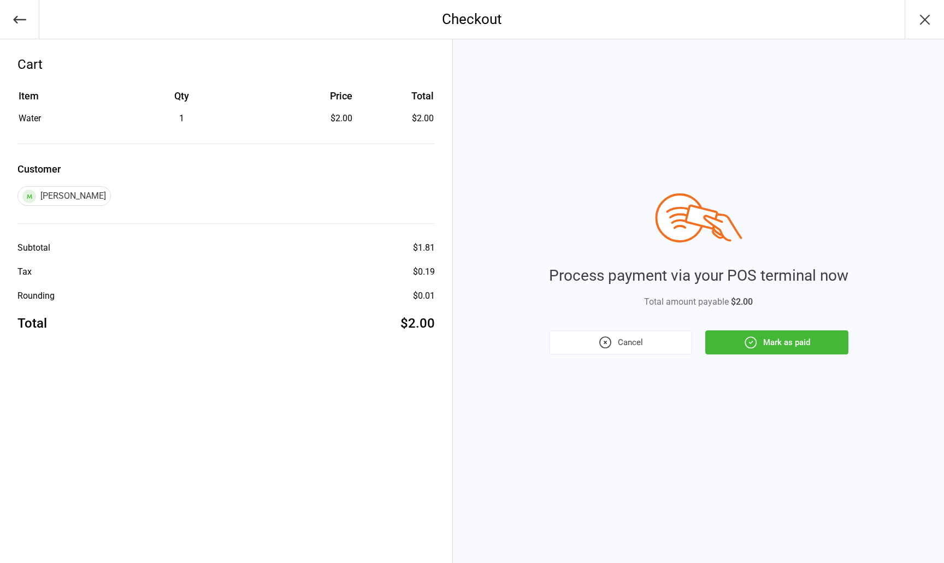
click at [756, 344] on icon "button" at bounding box center [750, 342] width 11 height 11
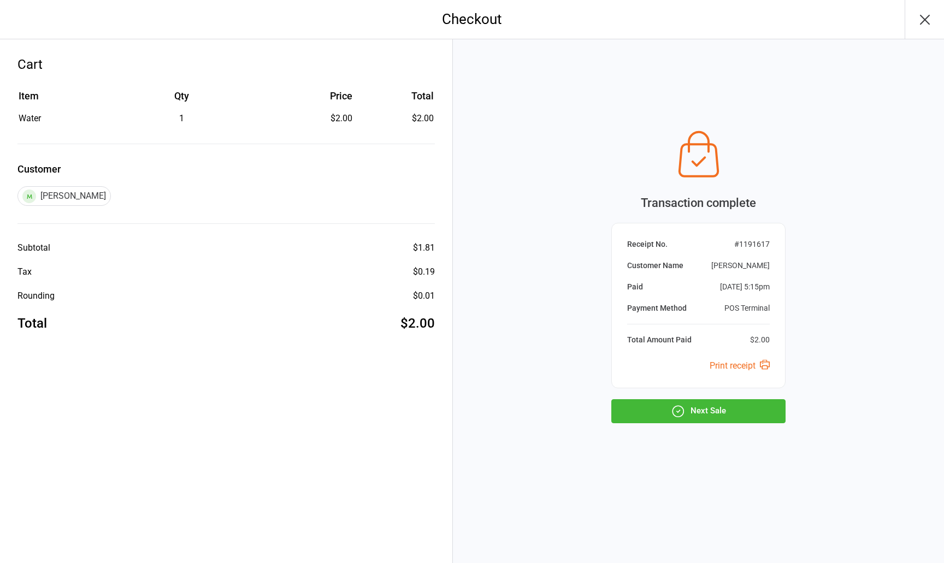
click at [738, 408] on button "Next Sale" at bounding box center [698, 411] width 174 height 24
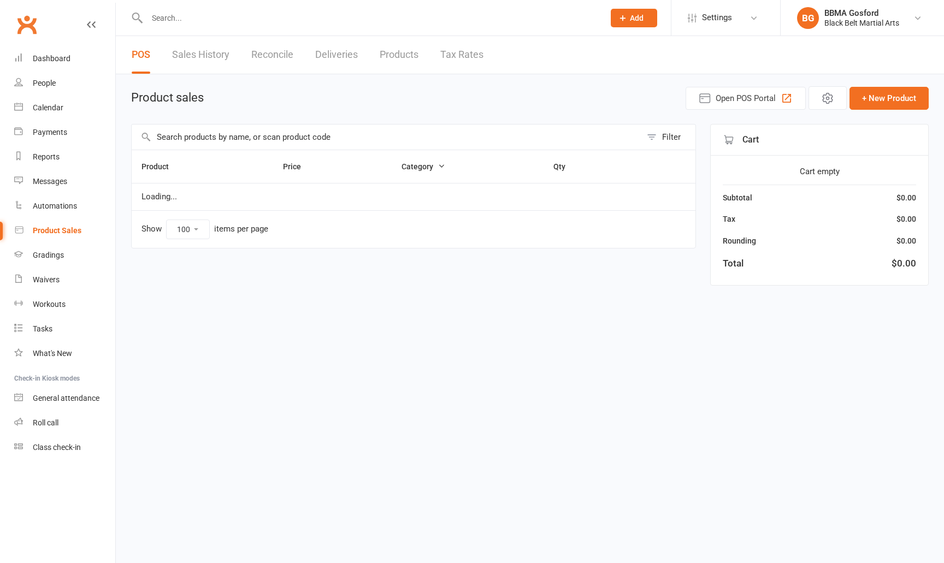
select select "100"
click at [375, 139] on input "text" at bounding box center [387, 137] width 510 height 25
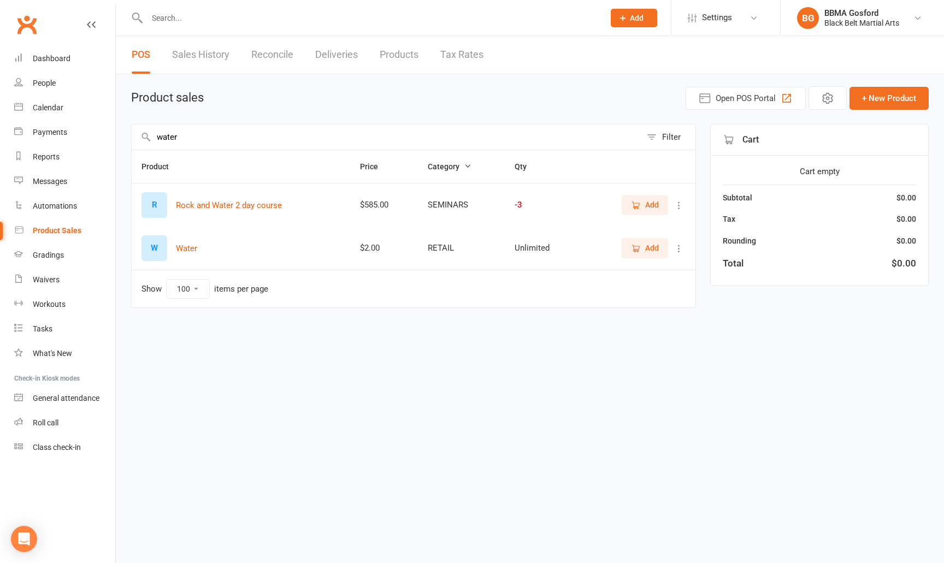
type input "water"
click at [631, 246] on button "Add" at bounding box center [645, 248] width 46 height 20
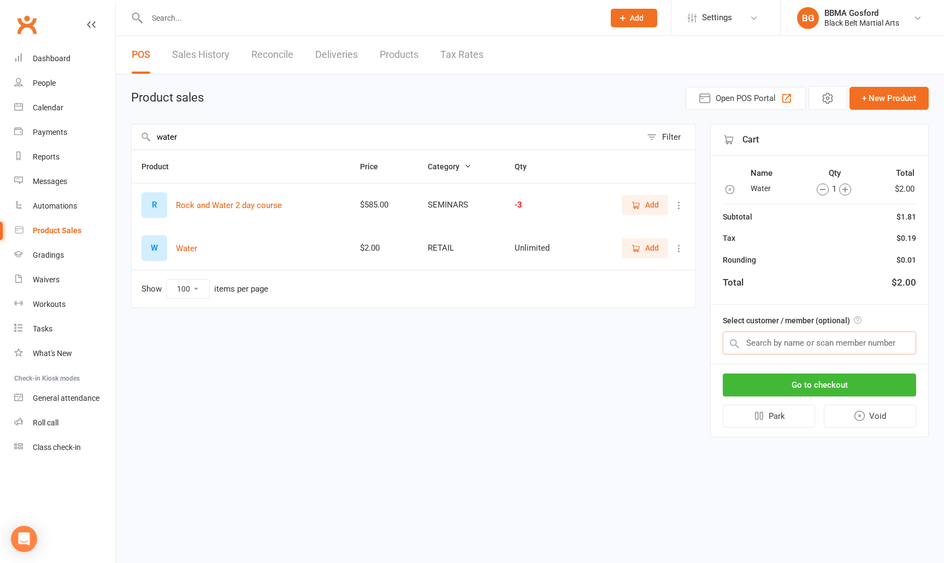
click at [784, 338] on input "text" at bounding box center [819, 343] width 193 height 23
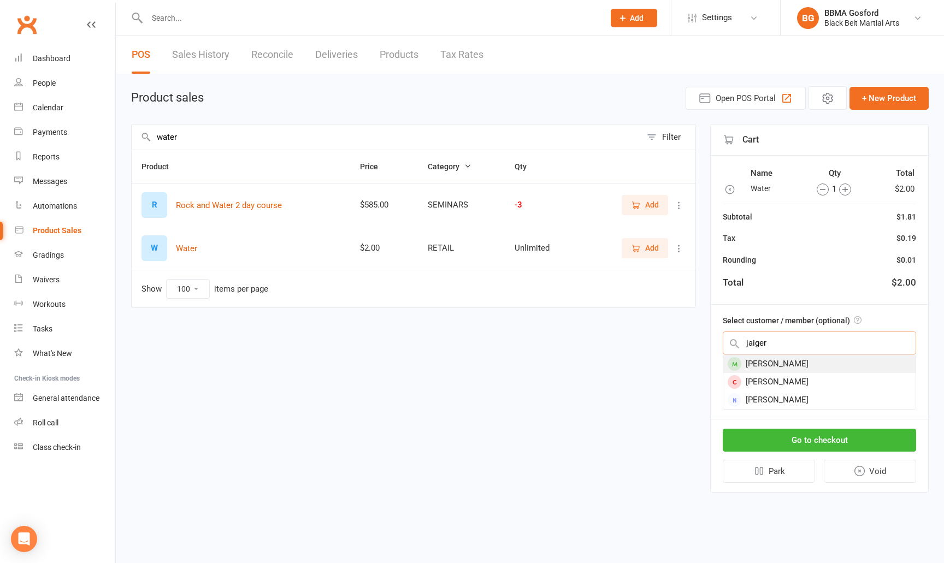
type input "jaiger"
click at [817, 363] on div "[PERSON_NAME]" at bounding box center [819, 364] width 192 height 18
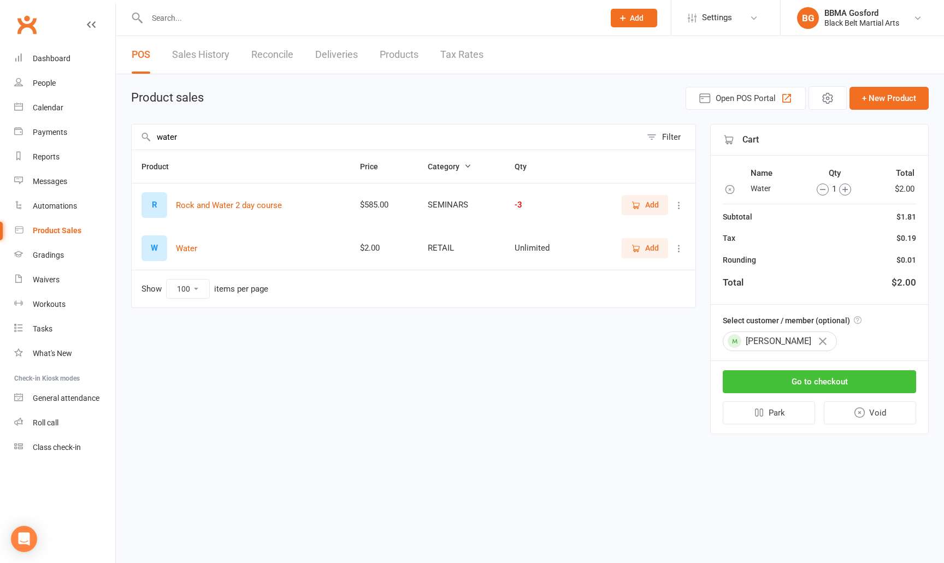
click at [818, 377] on button "Go to checkout" at bounding box center [819, 381] width 193 height 23
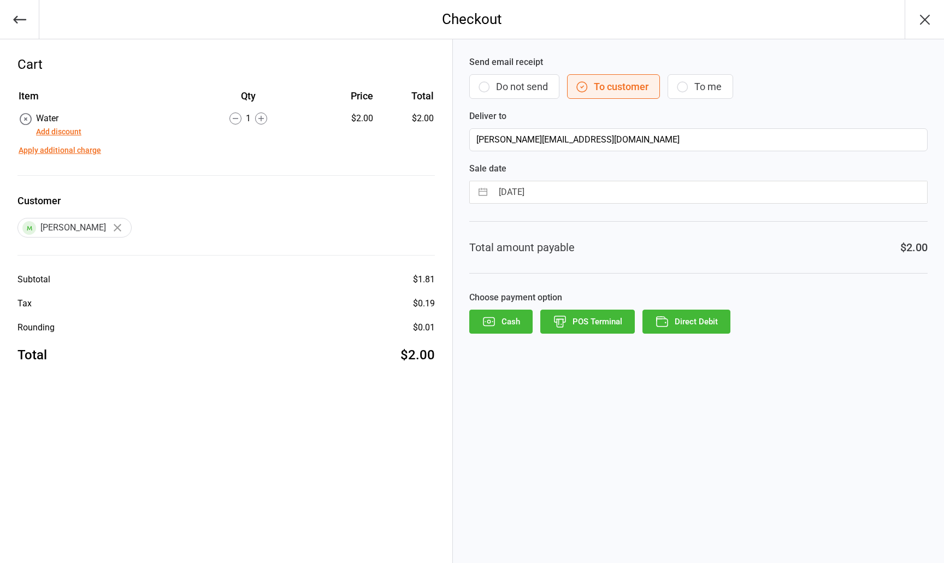
click at [524, 81] on button "Do not send" at bounding box center [514, 86] width 90 height 25
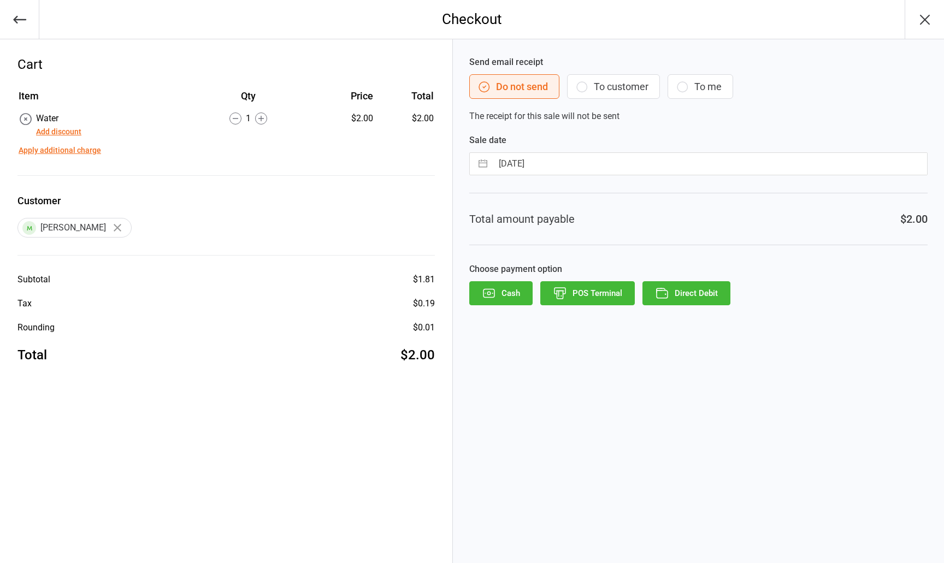
click at [600, 294] on button "POS Terminal" at bounding box center [587, 293] width 95 height 24
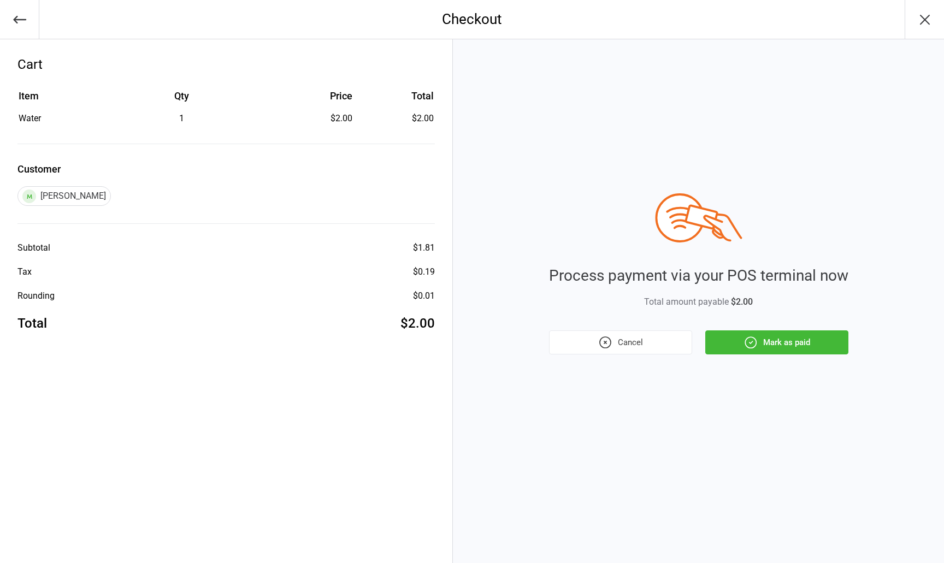
click at [745, 337] on icon "button" at bounding box center [751, 342] width 14 height 14
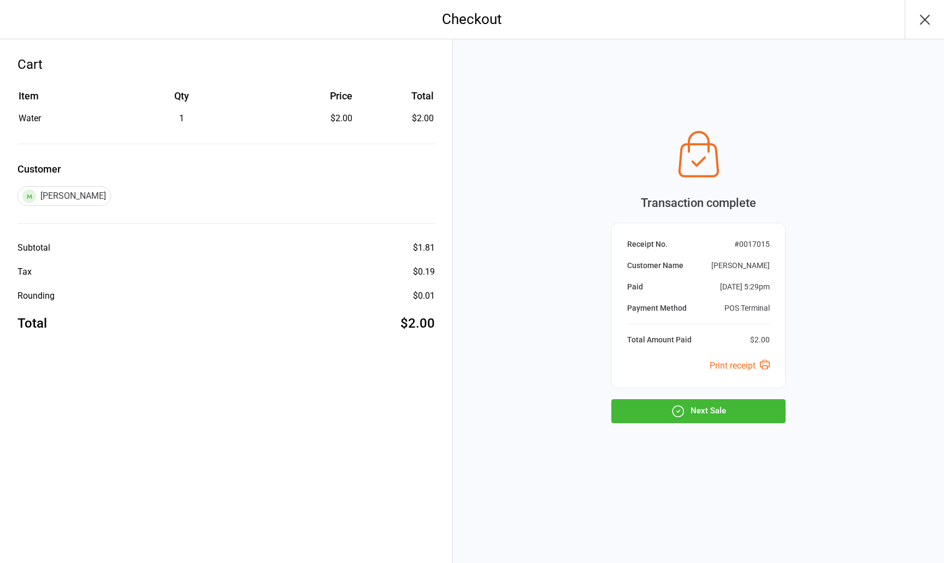
click at [686, 407] on button "Next Sale" at bounding box center [698, 411] width 174 height 24
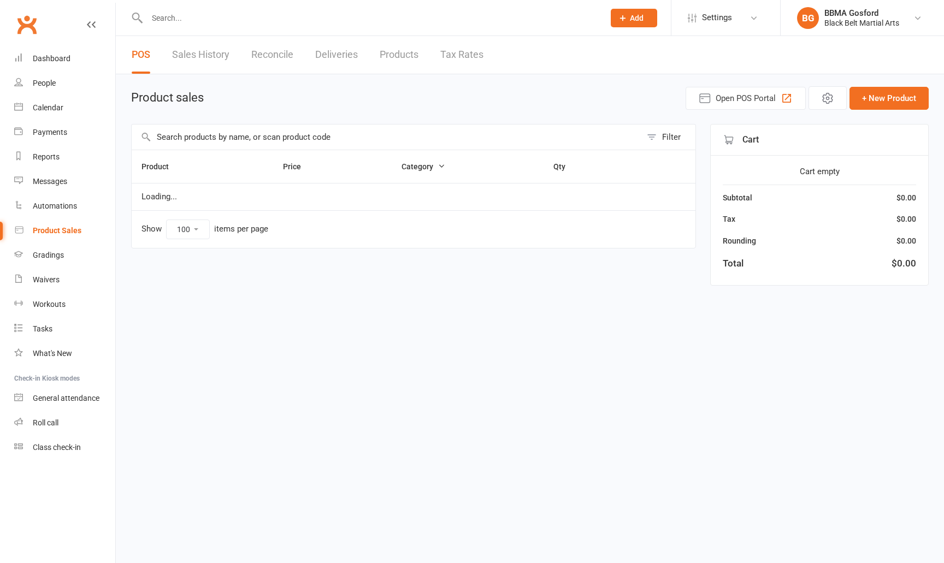
select select "100"
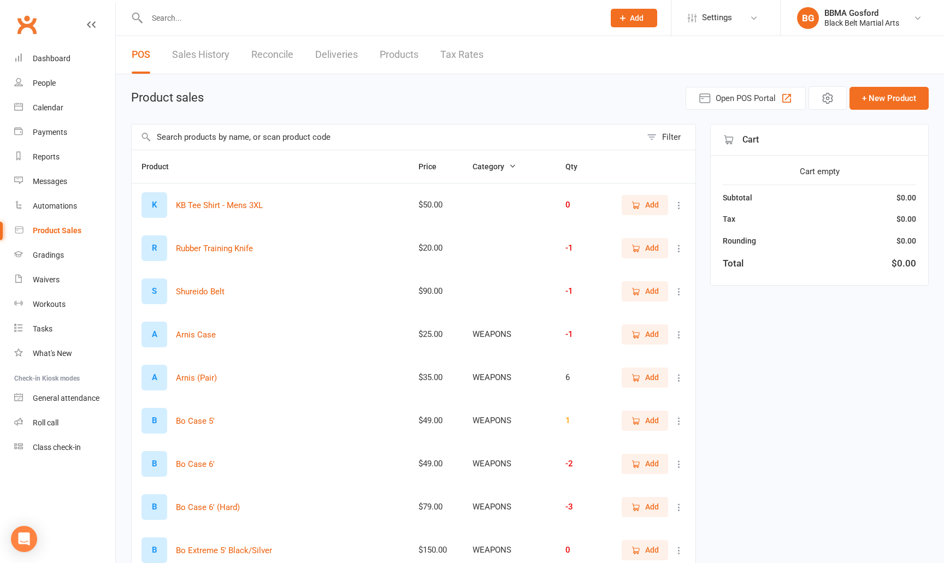
click at [182, 12] on input "text" at bounding box center [370, 17] width 453 height 15
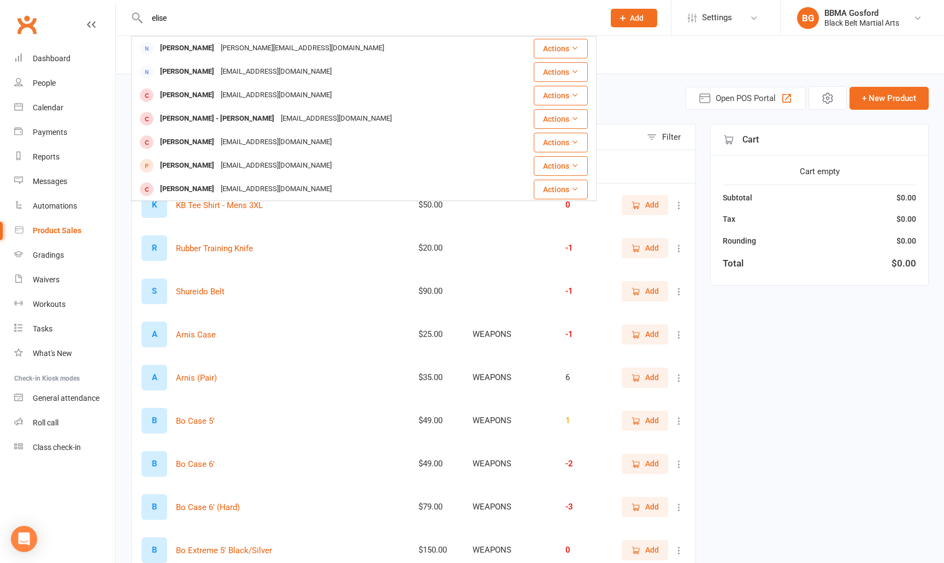
drag, startPoint x: 179, startPoint y: 23, endPoint x: 140, endPoint y: 20, distance: 38.4
click at [144, 20] on input "elise" at bounding box center [370, 17] width 453 height 15
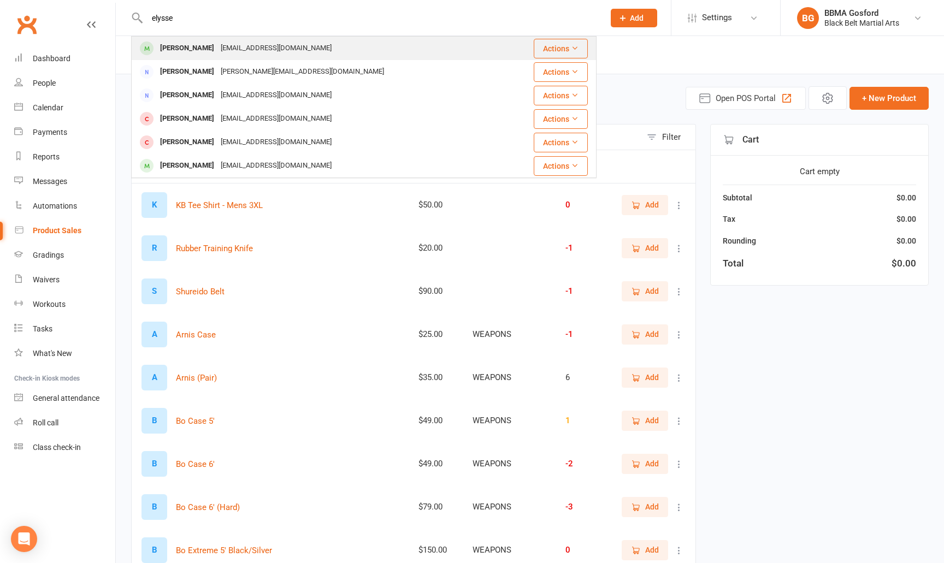
type input "elysse"
click at [183, 46] on div "[PERSON_NAME]" at bounding box center [187, 48] width 61 height 16
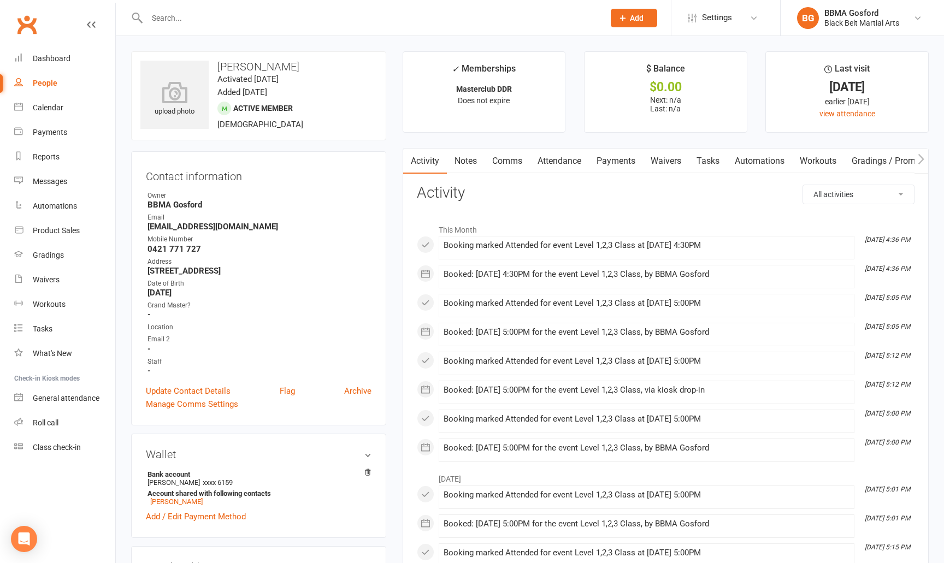
click at [504, 158] on link "Comms" at bounding box center [507, 161] width 45 height 25
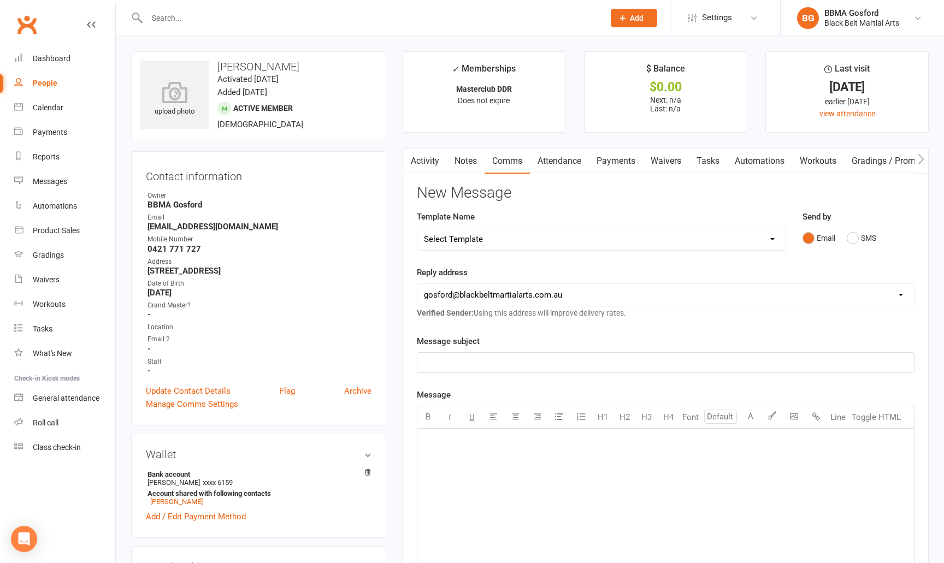
click at [417, 228] on select "Select Template [Email] Active Kids Voucher [Email] Black Belt Camp [Email] Bla…" at bounding box center [601, 239] width 368 height 22
select select "4"
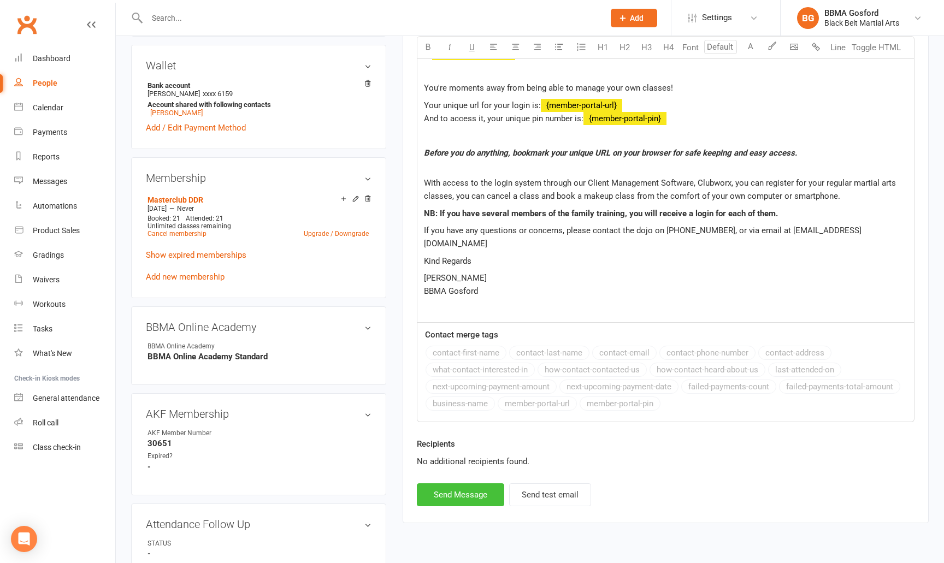
scroll to position [390, 0]
click at [461, 485] on button "Send Message" at bounding box center [460, 496] width 87 height 23
select select
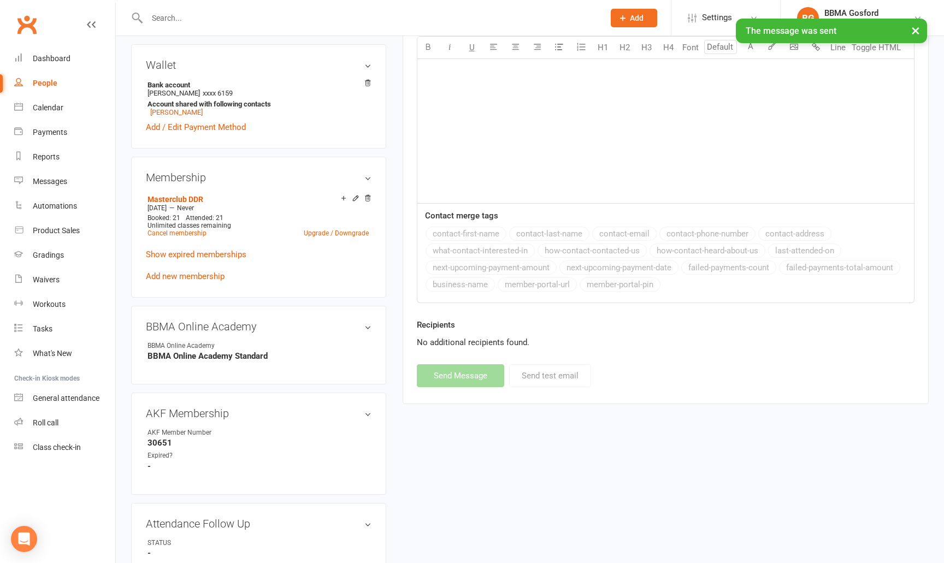
scroll to position [0, 0]
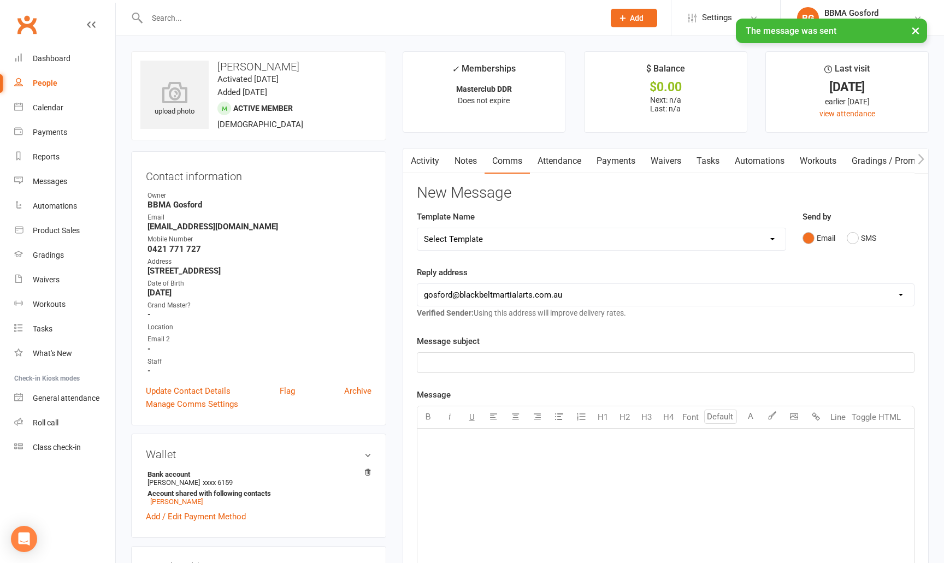
click at [426, 165] on link "Activity" at bounding box center [425, 161] width 44 height 25
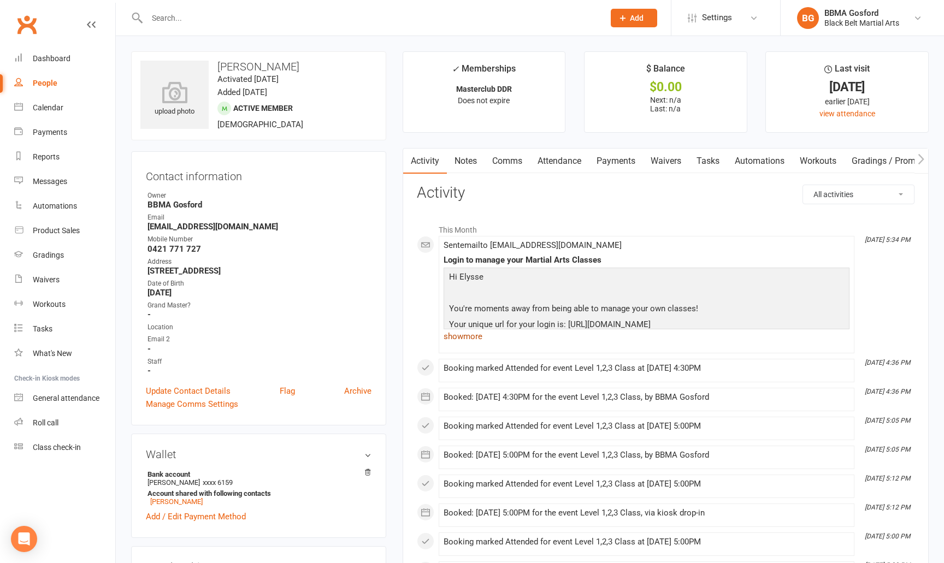
click at [465, 338] on link "show more" at bounding box center [647, 336] width 406 height 15
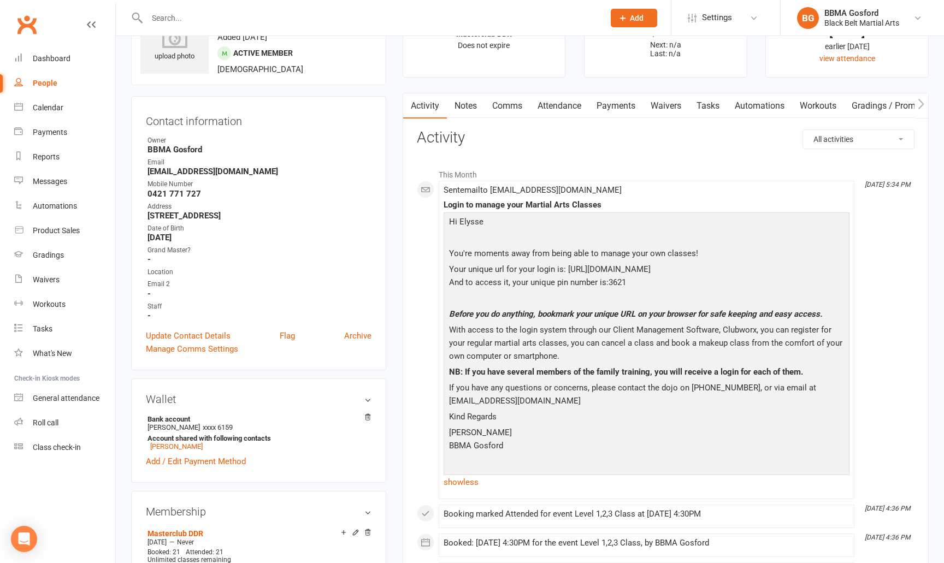
scroll to position [56, 0]
